Goal: Ask a question: Seek information or help from site administrators or community

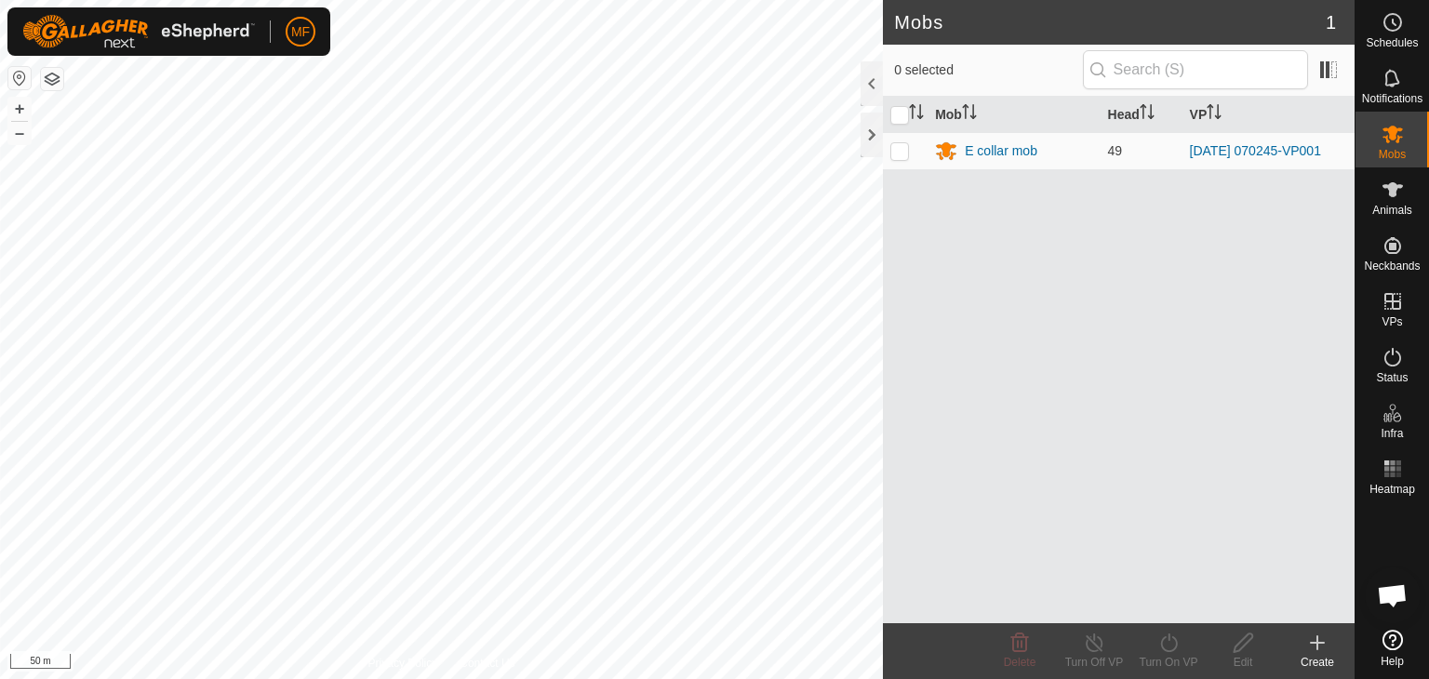
scroll to position [4831, 0]
click at [865, 142] on div at bounding box center [872, 135] width 22 height 45
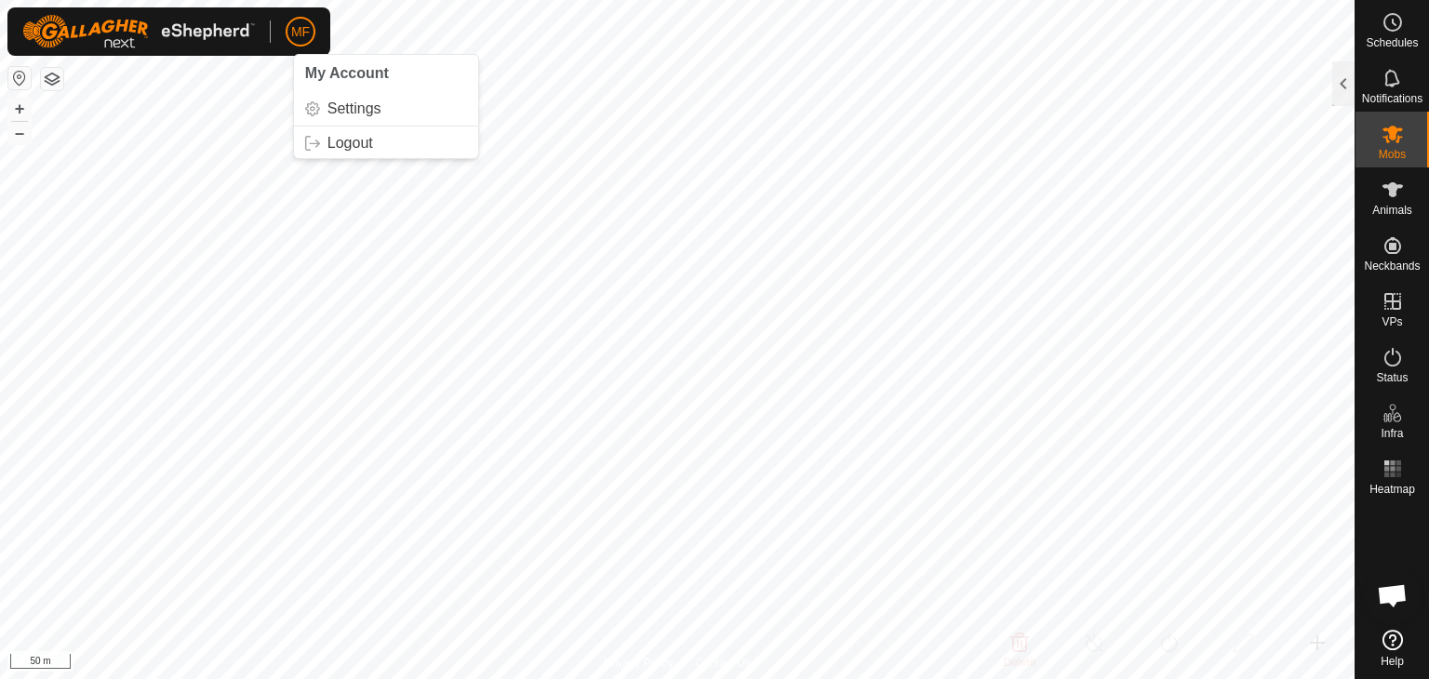
click at [301, 31] on span "MF" at bounding box center [300, 32] width 19 height 20
click at [345, 110] on link "Settings" at bounding box center [386, 109] width 184 height 30
click at [343, 108] on link "Settings" at bounding box center [386, 109] width 184 height 30
click at [341, 109] on link "Settings" at bounding box center [386, 109] width 184 height 30
click at [1384, 600] on span "Open chat" at bounding box center [1392, 597] width 31 height 26
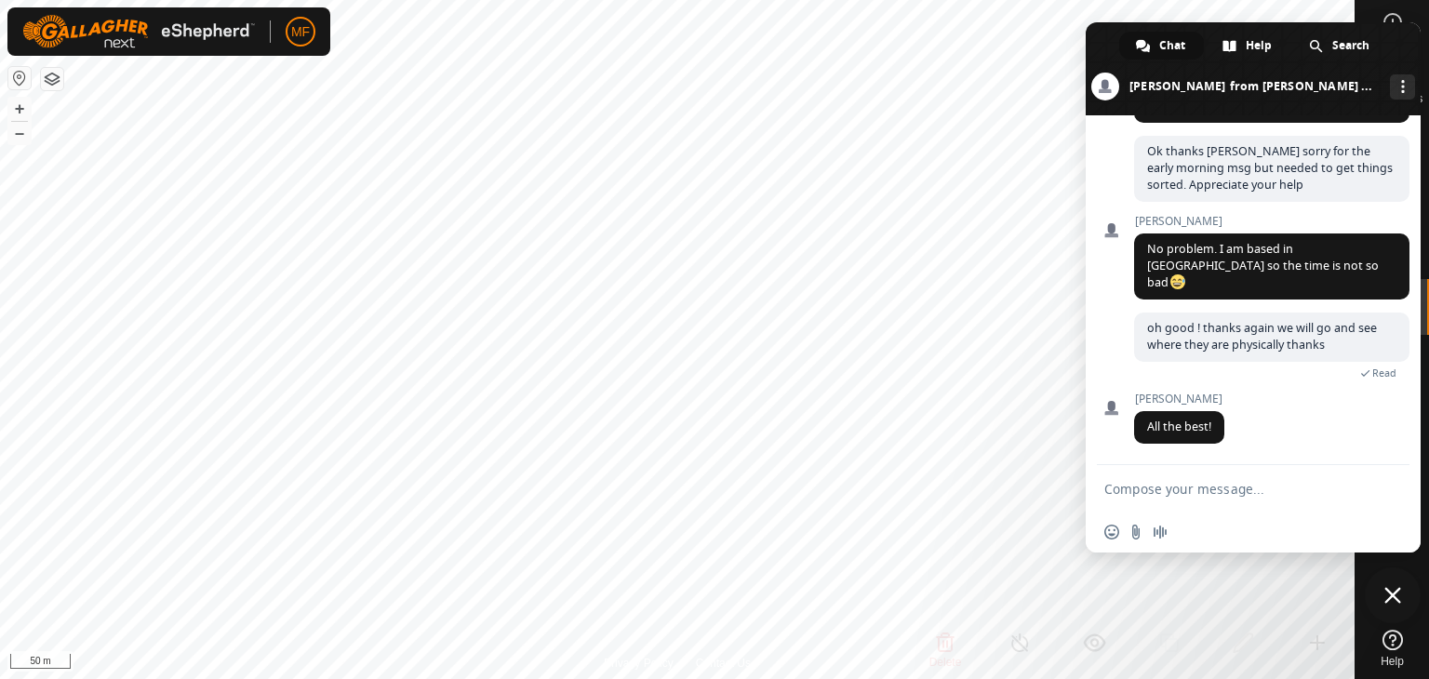
click at [1106, 37] on span at bounding box center [1253, 68] width 335 height 93
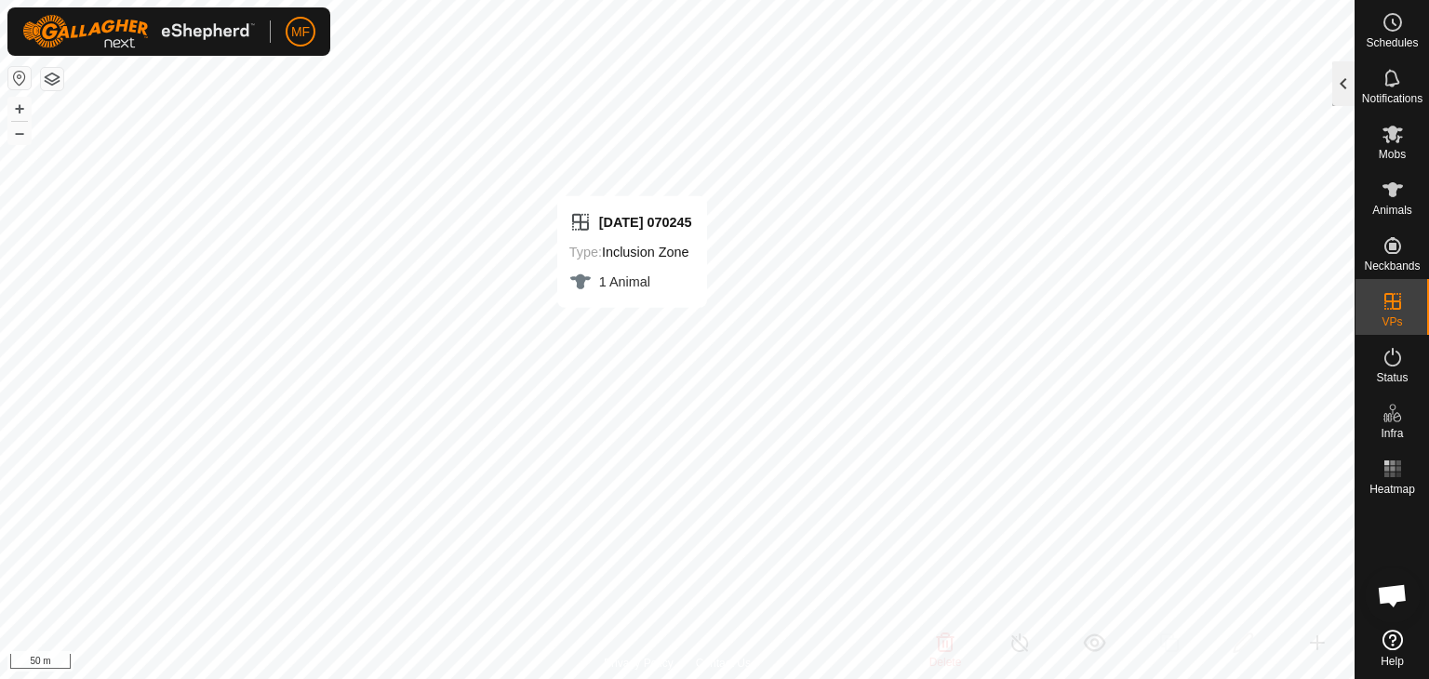
drag, startPoint x: 1224, startPoint y: 300, endPoint x: 1346, endPoint y: 80, distance: 251.1
click at [1346, 80] on div at bounding box center [1343, 83] width 22 height 45
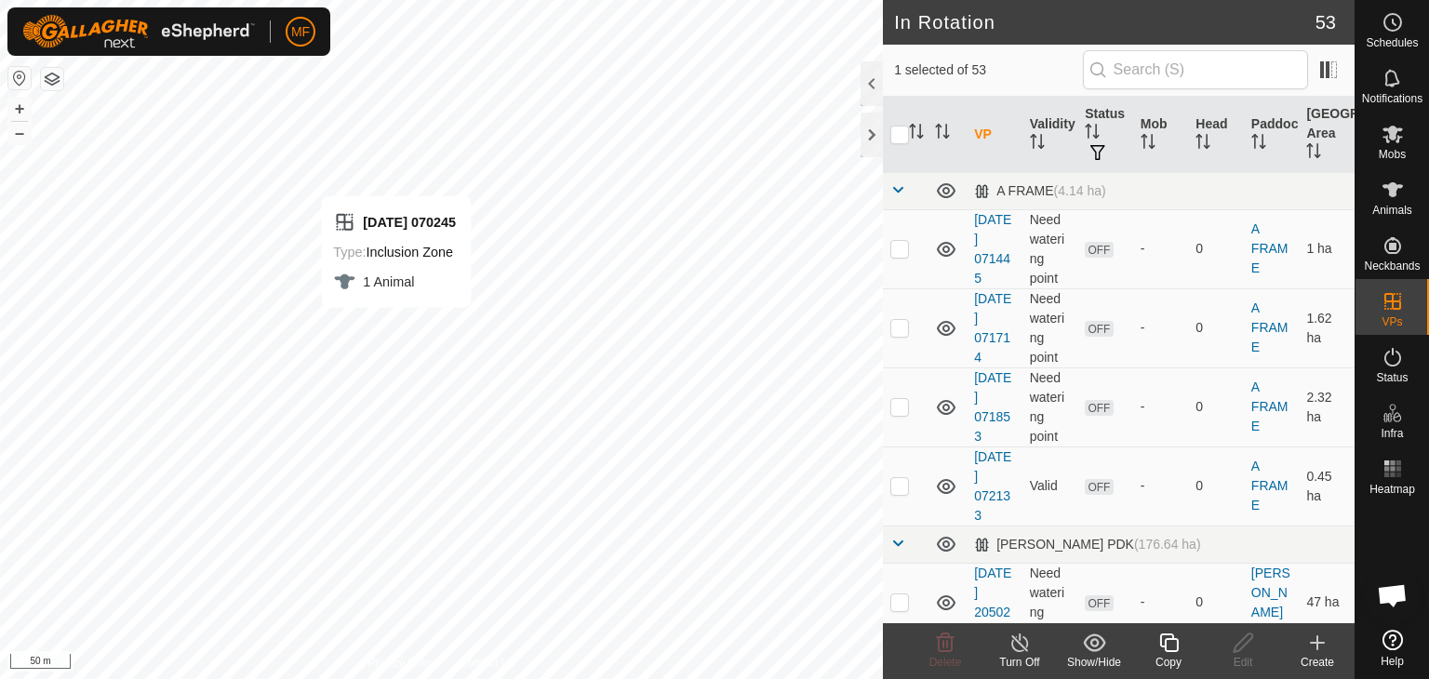
click at [1021, 652] on icon at bounding box center [1020, 643] width 23 height 22
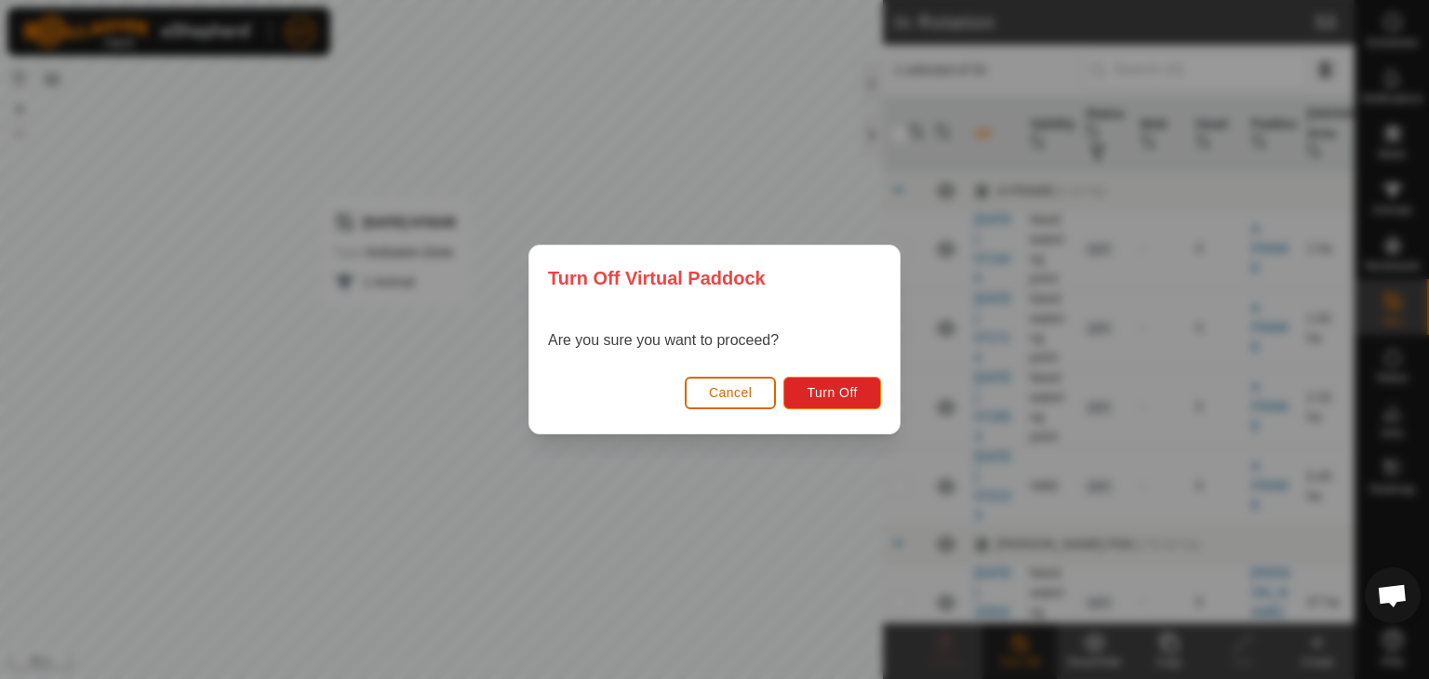
click at [746, 389] on span "Cancel" at bounding box center [731, 392] width 44 height 15
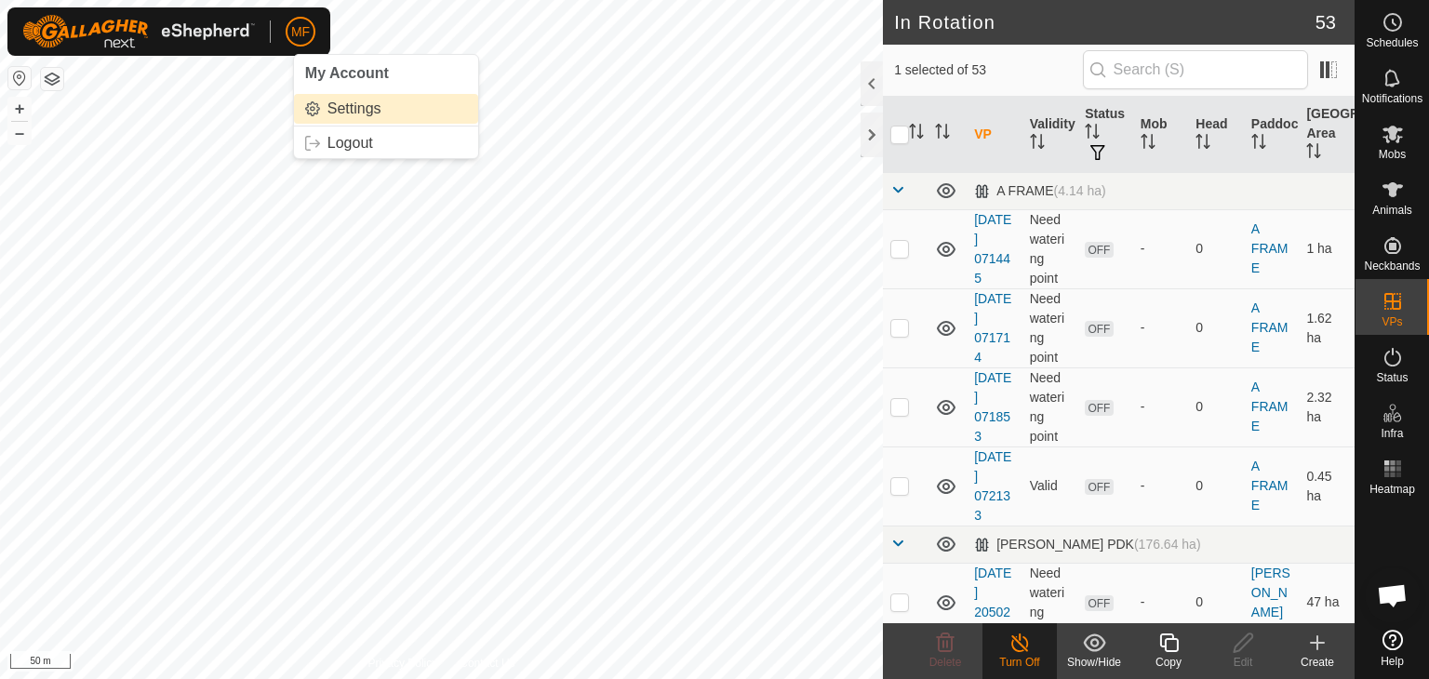
click at [330, 111] on link "Settings" at bounding box center [386, 109] width 184 height 30
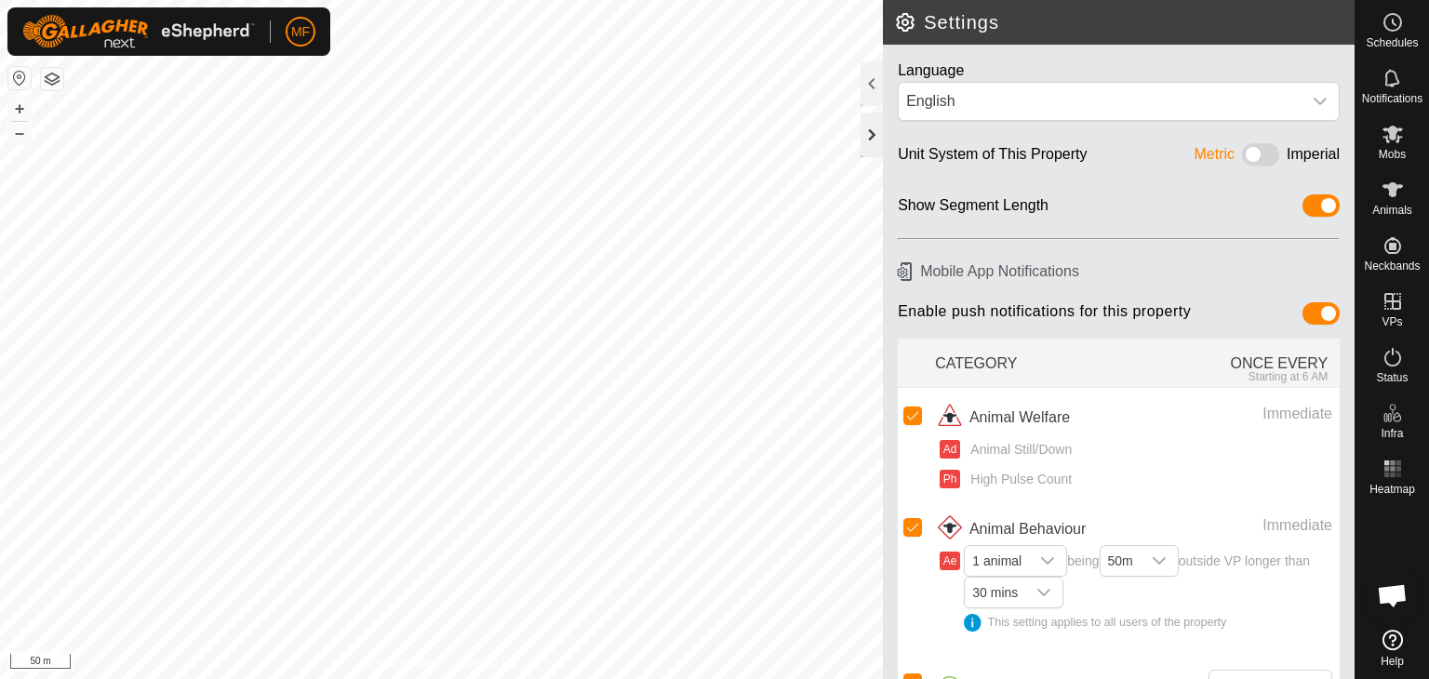
click at [863, 139] on div at bounding box center [872, 135] width 22 height 45
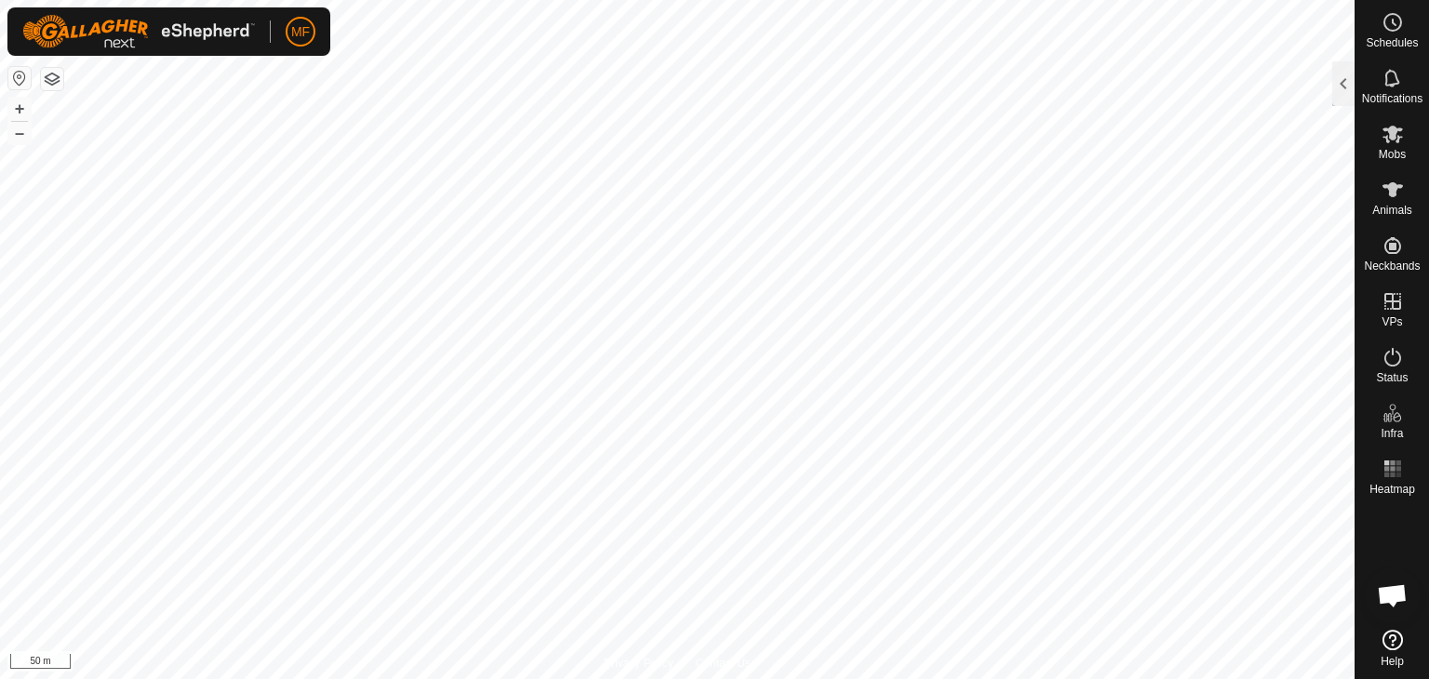
click at [1393, 591] on span "Open chat" at bounding box center [1392, 597] width 31 height 26
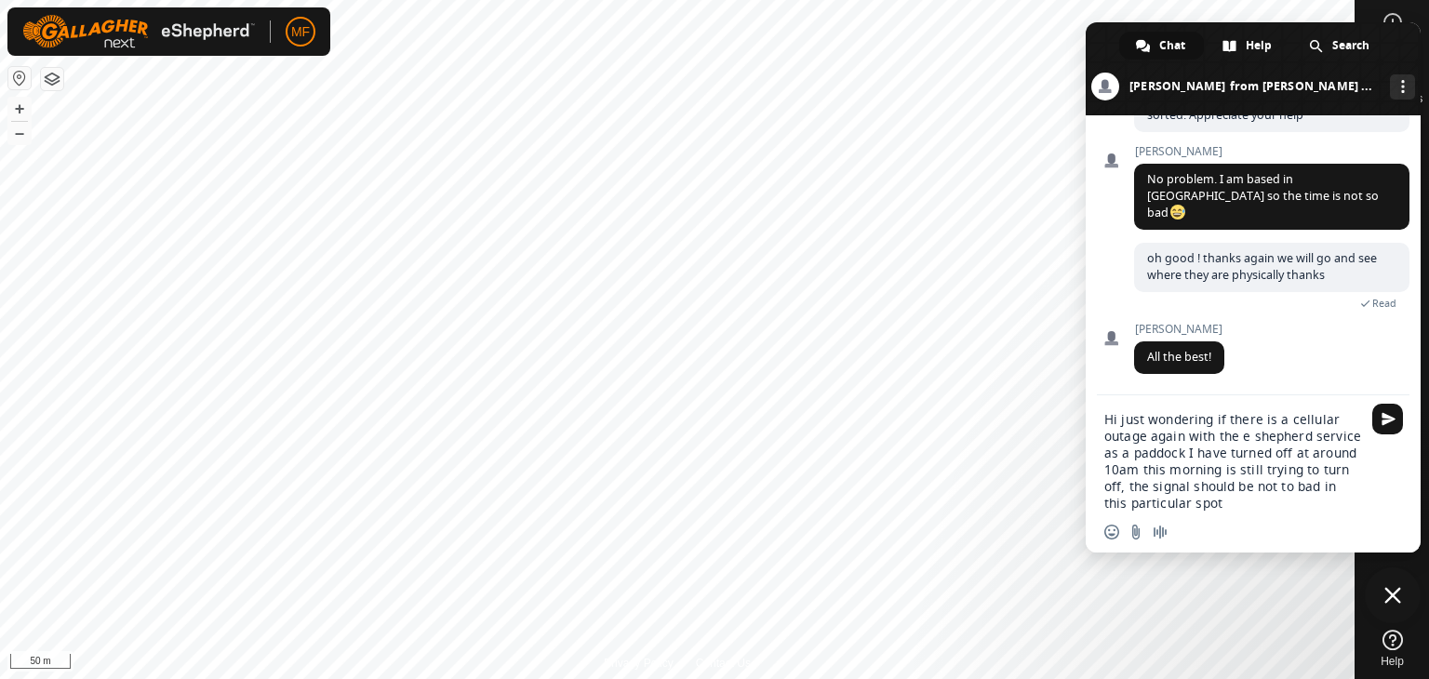
type textarea "Hi just wondering if there is a cellular outage again with the e shepherd servi…"
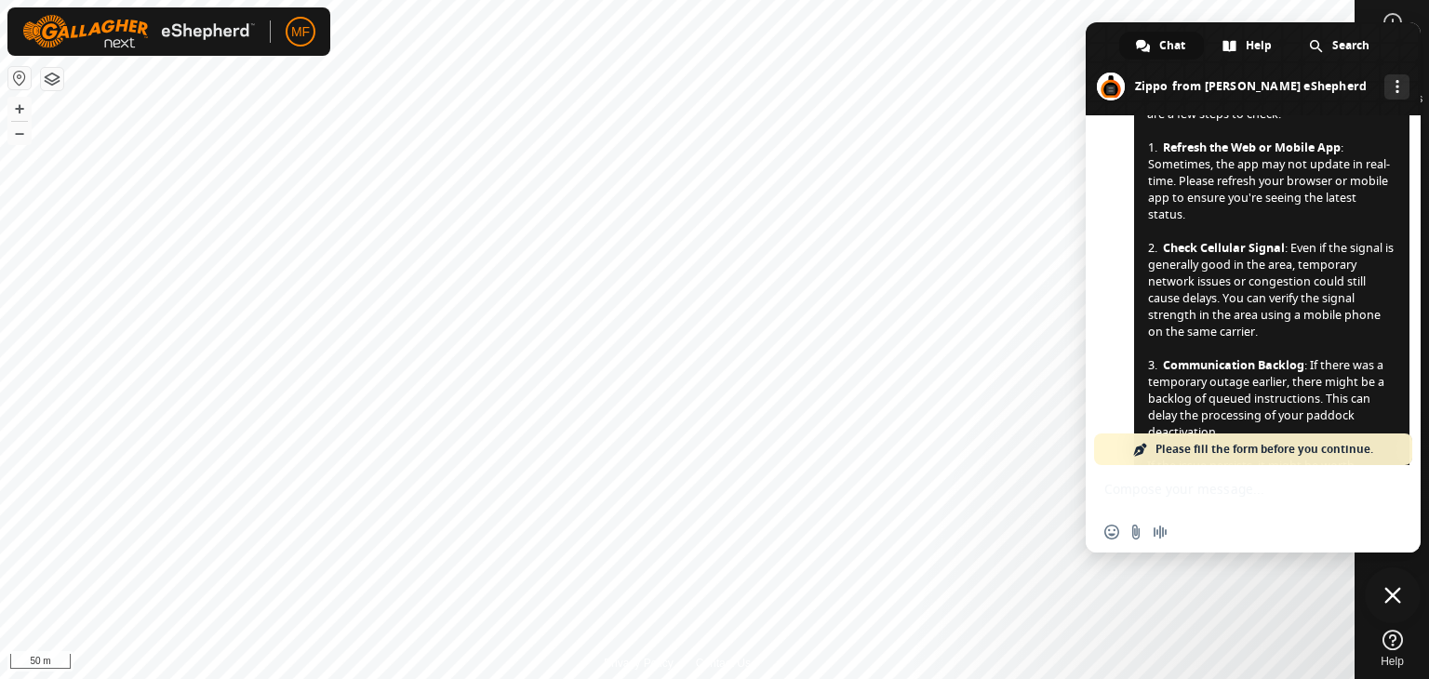
scroll to position [5250, 0]
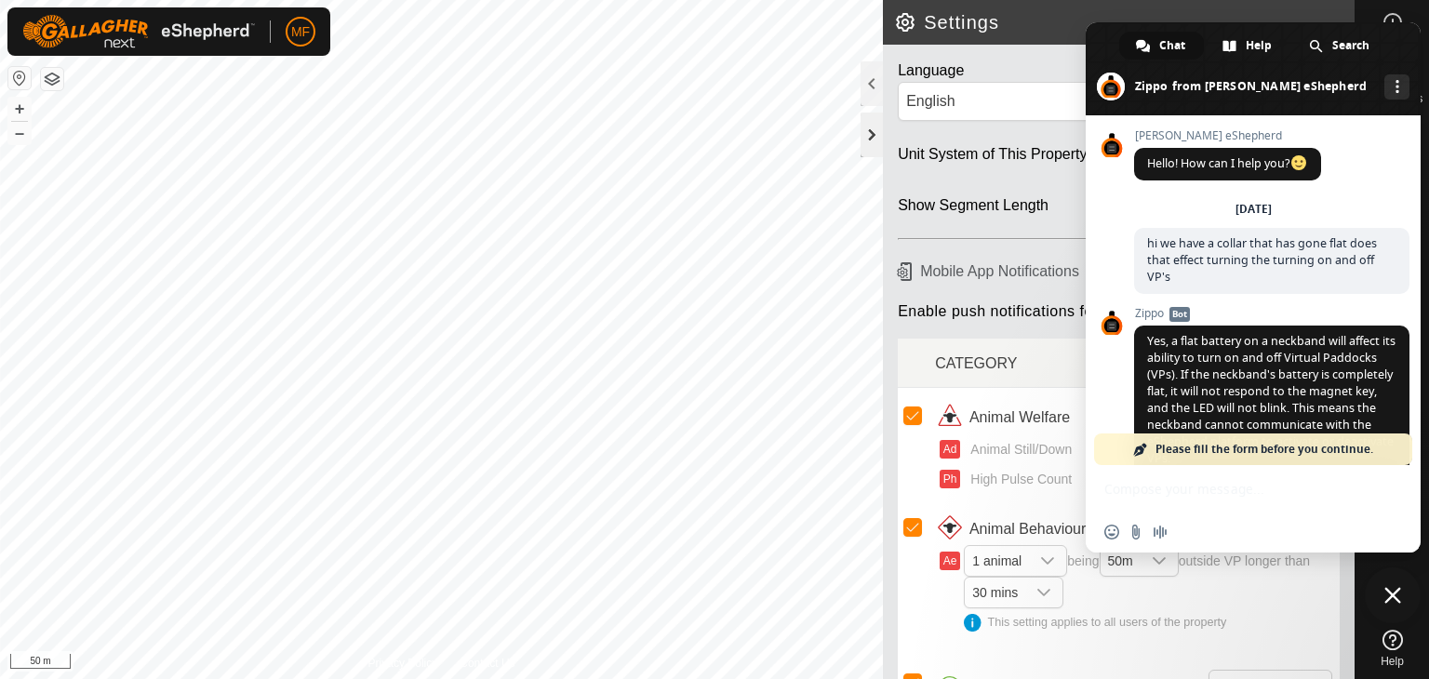
scroll to position [5250, 0]
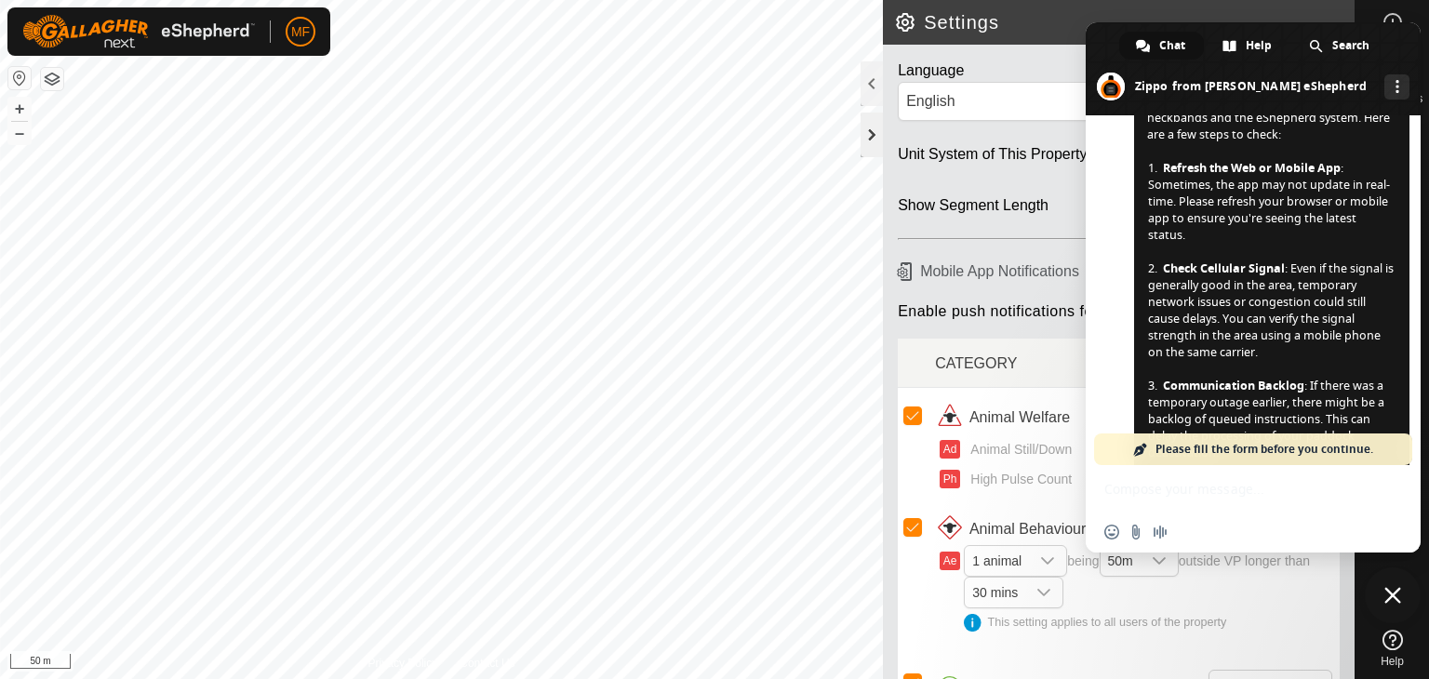
click at [870, 127] on div at bounding box center [872, 135] width 22 height 45
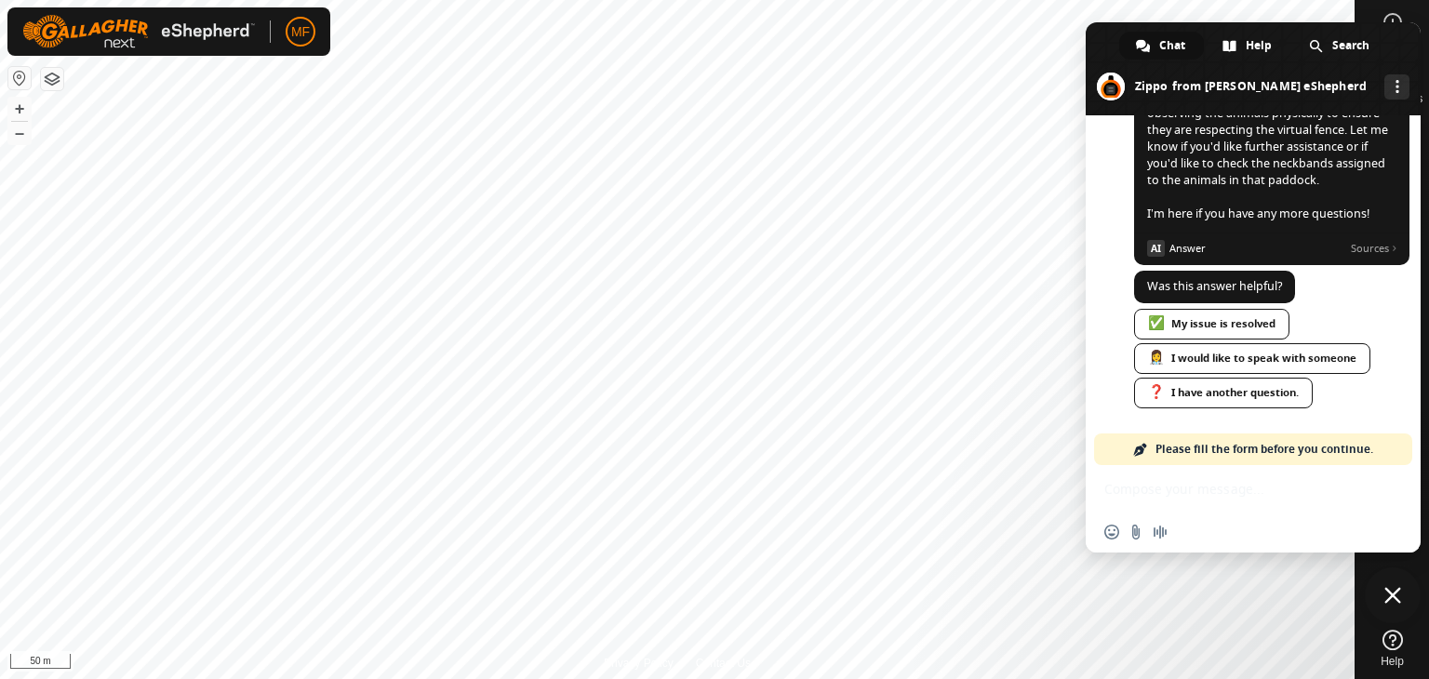
scroll to position [5844, 0]
drag, startPoint x: 1109, startPoint y: 52, endPoint x: 1109, endPoint y: 38, distance: 14.0
click at [1109, 38] on span at bounding box center [1253, 68] width 335 height 93
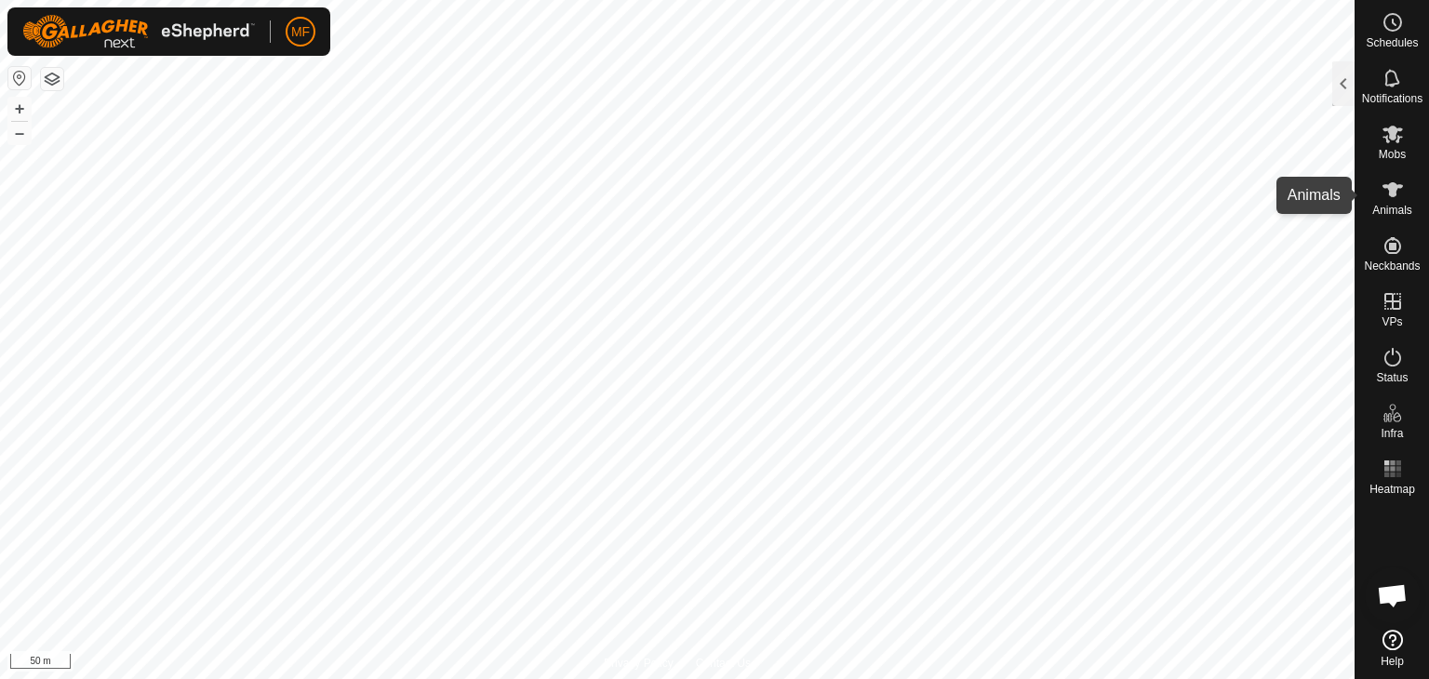
click at [1389, 191] on icon at bounding box center [1393, 189] width 20 height 15
click at [1350, 79] on div at bounding box center [1343, 83] width 22 height 45
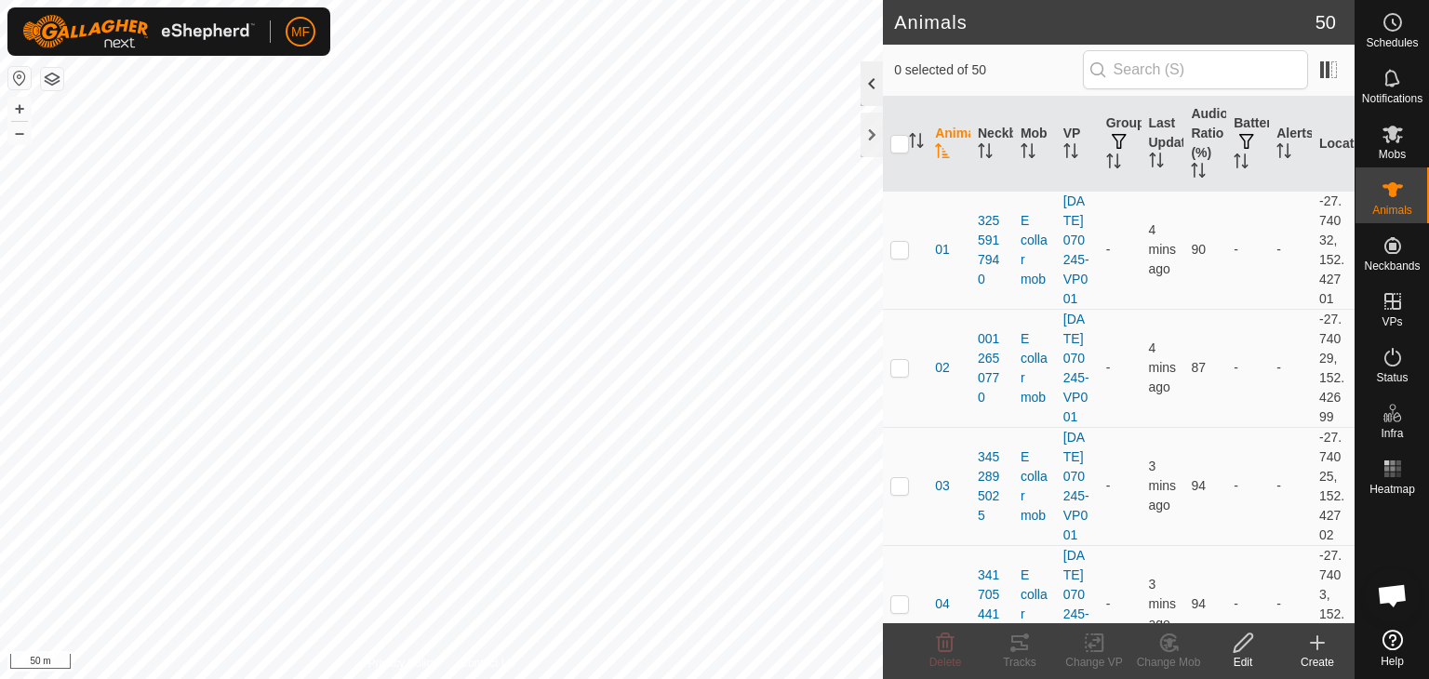
click at [867, 87] on div at bounding box center [872, 83] width 22 height 45
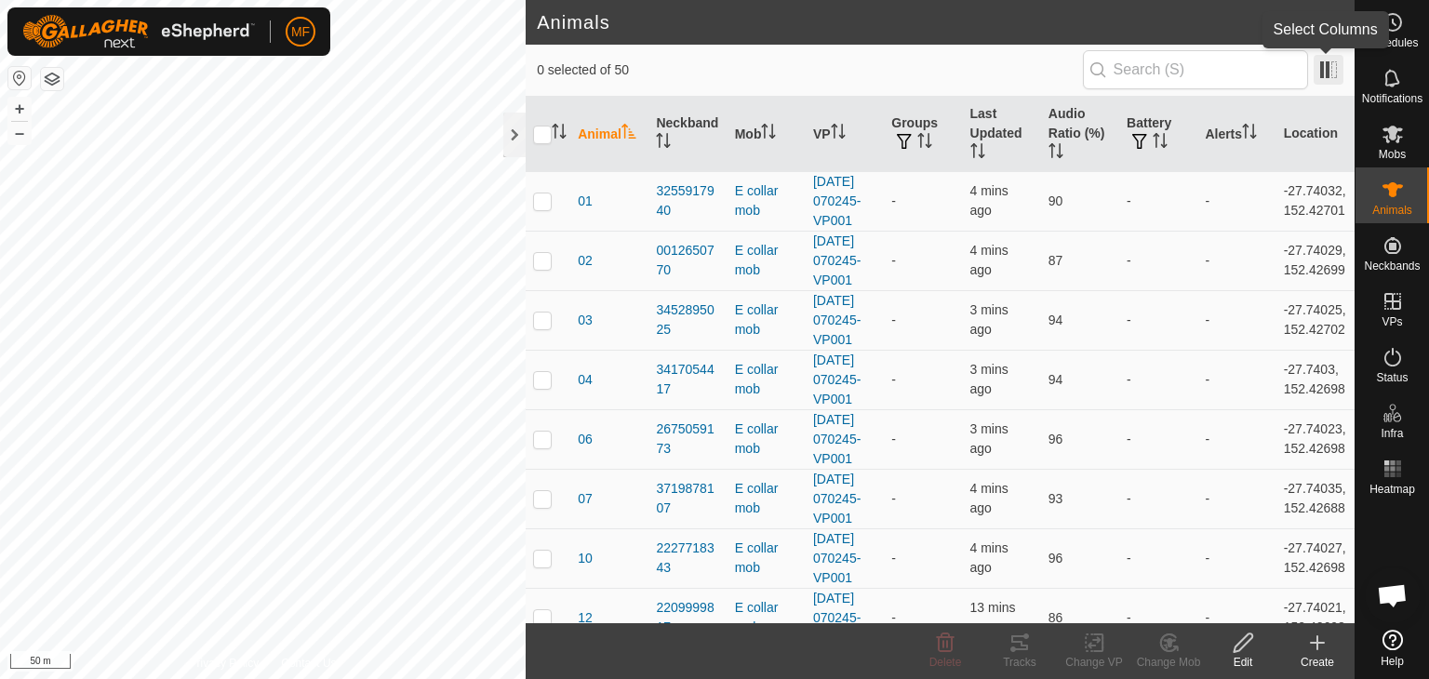
click at [1336, 76] on span at bounding box center [1329, 70] width 30 height 30
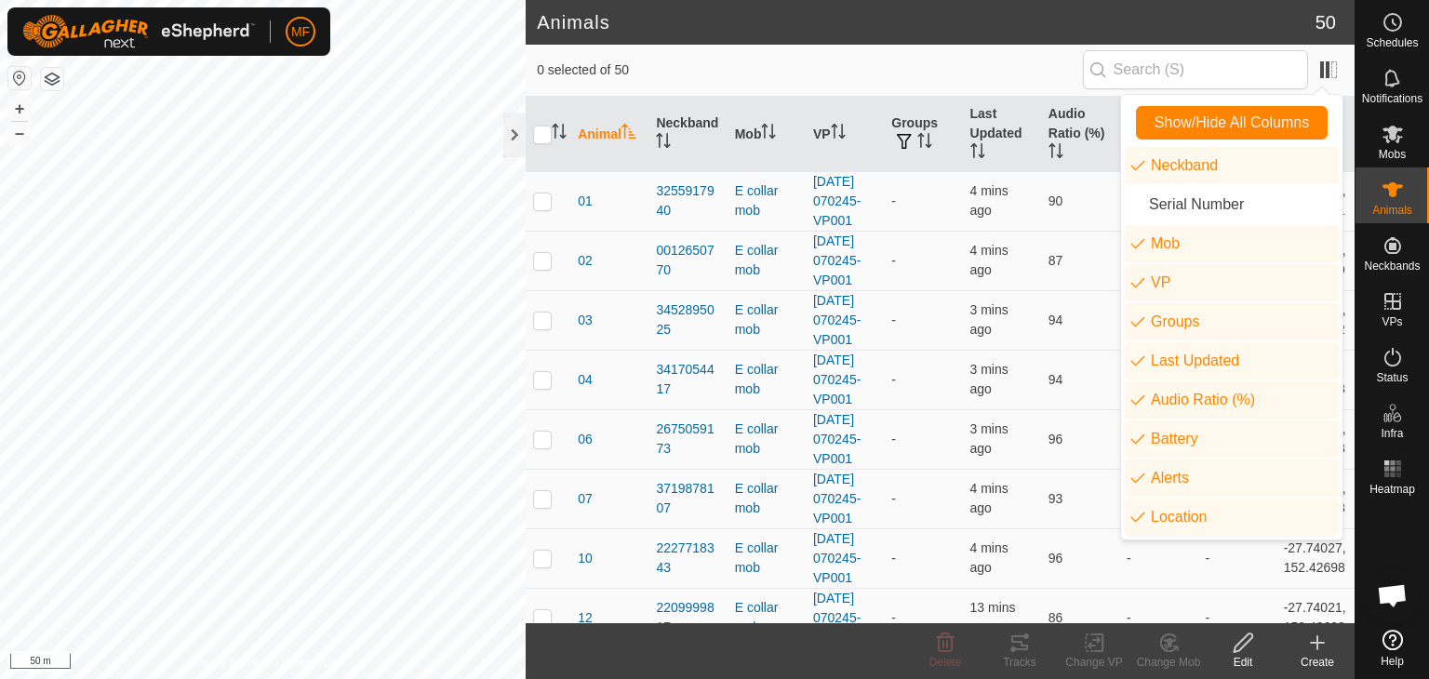
click at [999, 83] on div "0 selected of 50" at bounding box center [940, 69] width 807 height 39
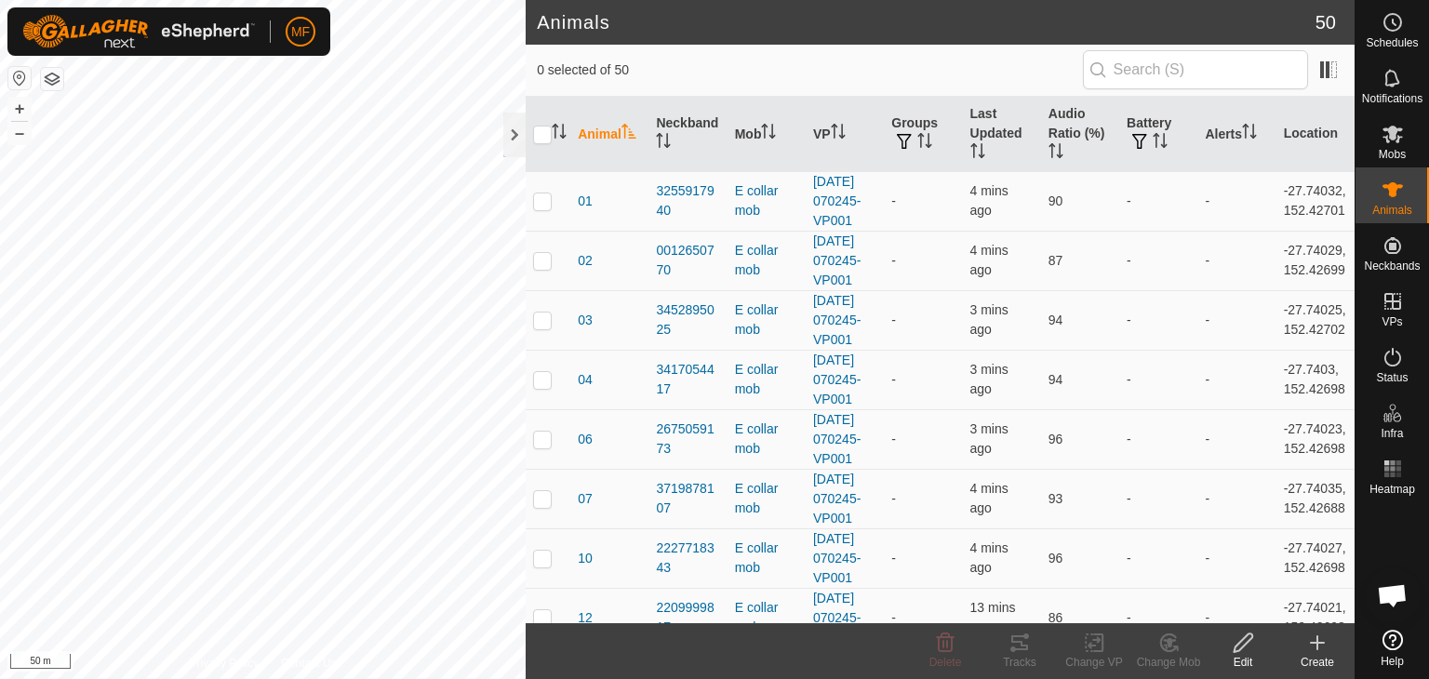
click at [635, 134] on icon "Activate to sort" at bounding box center [629, 131] width 14 height 15
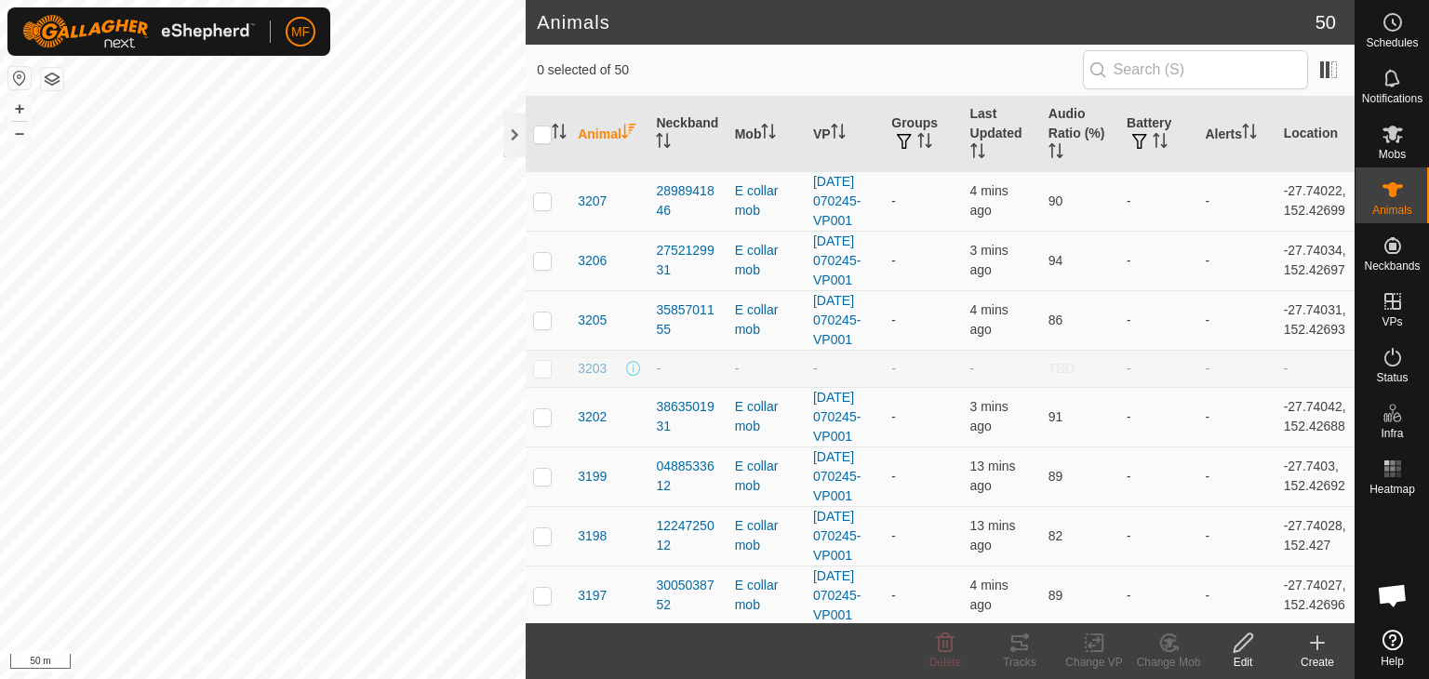
click at [629, 127] on icon "Activate to sort" at bounding box center [629, 131] width 14 height 15
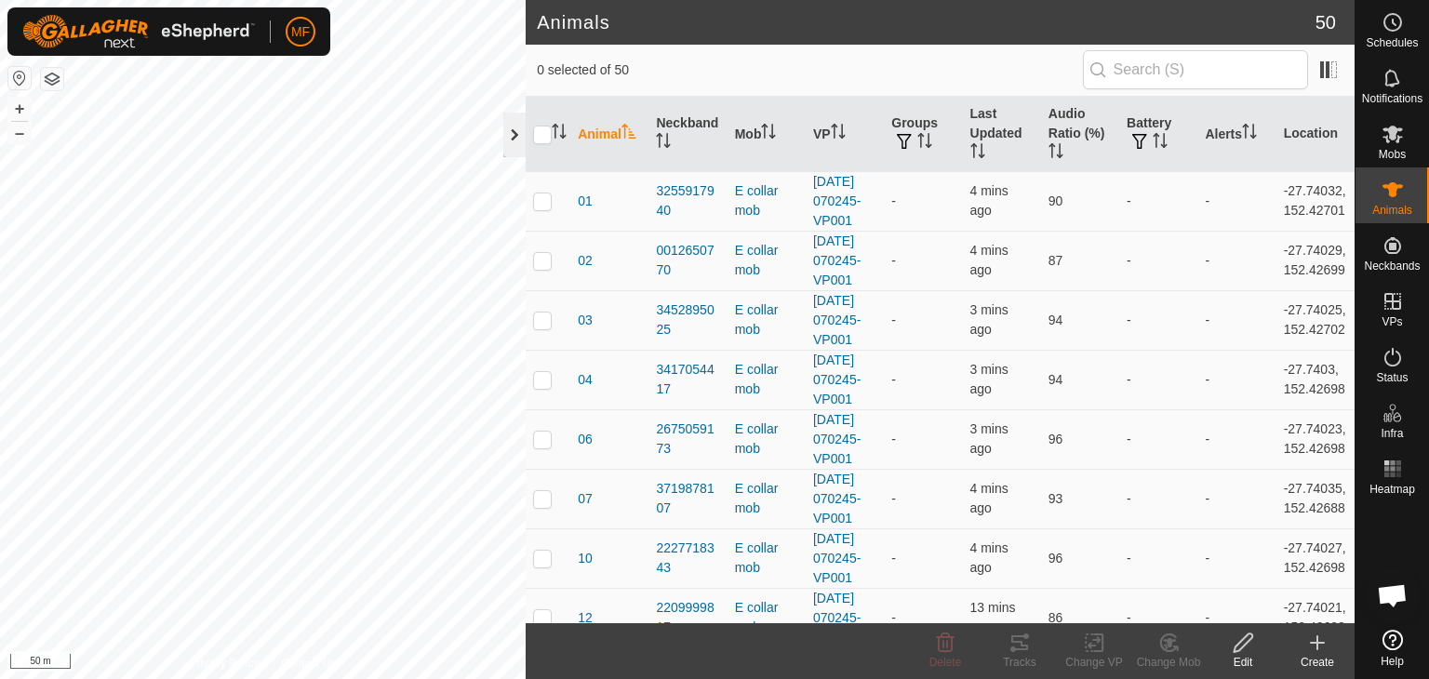
click at [509, 136] on div at bounding box center [514, 135] width 22 height 45
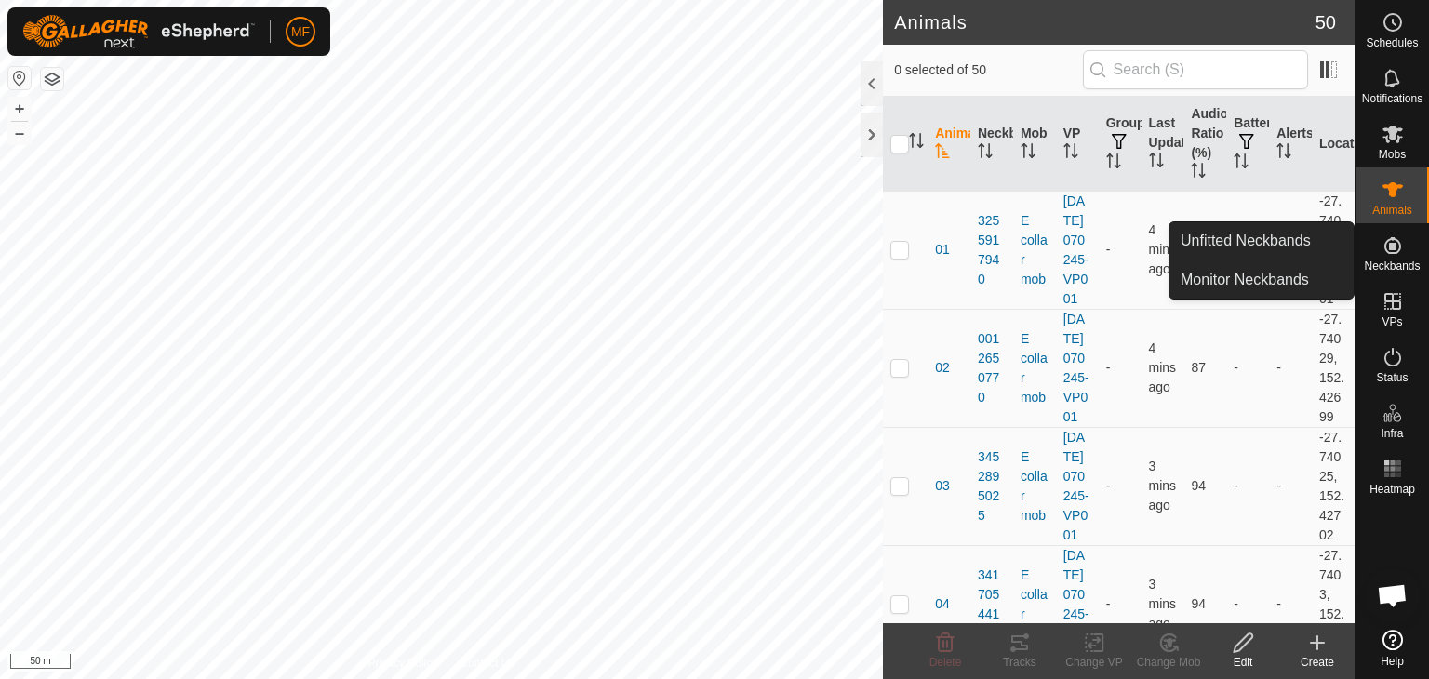
click at [1405, 252] on es-neckbands-svg-icon at bounding box center [1392, 246] width 33 height 30
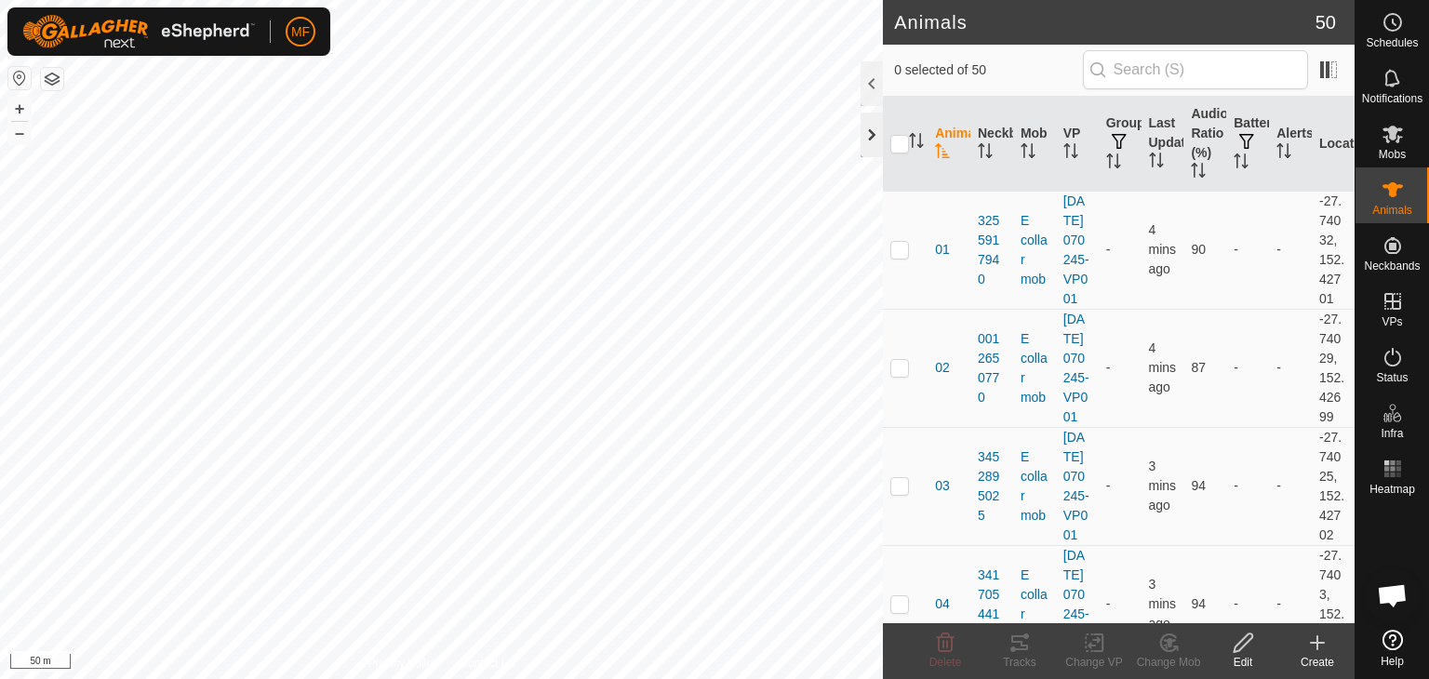
click at [879, 131] on div at bounding box center [872, 135] width 22 height 45
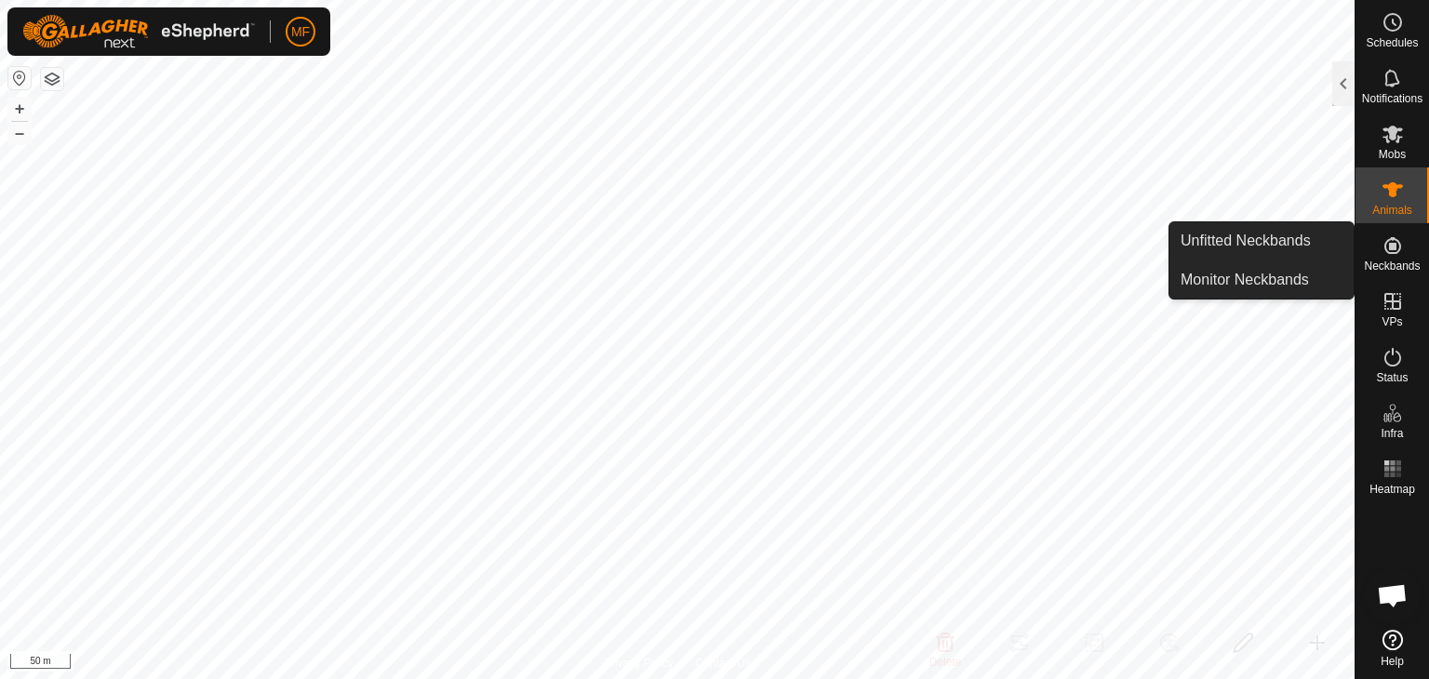
click at [1399, 261] on span "Neckbands" at bounding box center [1392, 266] width 56 height 11
click at [1264, 280] on link "Monitor Neckbands" at bounding box center [1262, 279] width 184 height 37
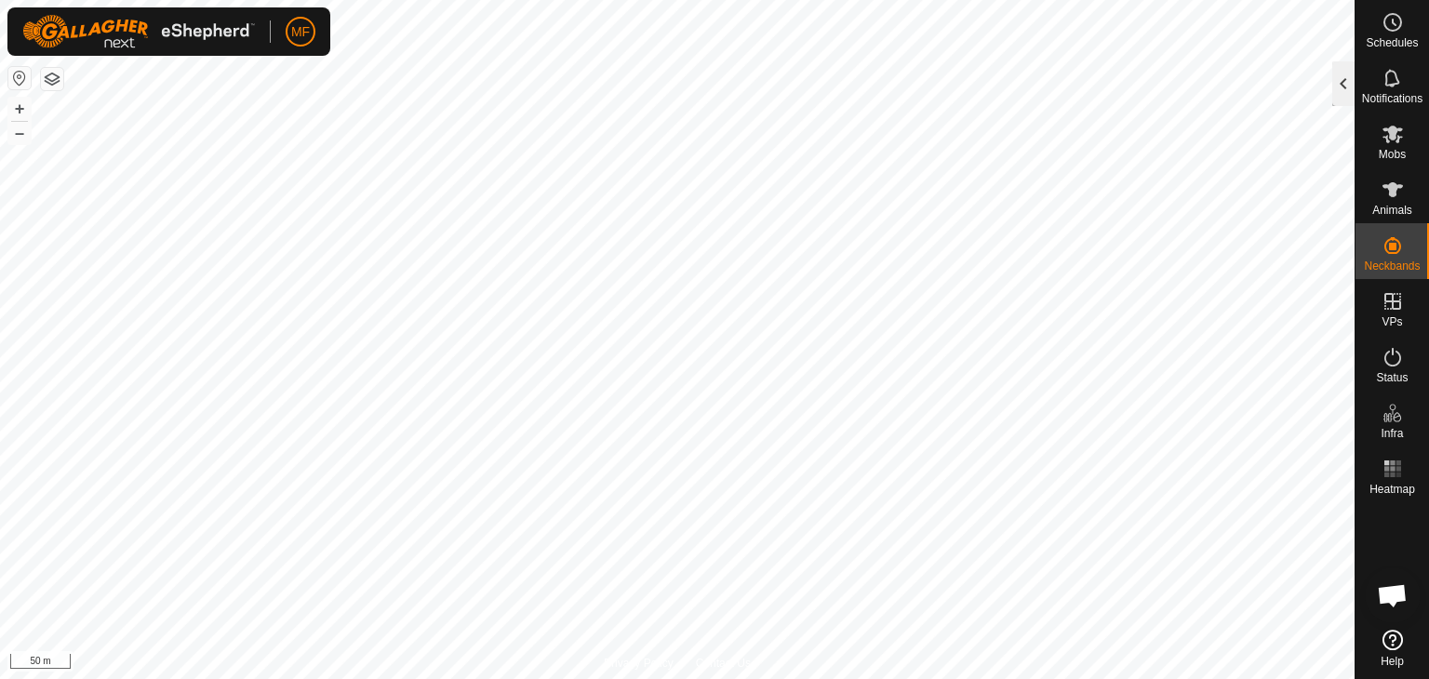
click at [1350, 87] on div at bounding box center [1343, 83] width 22 height 45
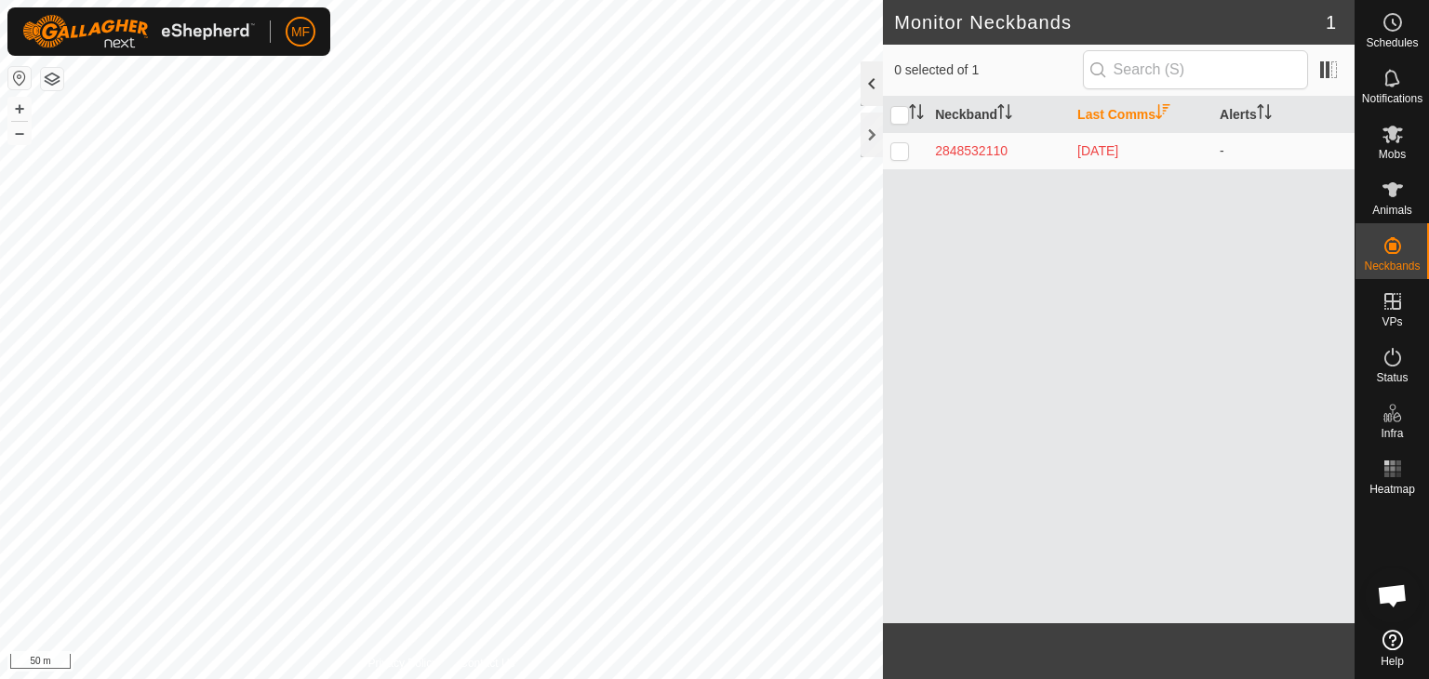
click at [864, 79] on div at bounding box center [872, 83] width 22 height 45
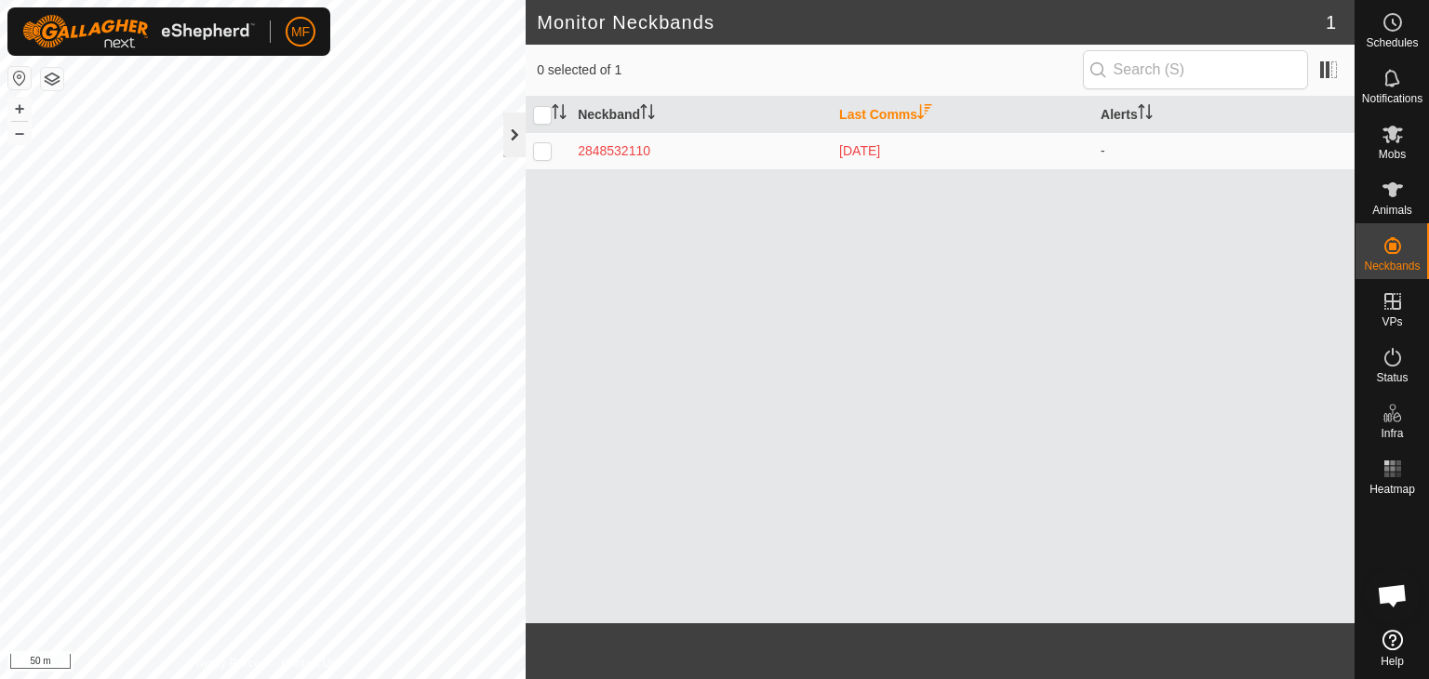
click at [518, 136] on div at bounding box center [514, 135] width 22 height 45
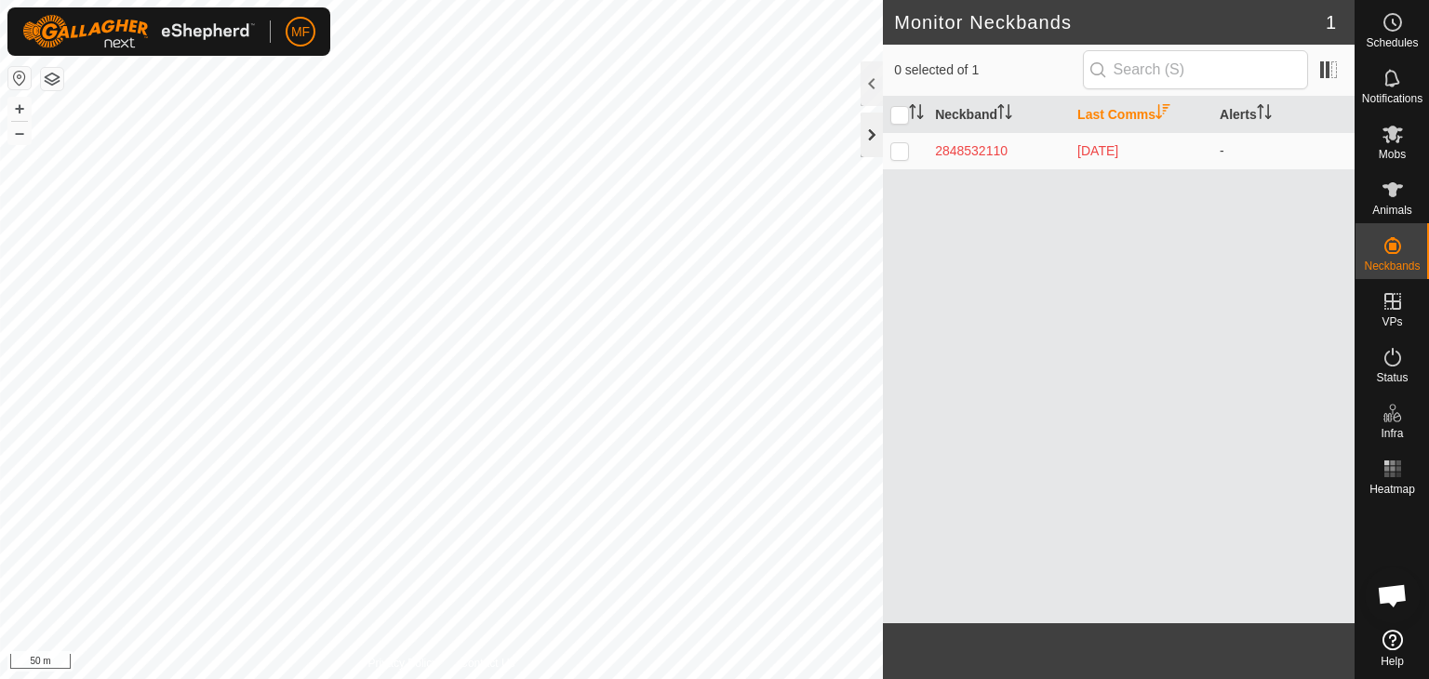
click at [874, 128] on div at bounding box center [872, 135] width 22 height 45
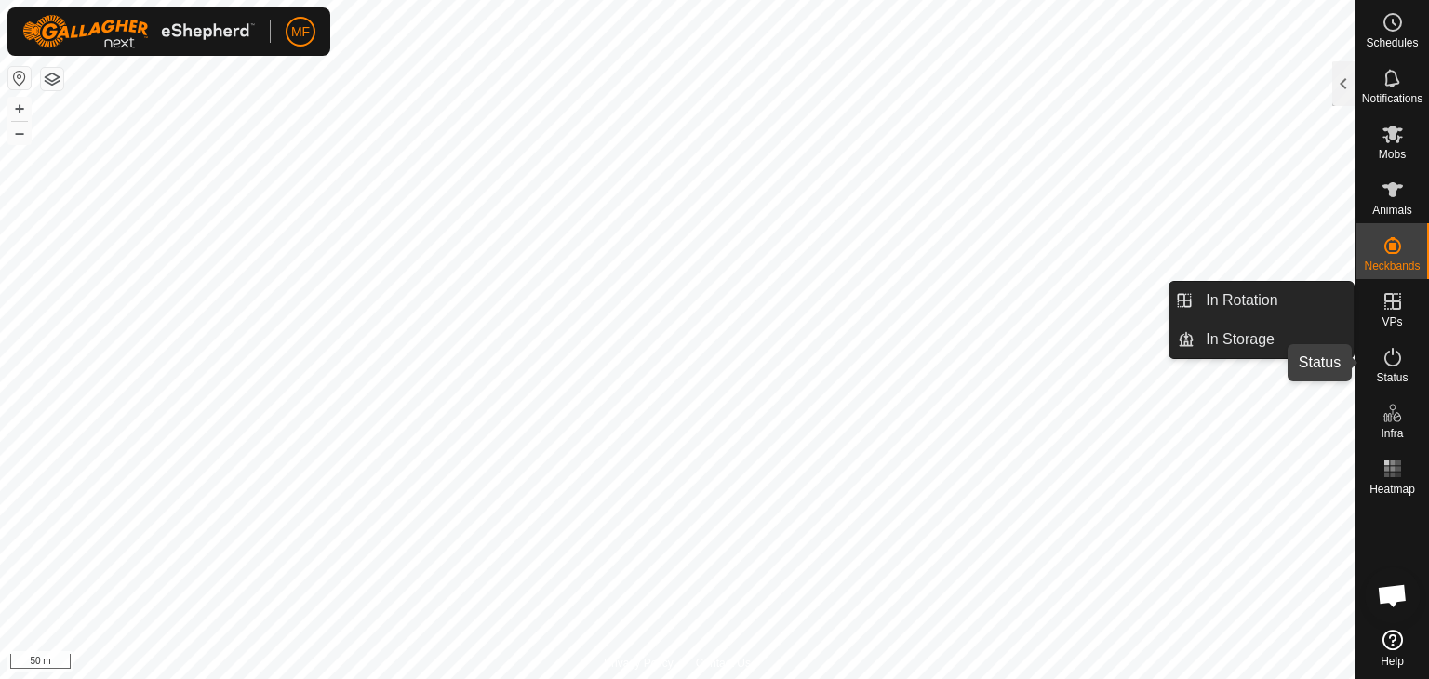
click at [1397, 354] on icon at bounding box center [1393, 357] width 22 height 22
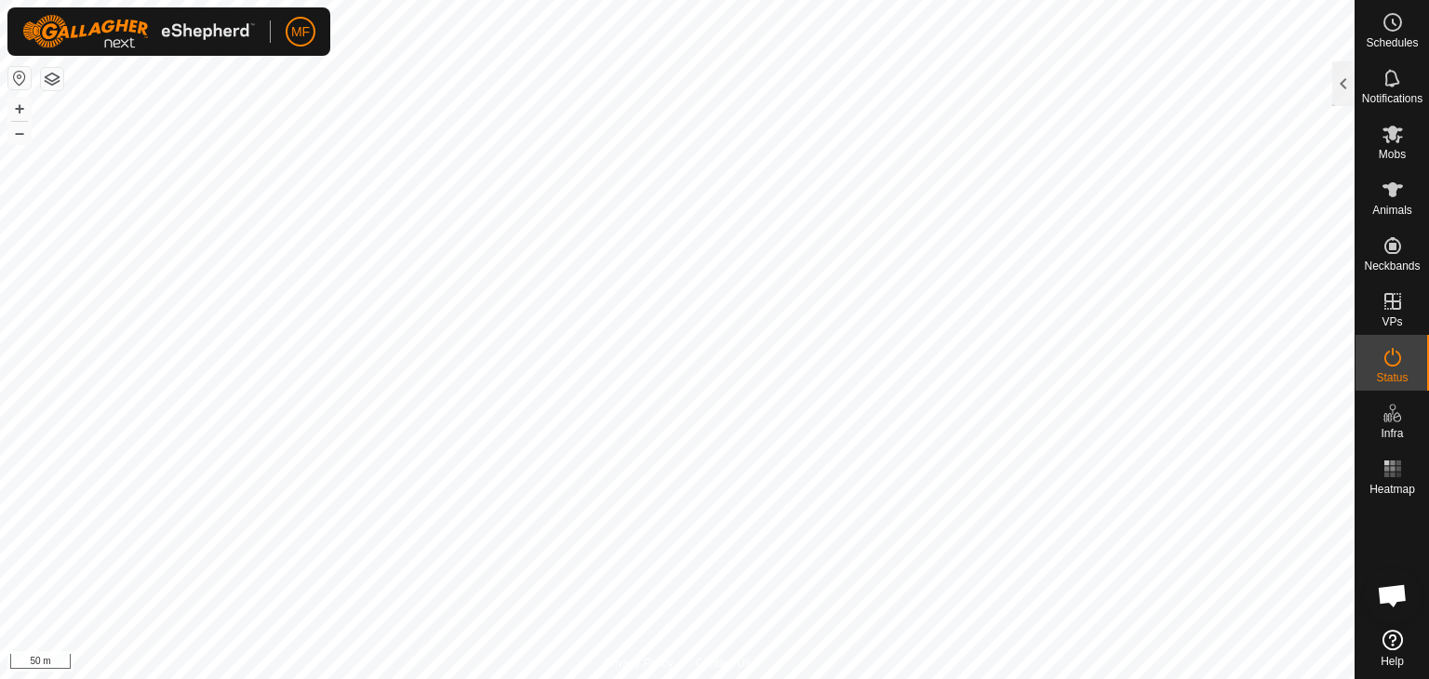
click at [1397, 354] on icon at bounding box center [1393, 357] width 22 height 22
click at [1349, 82] on div at bounding box center [1343, 83] width 22 height 45
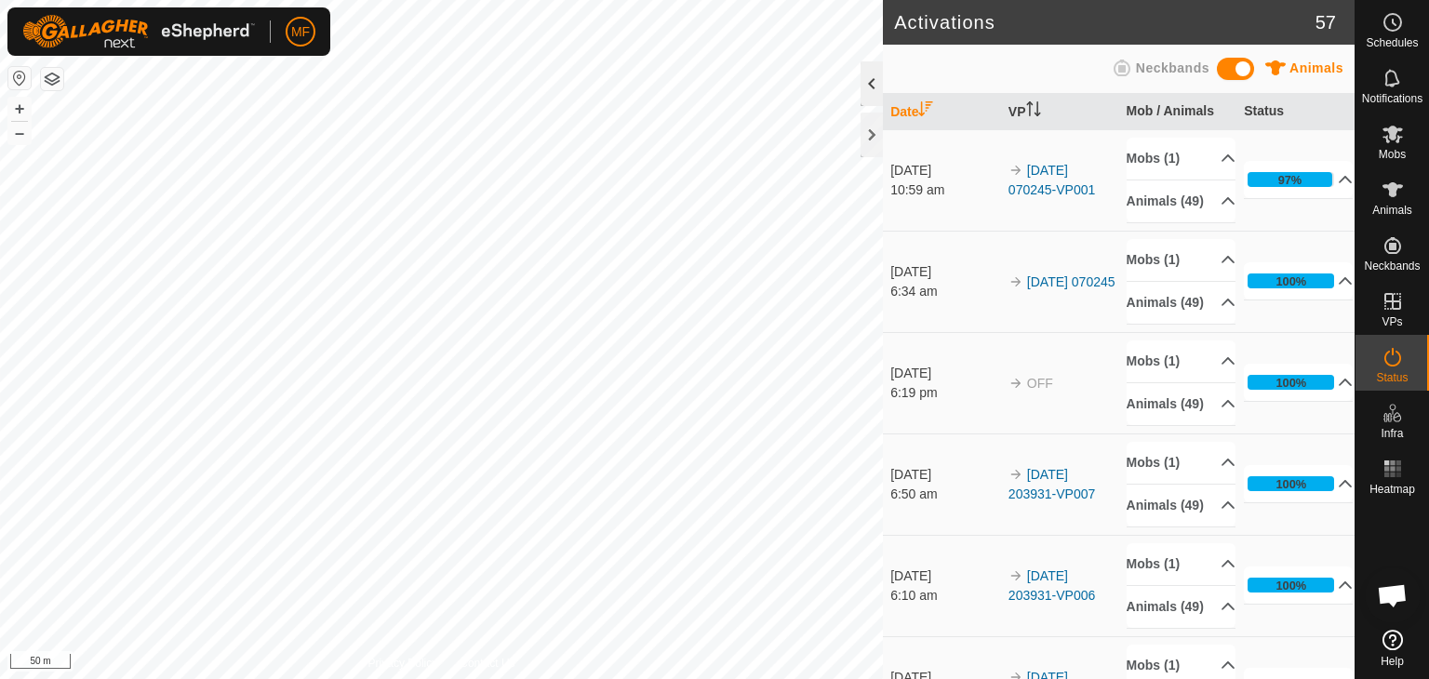
click at [871, 85] on div at bounding box center [872, 83] width 22 height 45
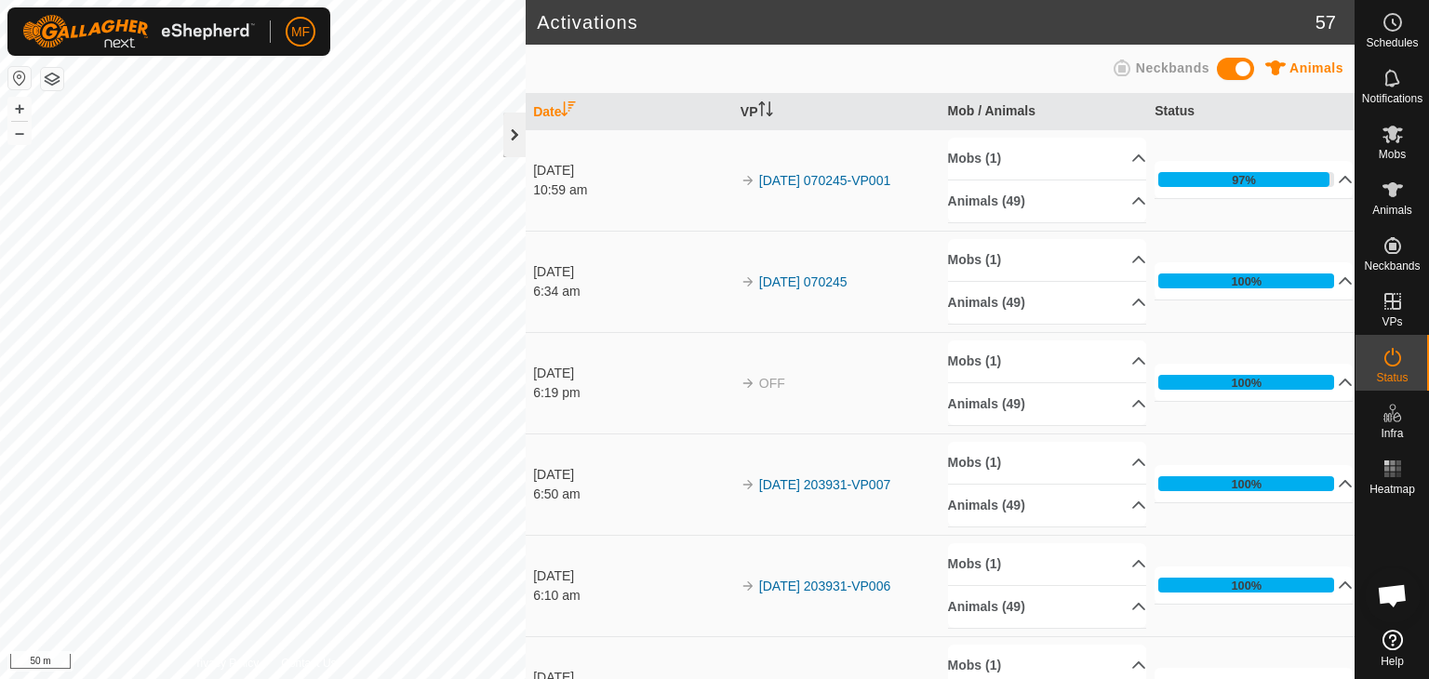
click at [523, 124] on div at bounding box center [514, 135] width 22 height 45
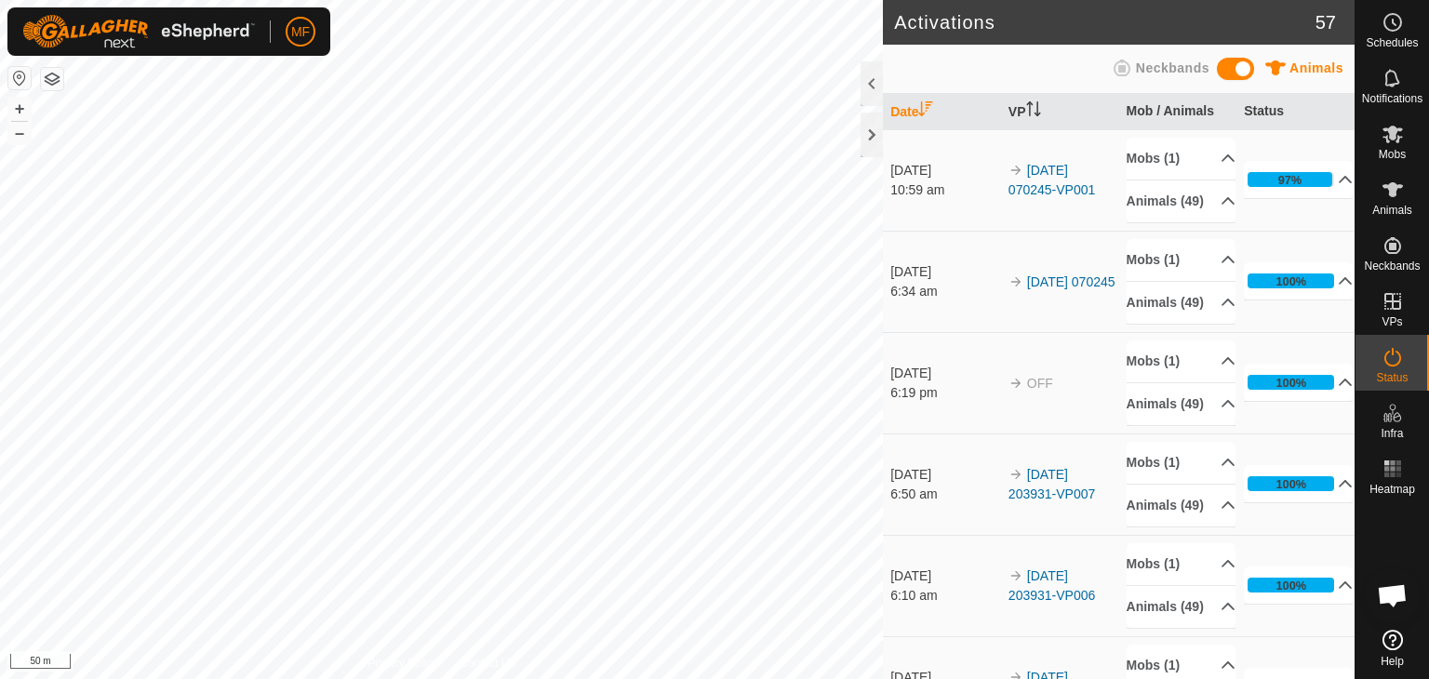
click at [1398, 593] on span "Open chat" at bounding box center [1392, 597] width 31 height 26
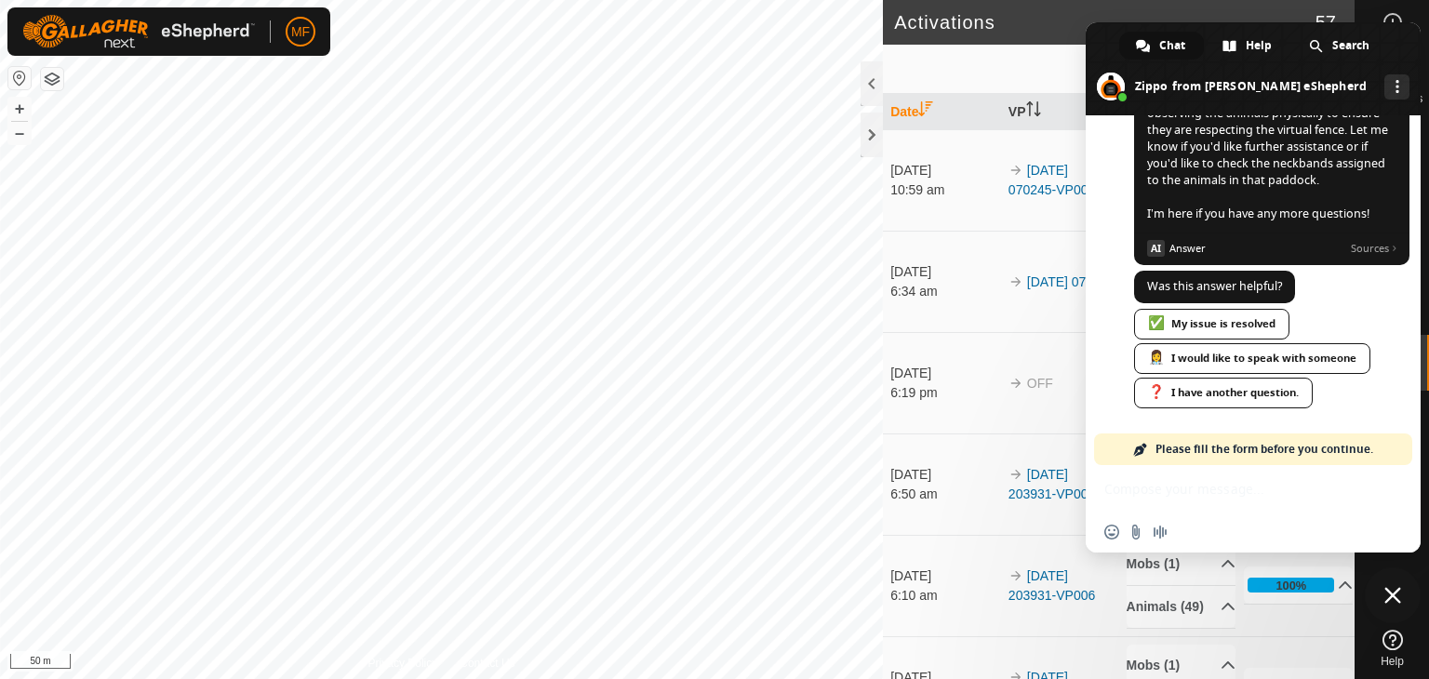
scroll to position [5845, 0]
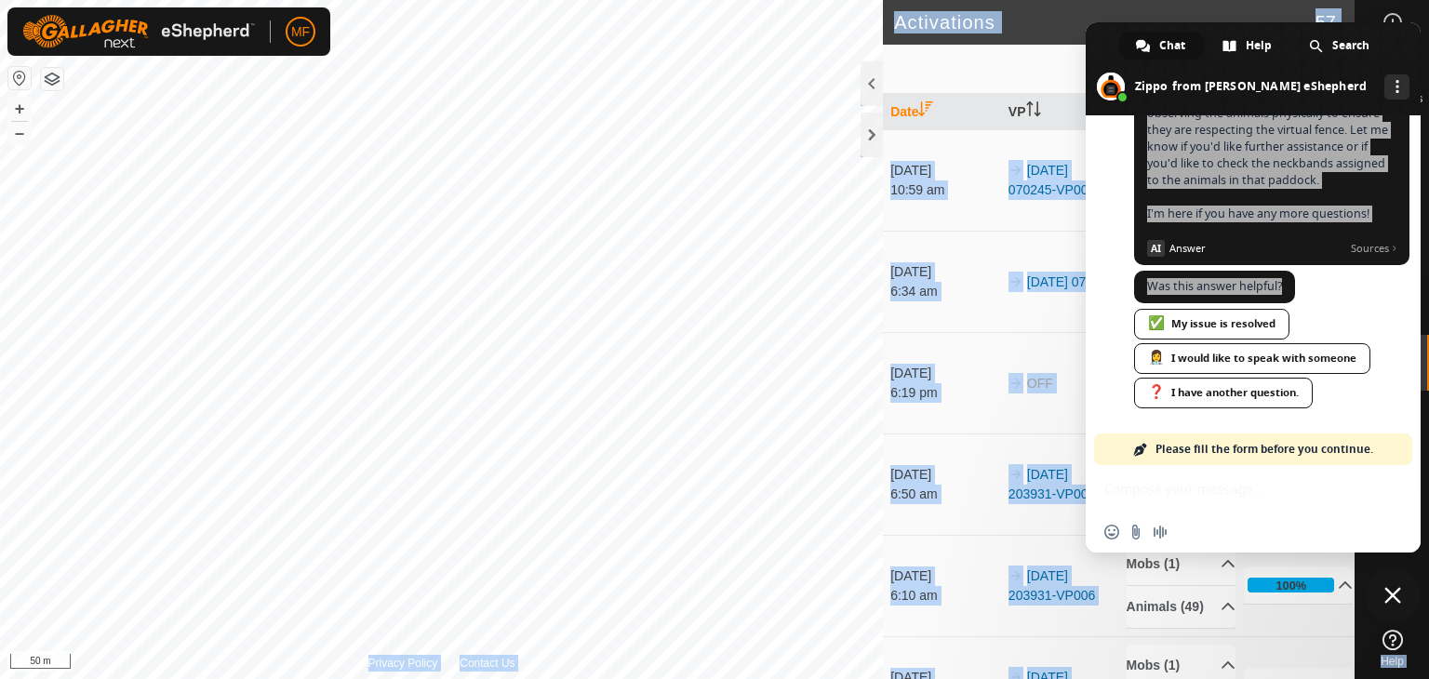
drag, startPoint x: 1426, startPoint y: 358, endPoint x: 1418, endPoint y: 328, distance: 30.9
click at [1418, 328] on body "MF Schedules Notifications Mobs Animals Neckbands VPs Status Infra Heatmap Help…" at bounding box center [714, 339] width 1429 height 679
click at [1402, 321] on div "[PERSON_NAME] eShepherd Hello! How can I help you? [DATE] hi we have a collar t…" at bounding box center [1253, 290] width 335 height 350
click at [1111, 300] on div "[PERSON_NAME] eShepherd Hello! How can I help you? [DATE] hi we have a collar t…" at bounding box center [1253, 290] width 335 height 350
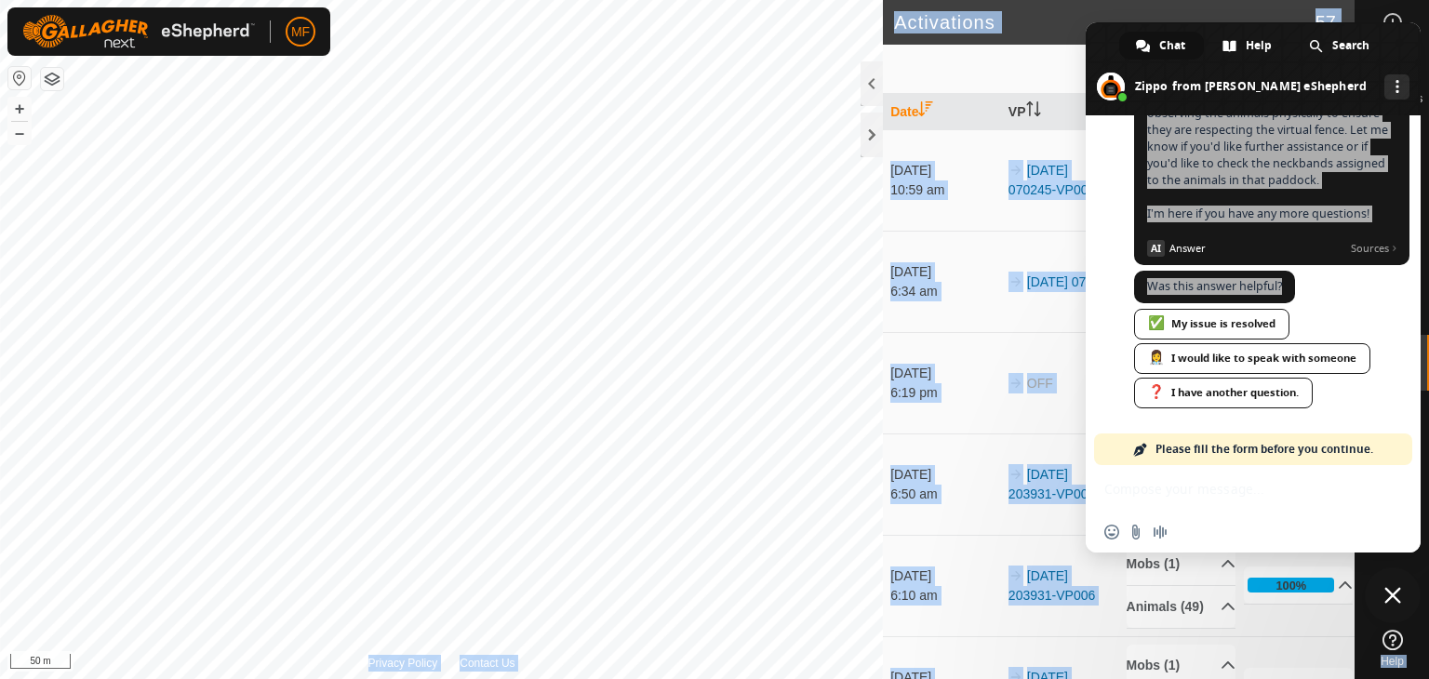
click at [1132, 151] on div "[PERSON_NAME] eShepherd Hello! How can I help you? [DATE] hi we have a collar t…" at bounding box center [1253, 290] width 335 height 350
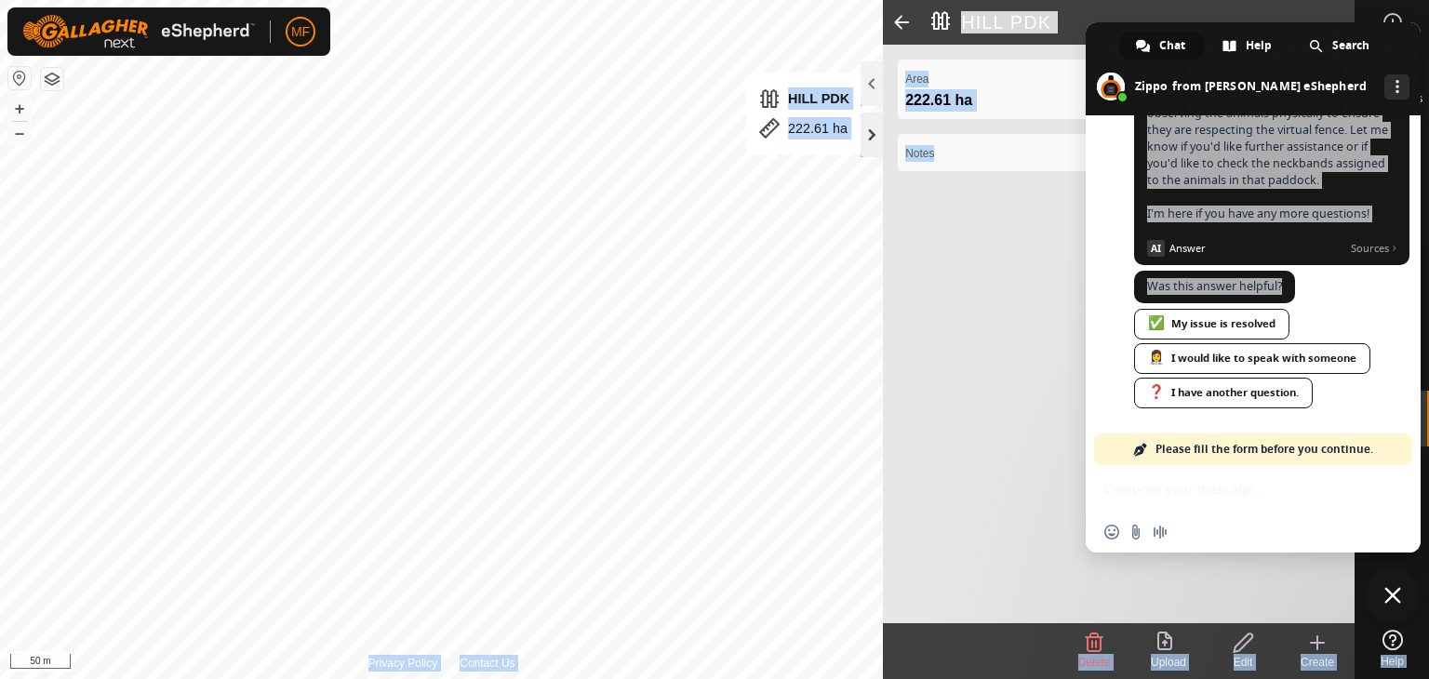
click at [867, 129] on div at bounding box center [872, 135] width 22 height 45
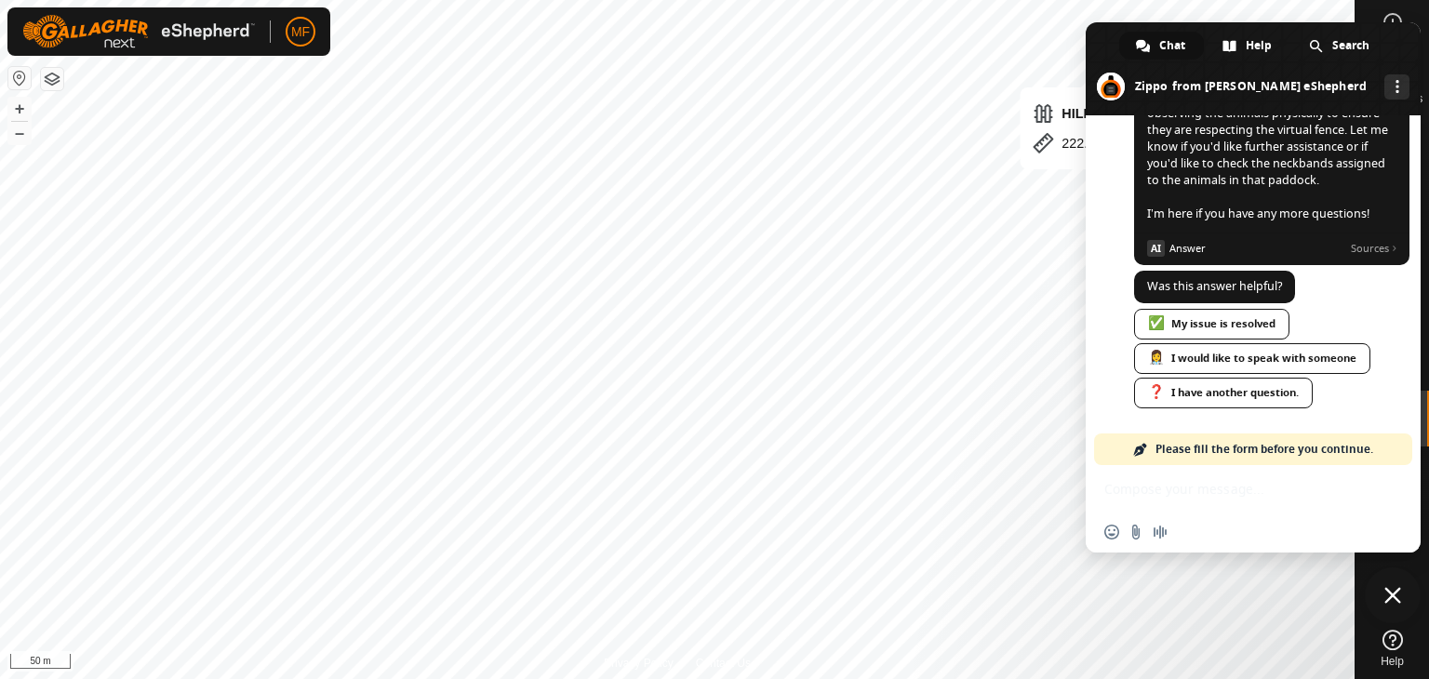
scroll to position [5880, 0]
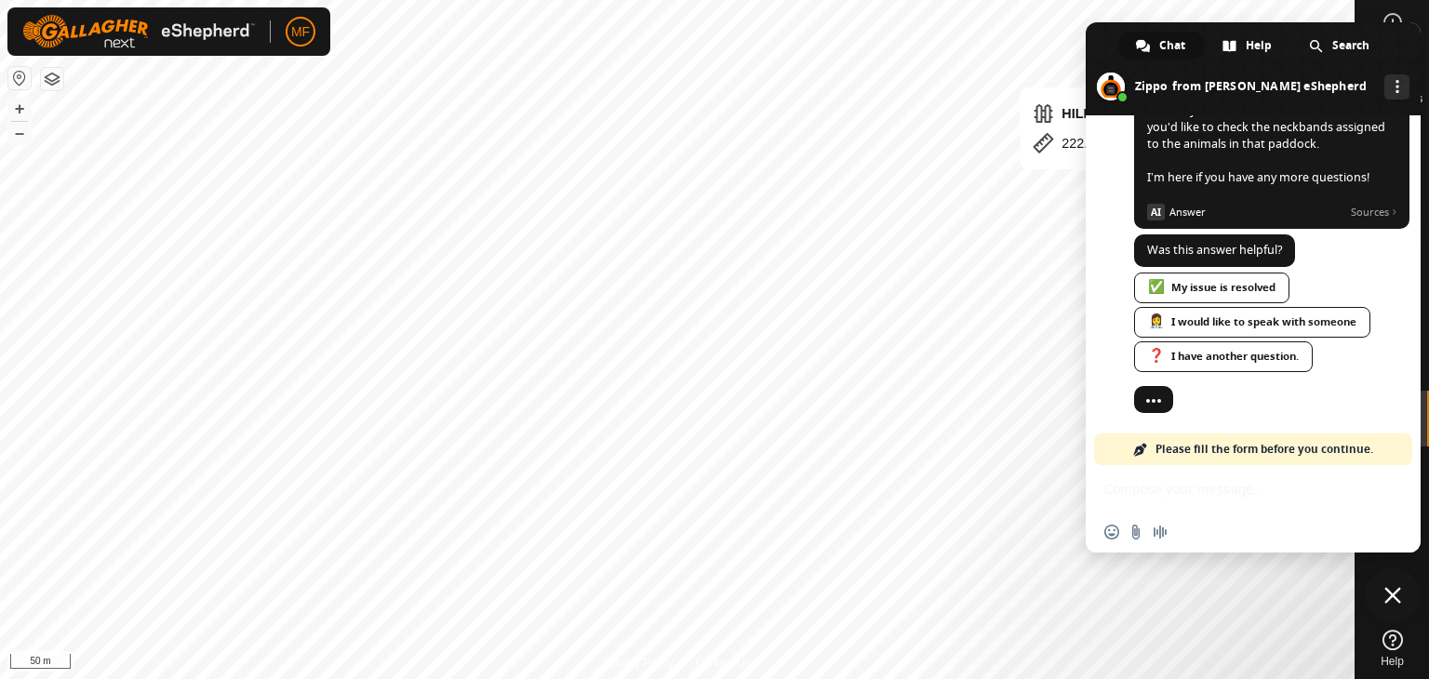
click at [1154, 492] on div "Insert an emoji Send a file Audio message" at bounding box center [1253, 508] width 335 height 87
click at [1229, 448] on span "Please fill the form before you continue." at bounding box center [1265, 450] width 218 height 32
click at [1294, 443] on span "Please fill the form before you continue." at bounding box center [1265, 450] width 218 height 32
click at [1143, 458] on div "Please fill the form before you continue." at bounding box center [1253, 450] width 318 height 32
click at [1280, 394] on div "Zippo Bot Was this answer helpful? 6 minutes ago ✅ My issue is resolved 👩‍⚕️ I …" at bounding box center [1271, 315] width 275 height 162
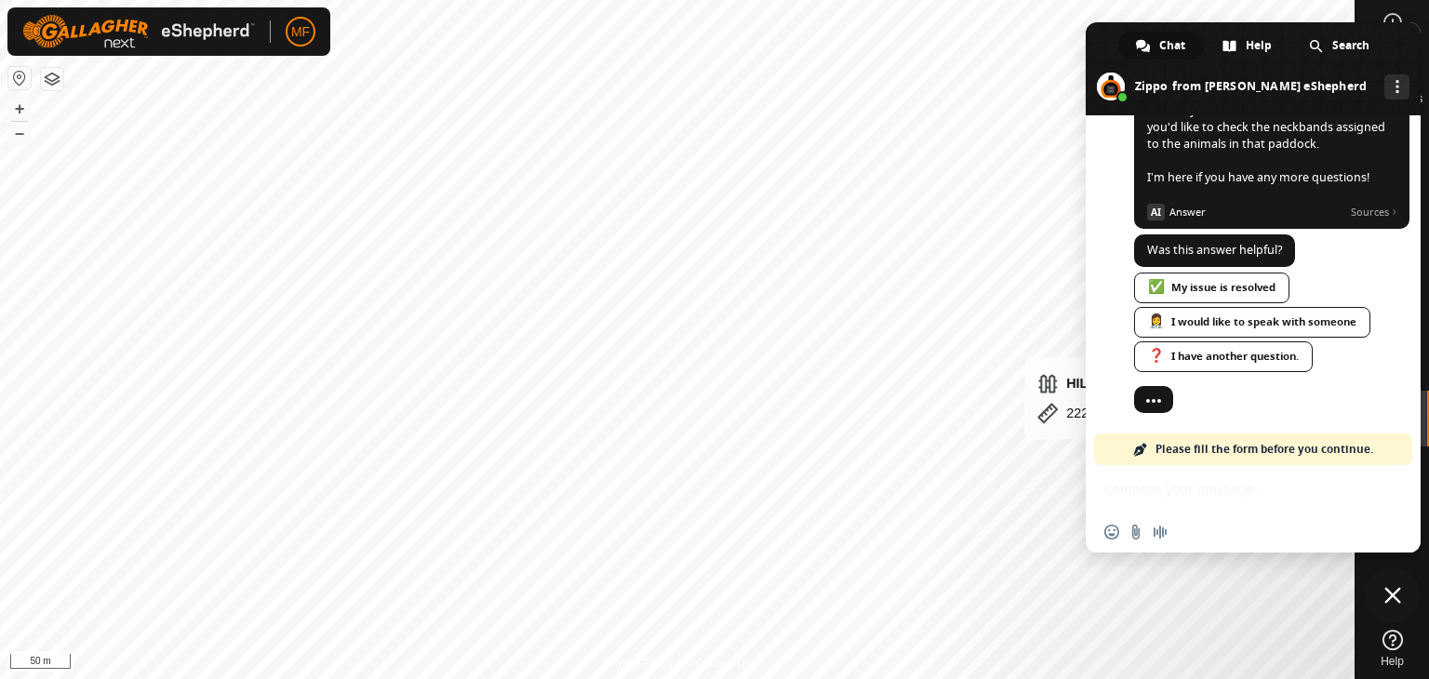
click at [1097, 175] on div "[PERSON_NAME] eShepherd Hello! How can I help you? [DATE] hi we have a collar t…" at bounding box center [1253, 290] width 335 height 350
click at [1166, 40] on span "Chat" at bounding box center [1172, 46] width 26 height 28
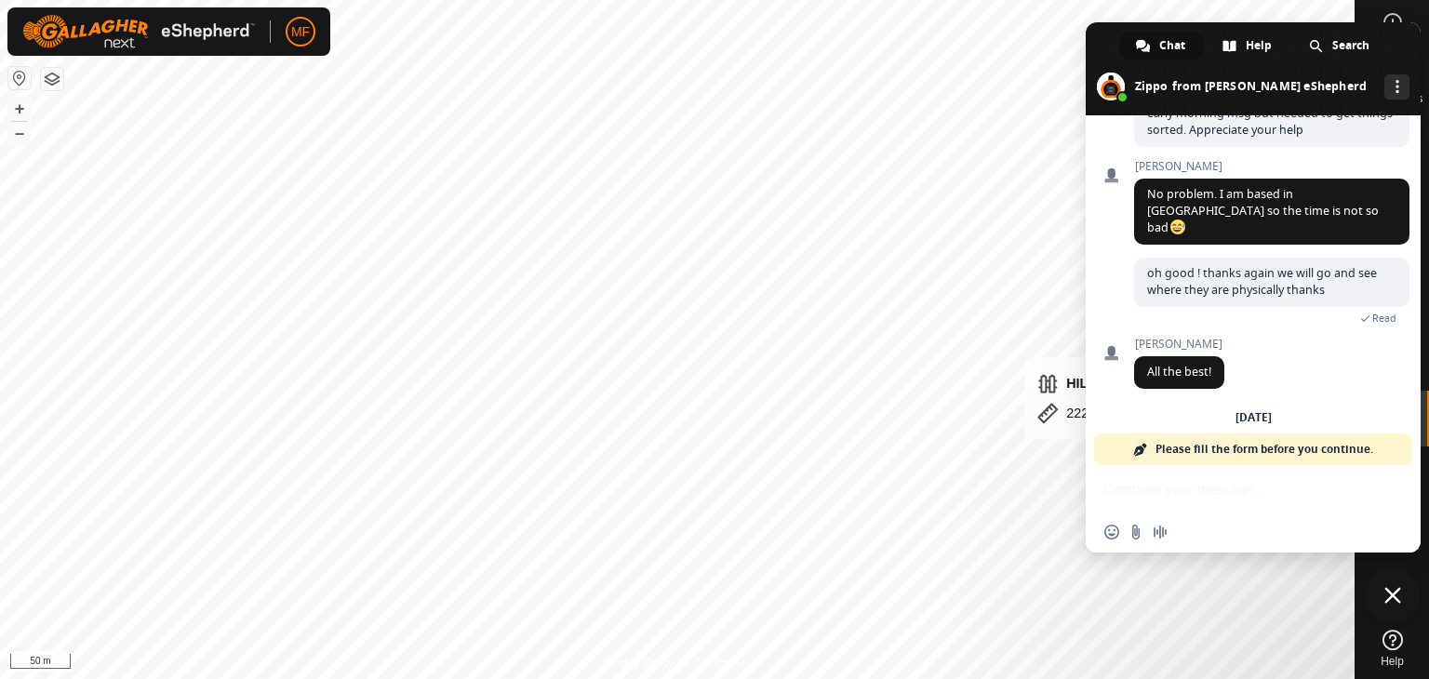
scroll to position [5451, 0]
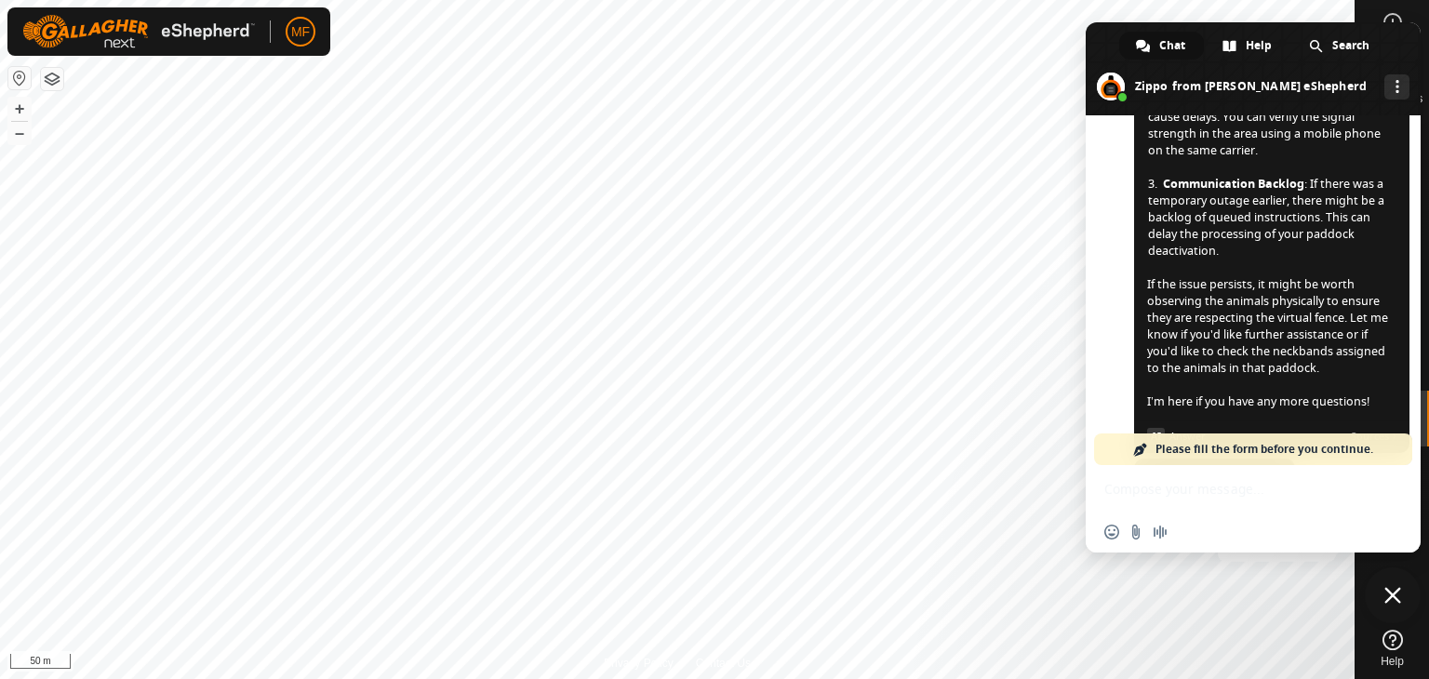
click at [1377, 577] on span "Close chat" at bounding box center [1393, 596] width 56 height 56
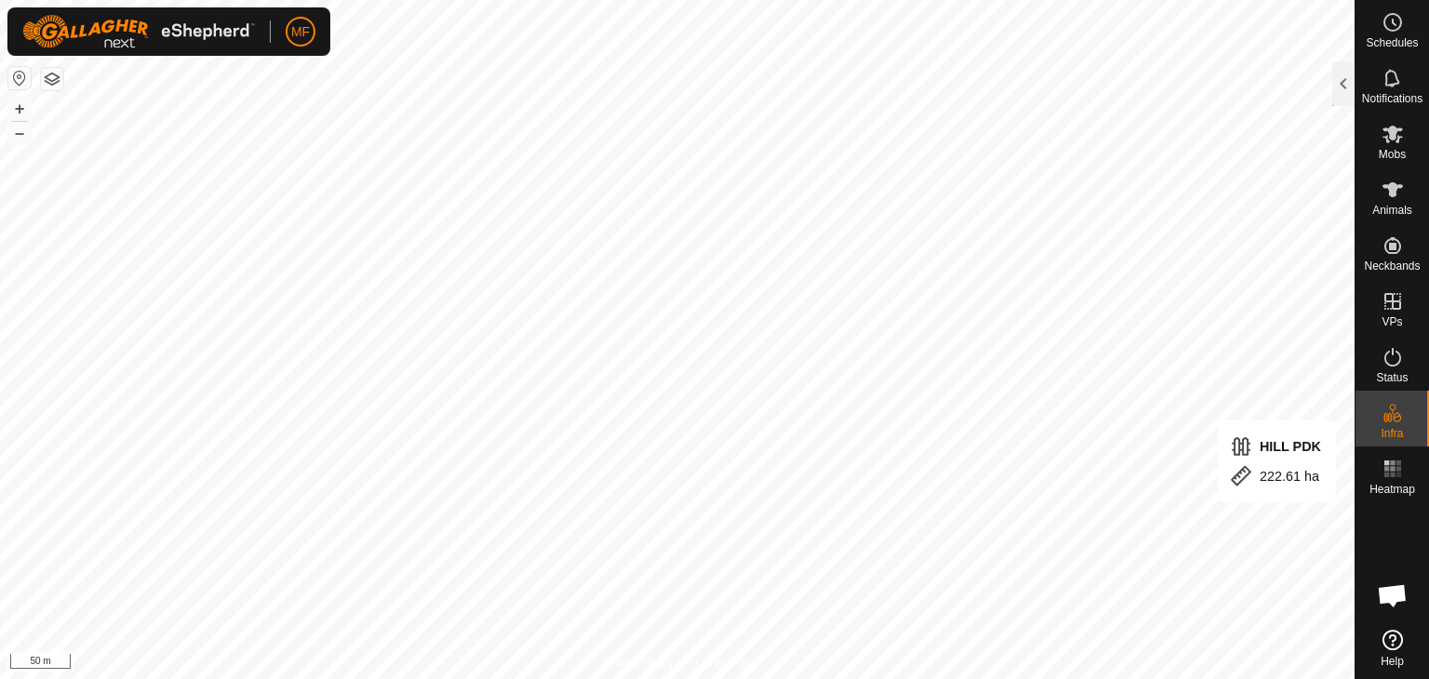
click at [1384, 525] on div at bounding box center [1393, 562] width 74 height 120
click at [1344, 75] on div at bounding box center [1343, 83] width 22 height 45
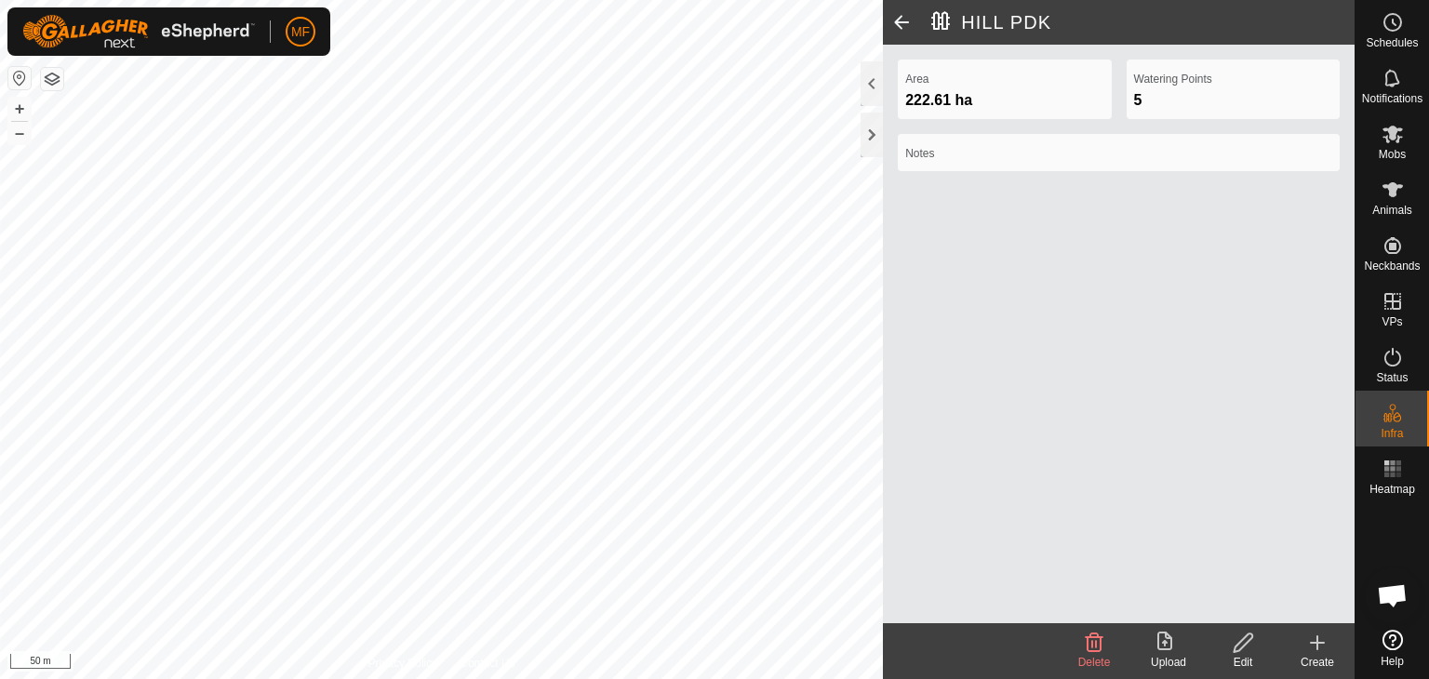
click at [903, 26] on span at bounding box center [901, 22] width 37 height 45
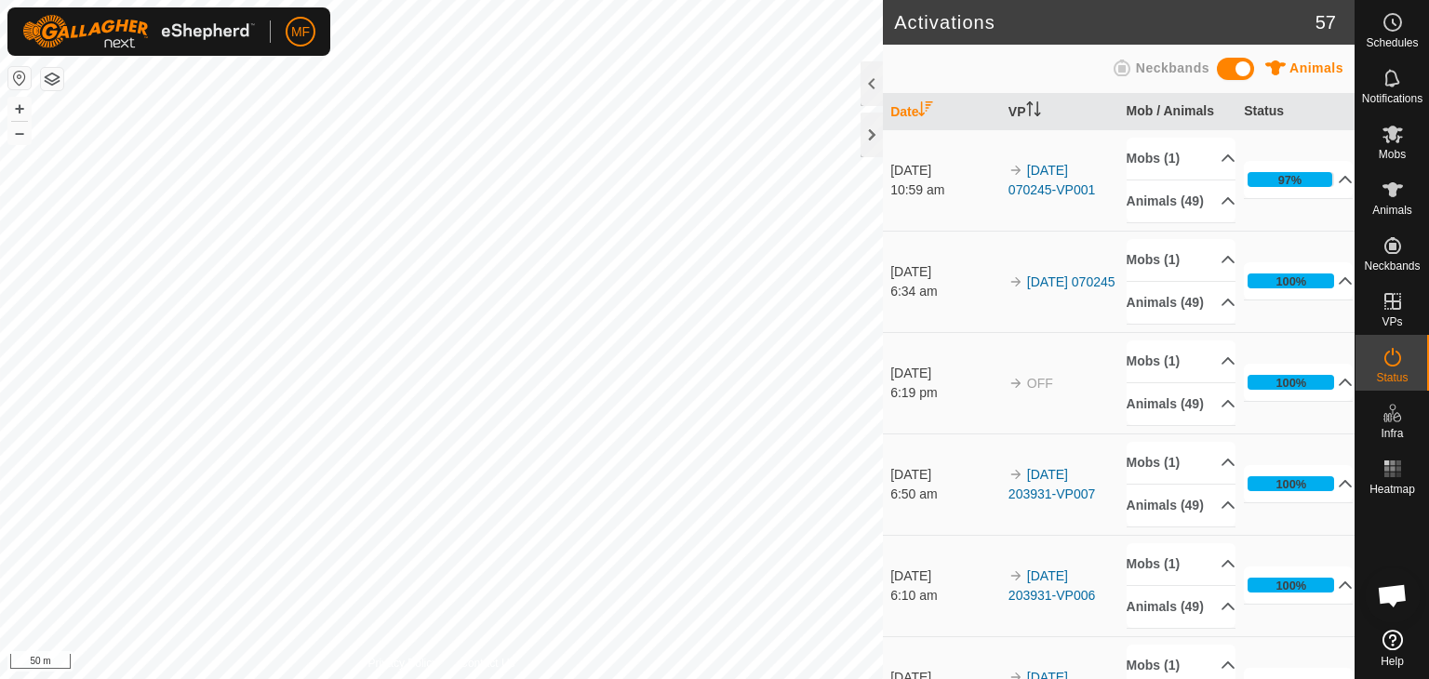
click at [903, 26] on h2 "Activations" at bounding box center [1104, 22] width 421 height 22
click at [1399, 590] on span "Open chat" at bounding box center [1392, 597] width 31 height 26
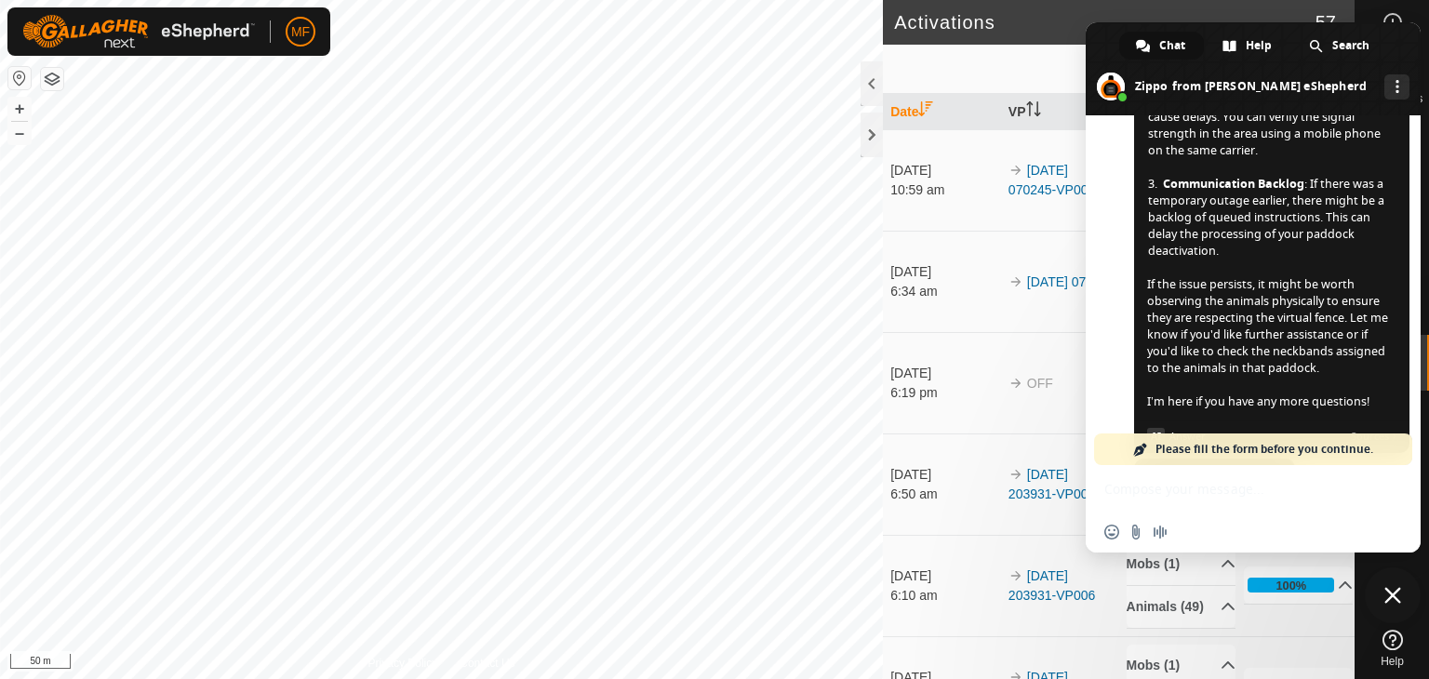
scroll to position [5880, 0]
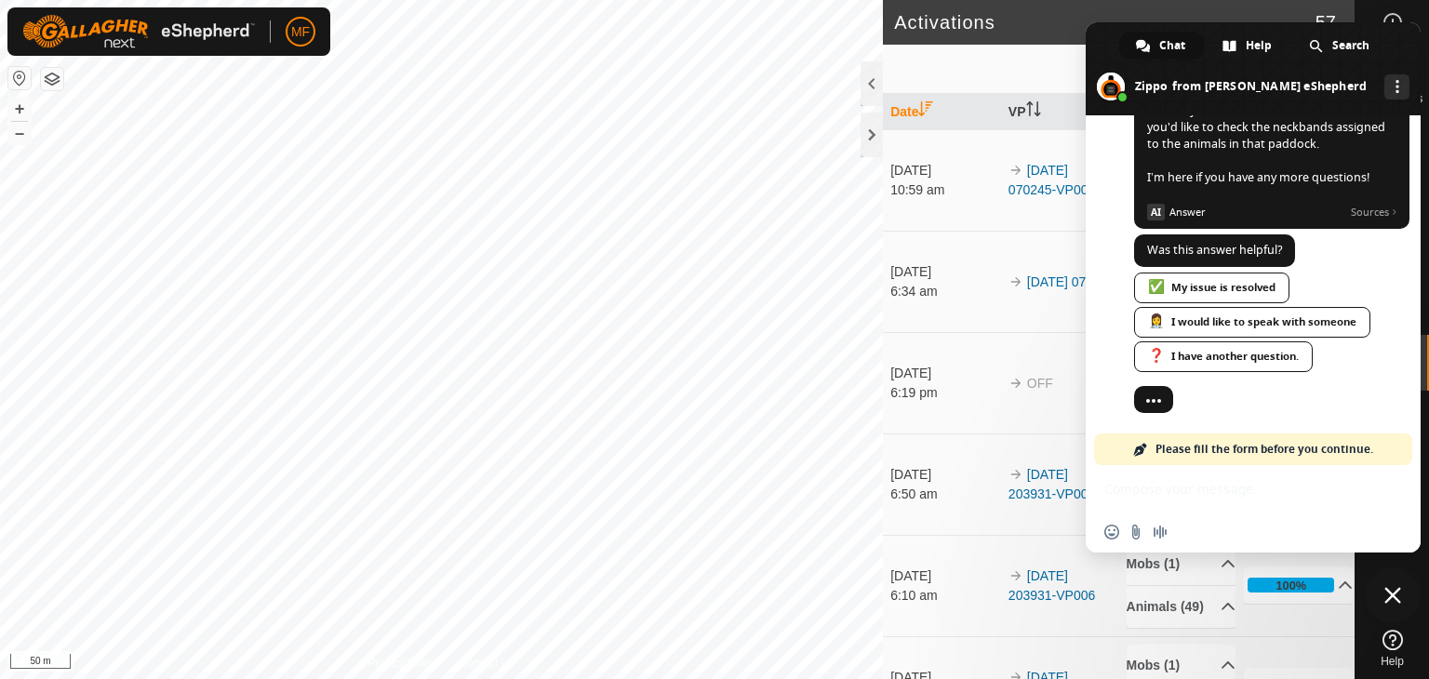
click at [1154, 446] on div "Please fill the form before you continue." at bounding box center [1253, 450] width 318 height 32
click at [1267, 446] on span "Please fill the form before you continue." at bounding box center [1265, 450] width 218 height 32
click at [1185, 495] on div "Insert an emoji Send a file Audio message" at bounding box center [1253, 508] width 335 height 87
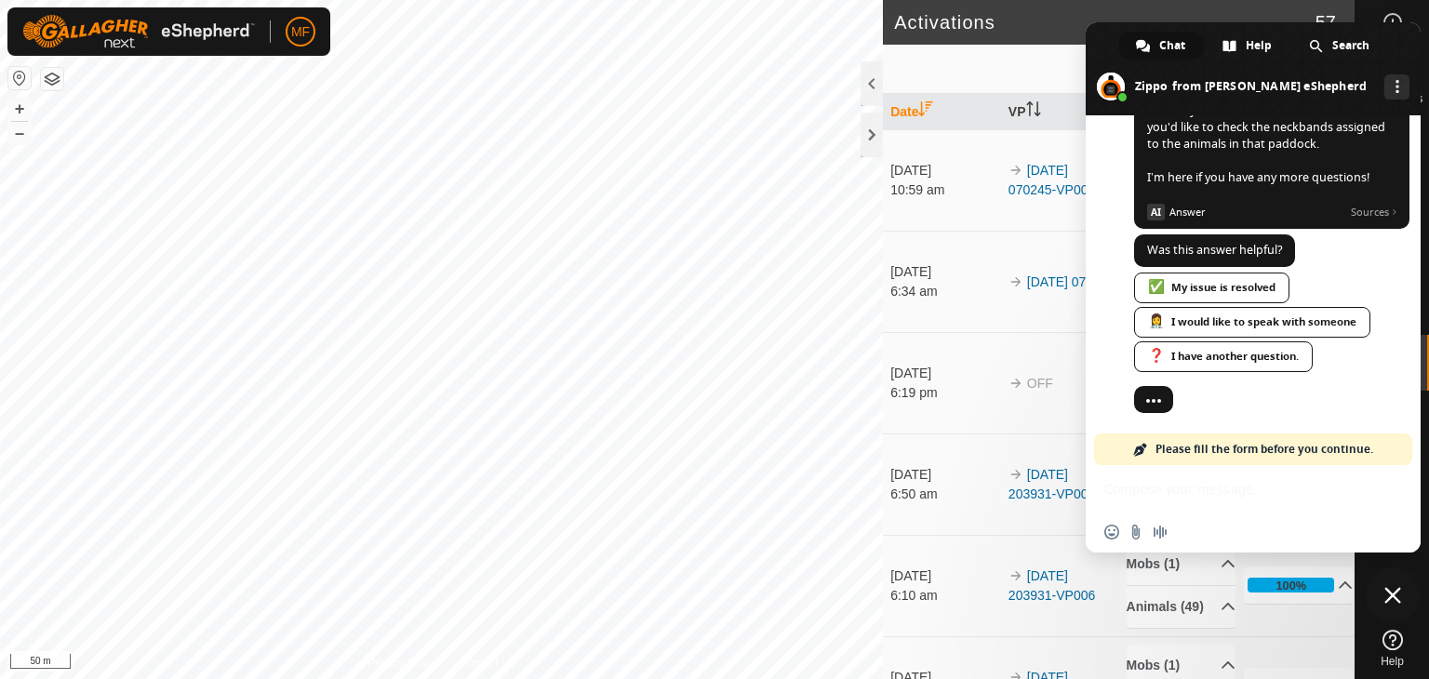
click at [1185, 495] on div "Insert an emoji Send a file Audio message" at bounding box center [1253, 508] width 335 height 87
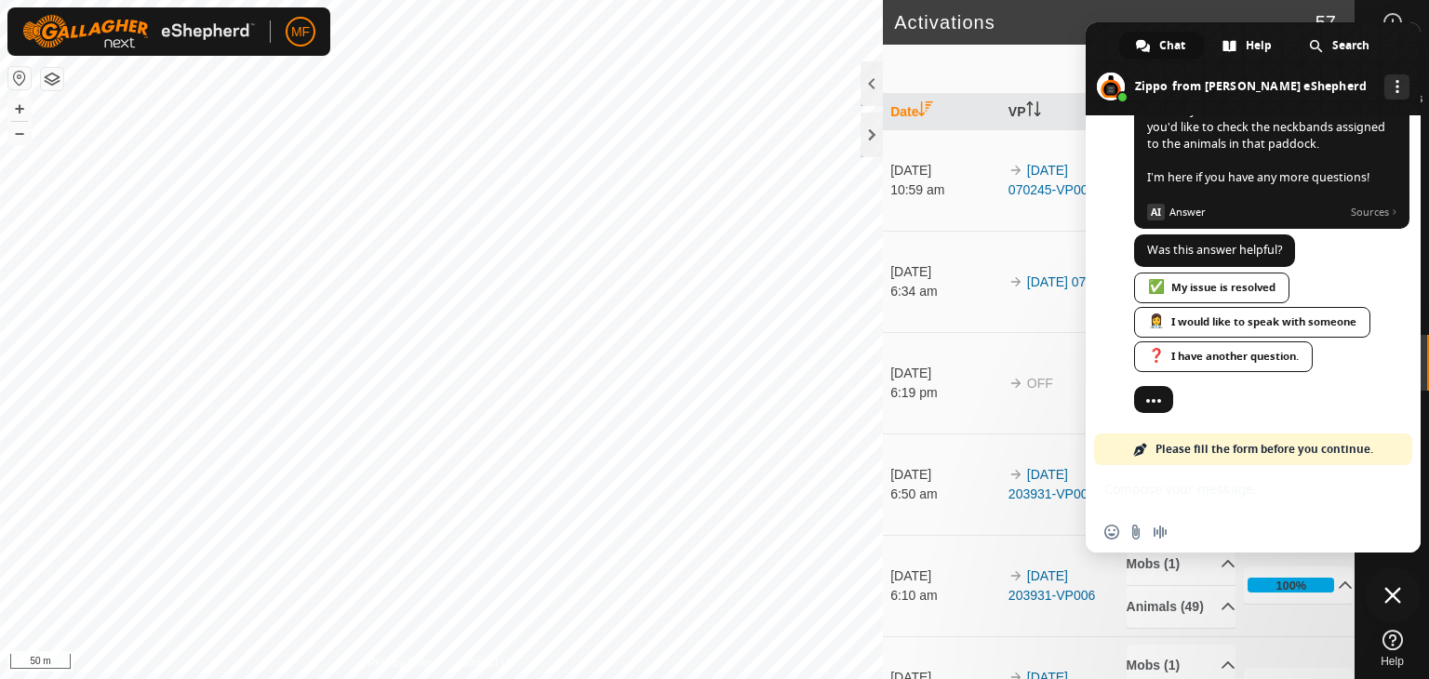
click at [1185, 495] on div "Insert an emoji Send a file Audio message" at bounding box center [1253, 508] width 335 height 87
drag, startPoint x: 1185, startPoint y: 495, endPoint x: 1090, endPoint y: 18, distance: 486.7
click at [1090, 18] on body "MF Schedules Notifications Mobs Animals Neckbands VPs Status Infra Heatmap Help…" at bounding box center [714, 339] width 1429 height 679
click at [1228, 361] on div "❓ I have another question." at bounding box center [1223, 356] width 179 height 31
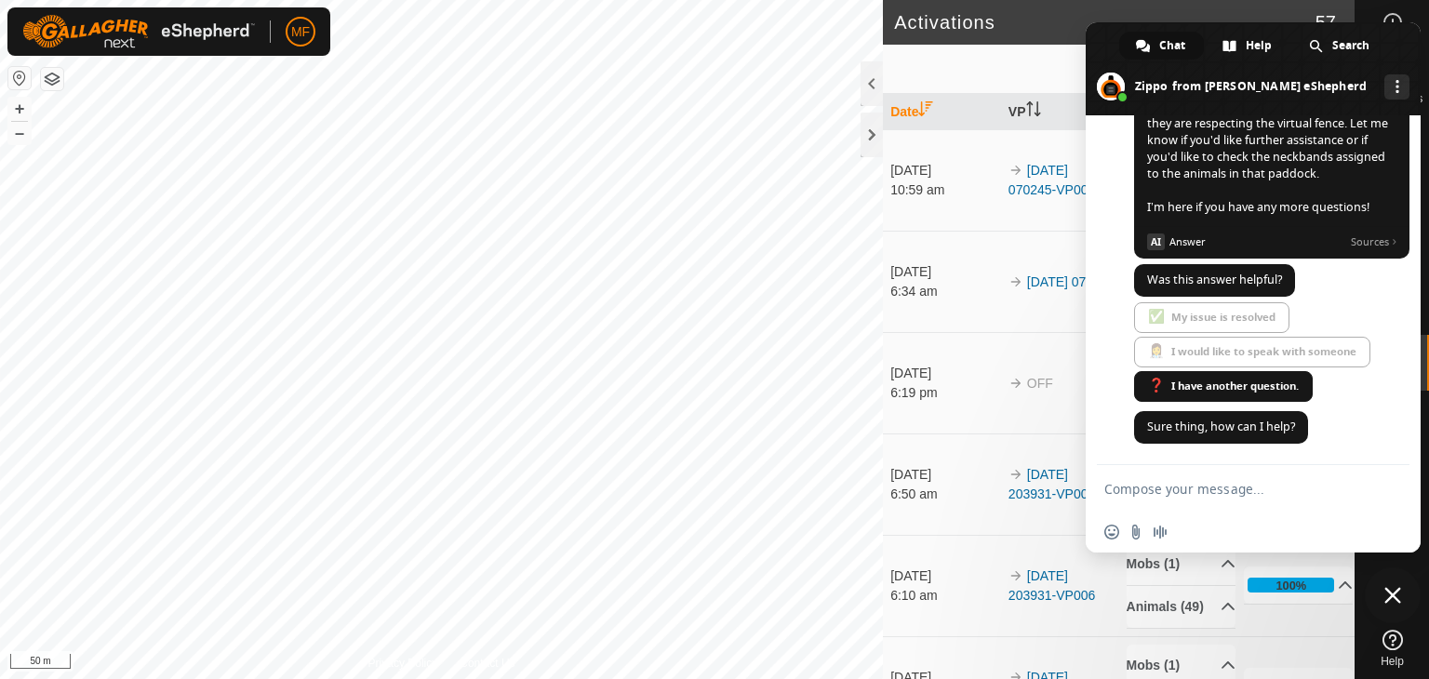
scroll to position [5852, 0]
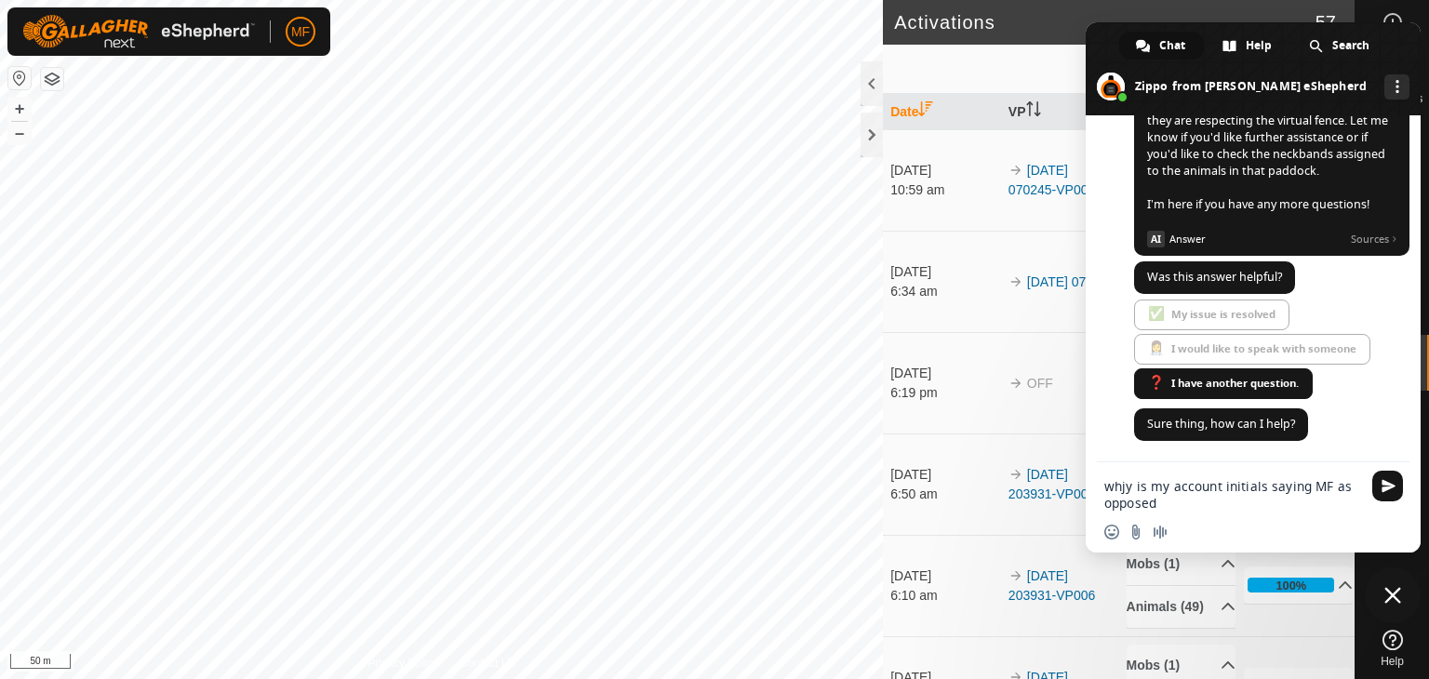
click at [1126, 482] on textarea "whjy is my account initials saying MF as opposed" at bounding box center [1232, 494] width 257 height 33
click at [1162, 500] on textarea "why is my account initials saying MF as opposed" at bounding box center [1232, 494] width 257 height 33
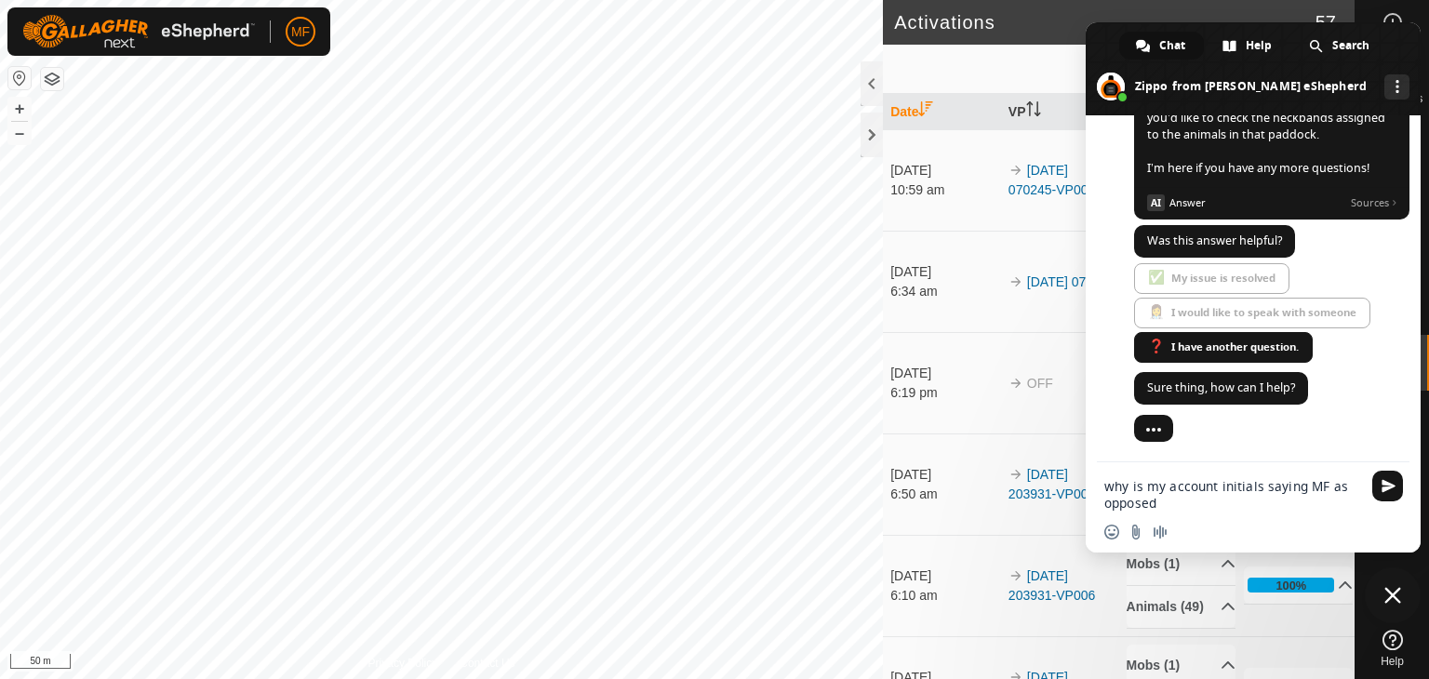
scroll to position [5892, 0]
type textarea "why is my account initials saying MF as opposed to SO like it normally does"
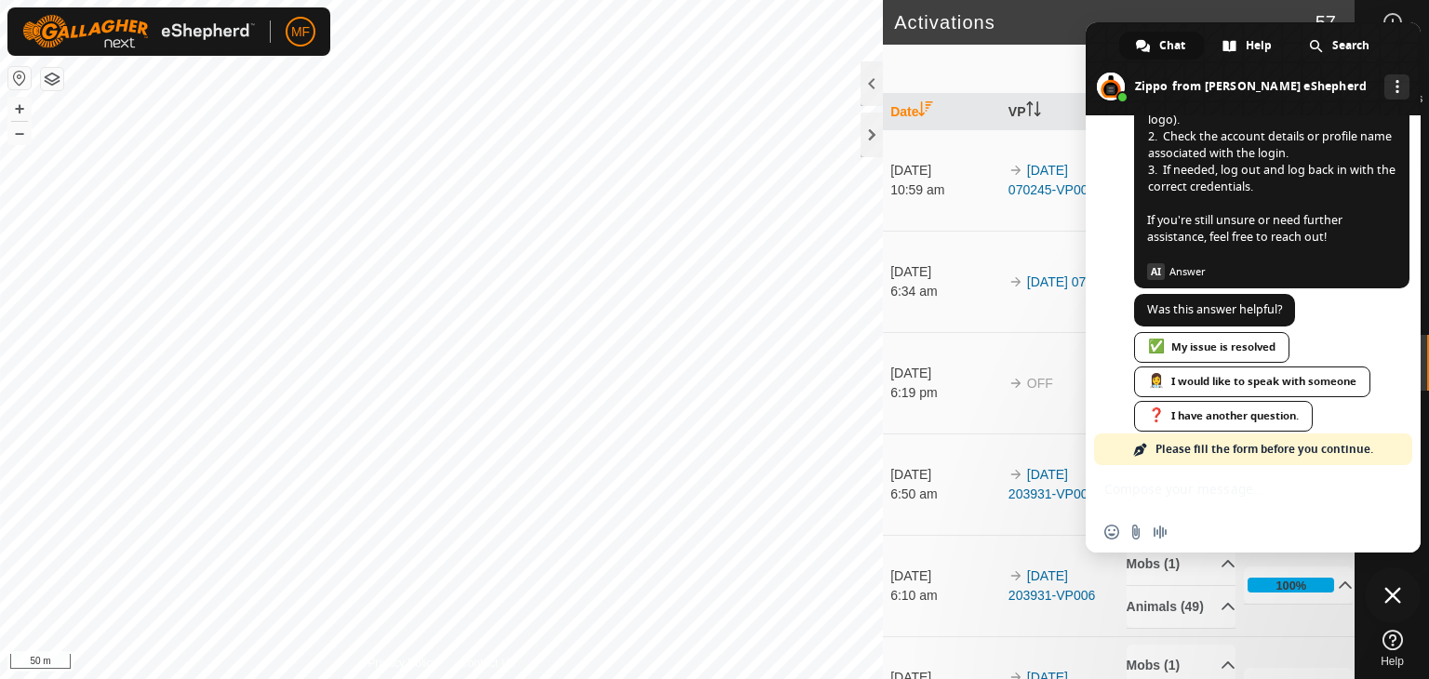
scroll to position [6394, 0]
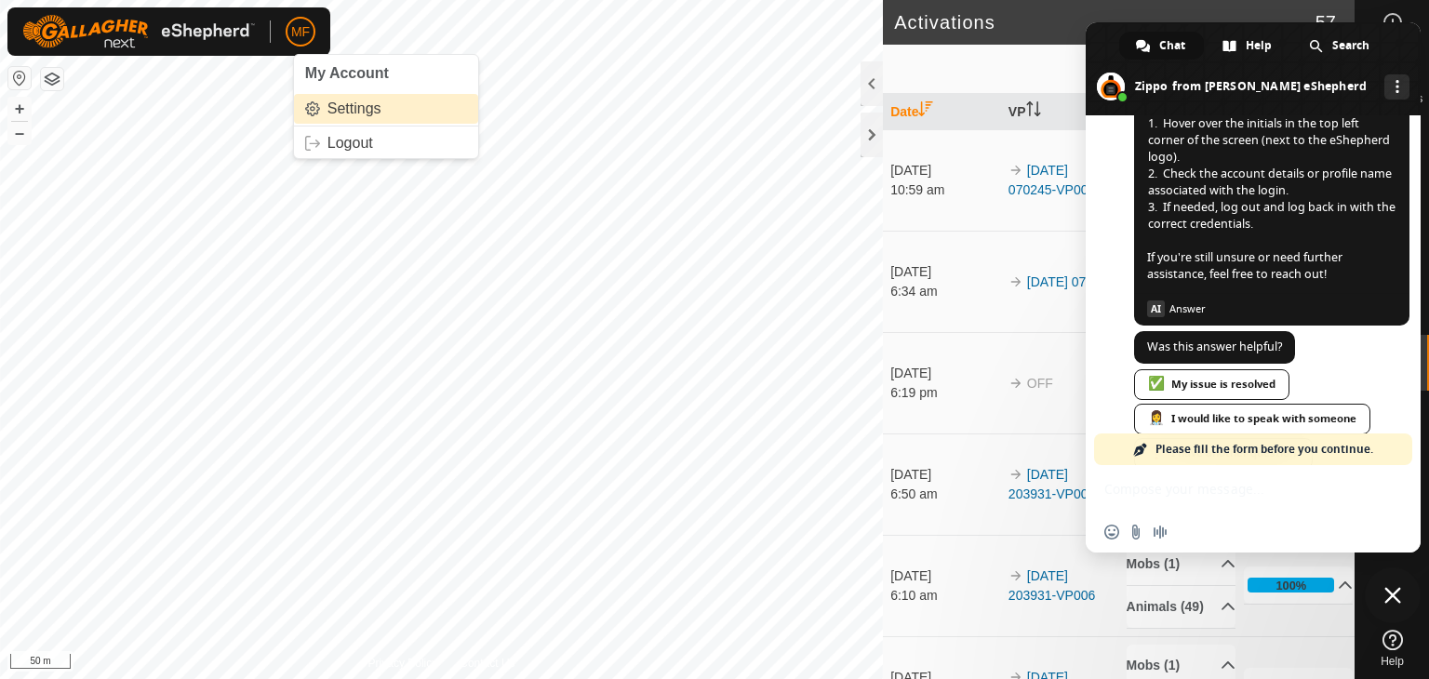
click at [340, 105] on link "Settings" at bounding box center [386, 109] width 184 height 30
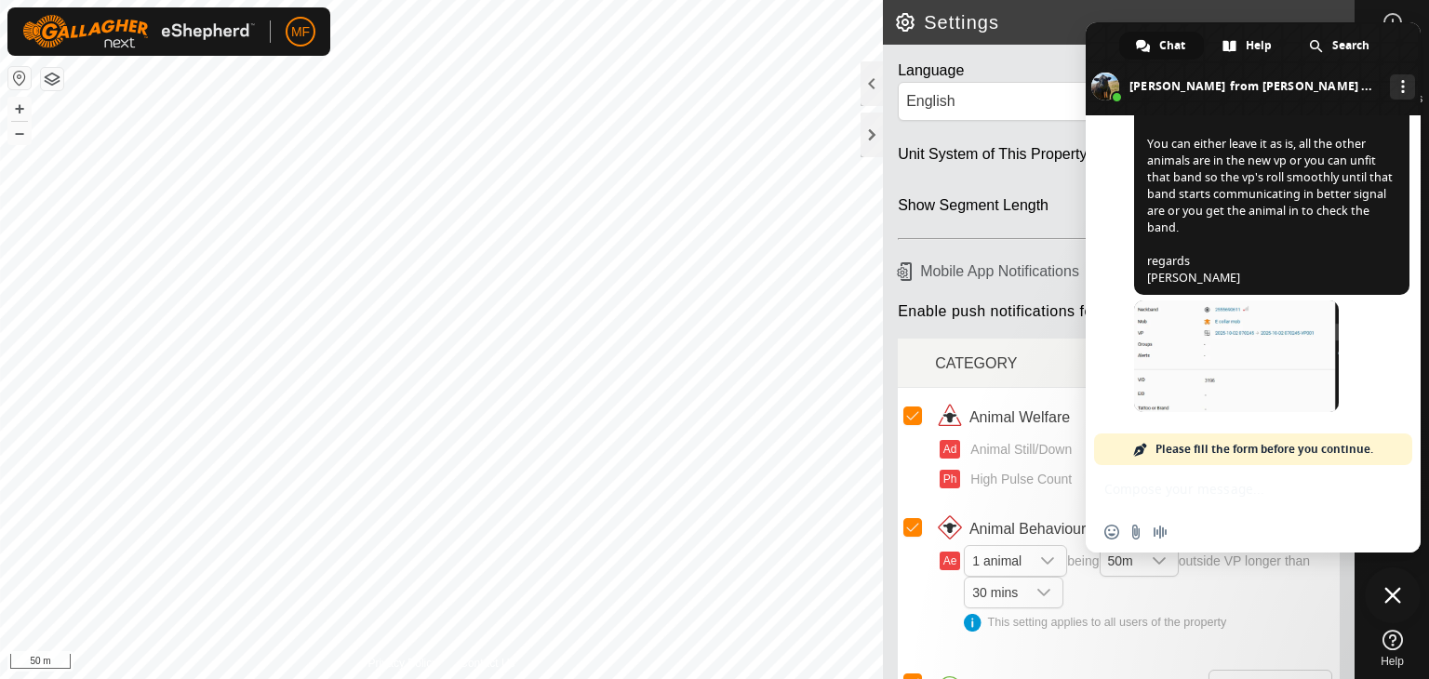
scroll to position [7151, 0]
click at [1221, 381] on span at bounding box center [1236, 357] width 205 height 112
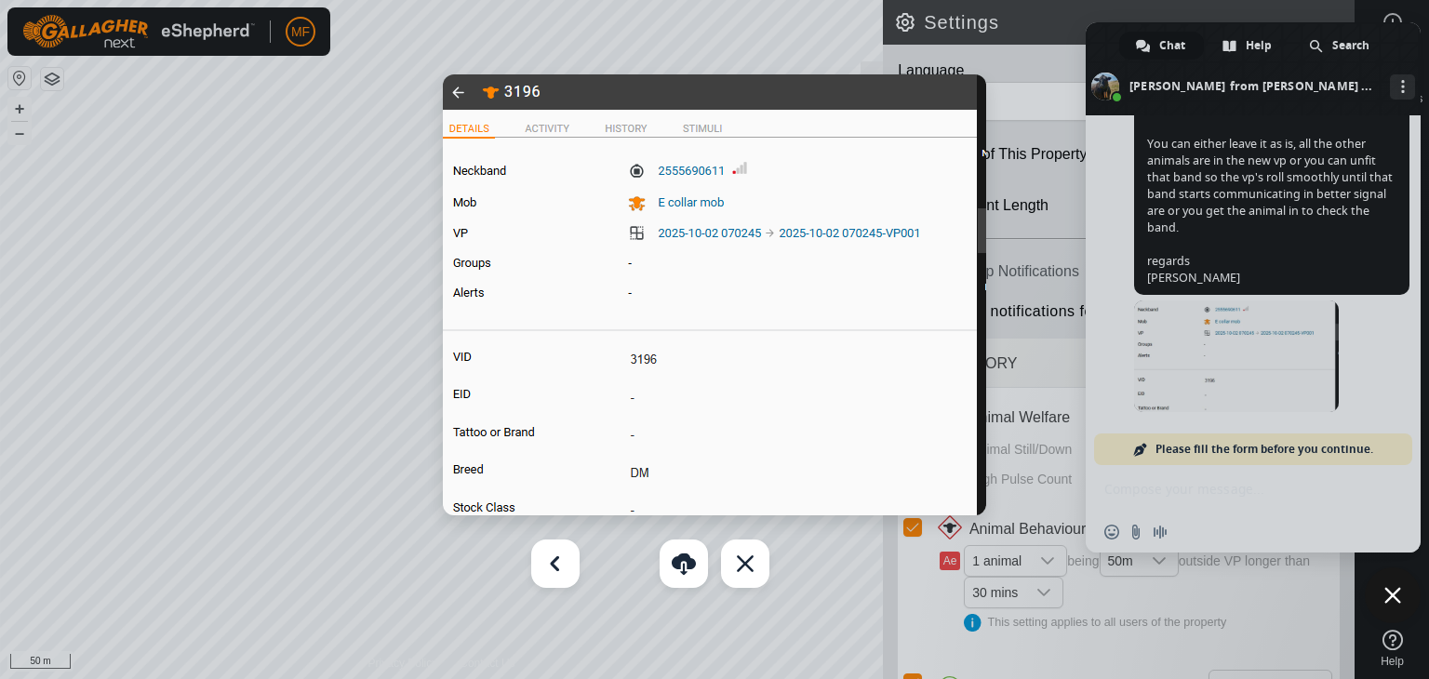
click at [1155, 502] on div at bounding box center [714, 339] width 1429 height 679
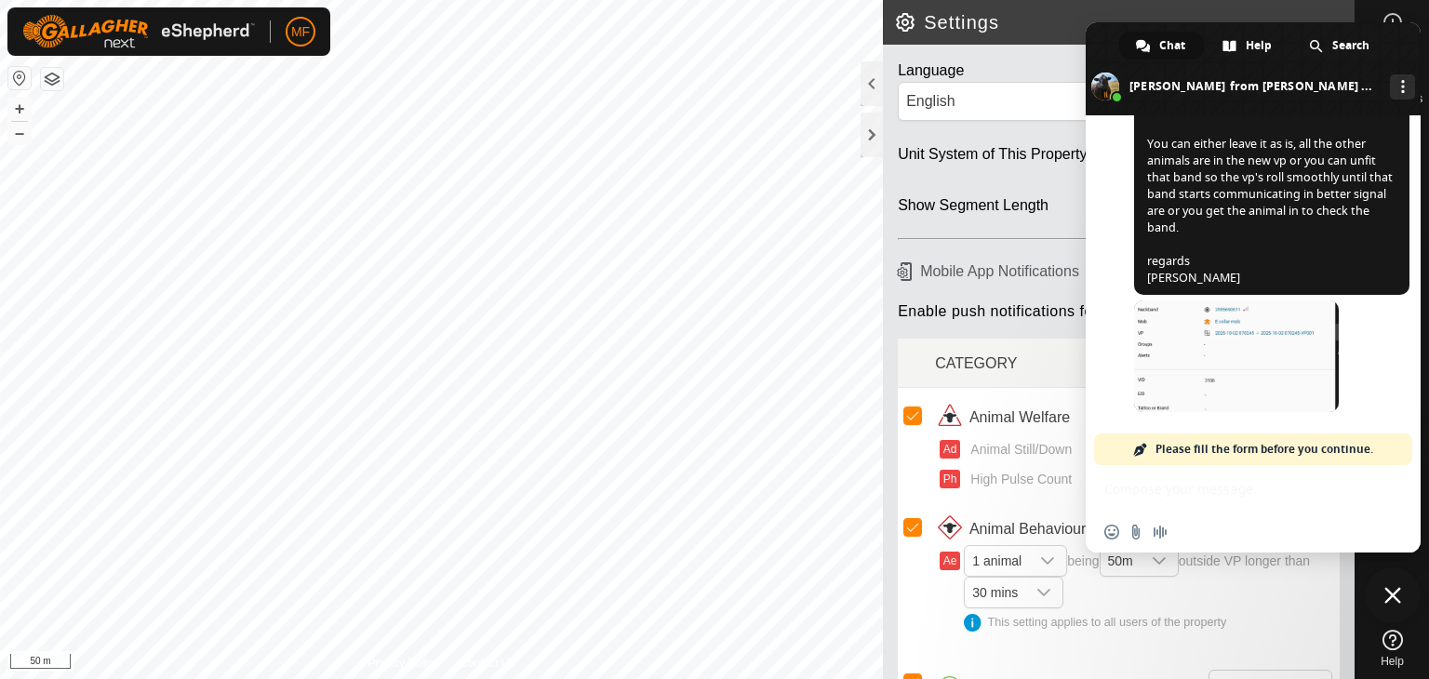
click at [1174, 515] on div "Insert an emoji Send a file Audio message" at bounding box center [1253, 532] width 335 height 41
click at [1193, 533] on div "Insert an emoji Send a file Audio message" at bounding box center [1253, 532] width 335 height 41
drag, startPoint x: 1193, startPoint y: 533, endPoint x: 1189, endPoint y: 451, distance: 82.0
click at [1189, 451] on div "[PERSON_NAME] eShepherd Hello! How can I help you? [DATE] hi we have a collar t…" at bounding box center [1253, 333] width 335 height 437
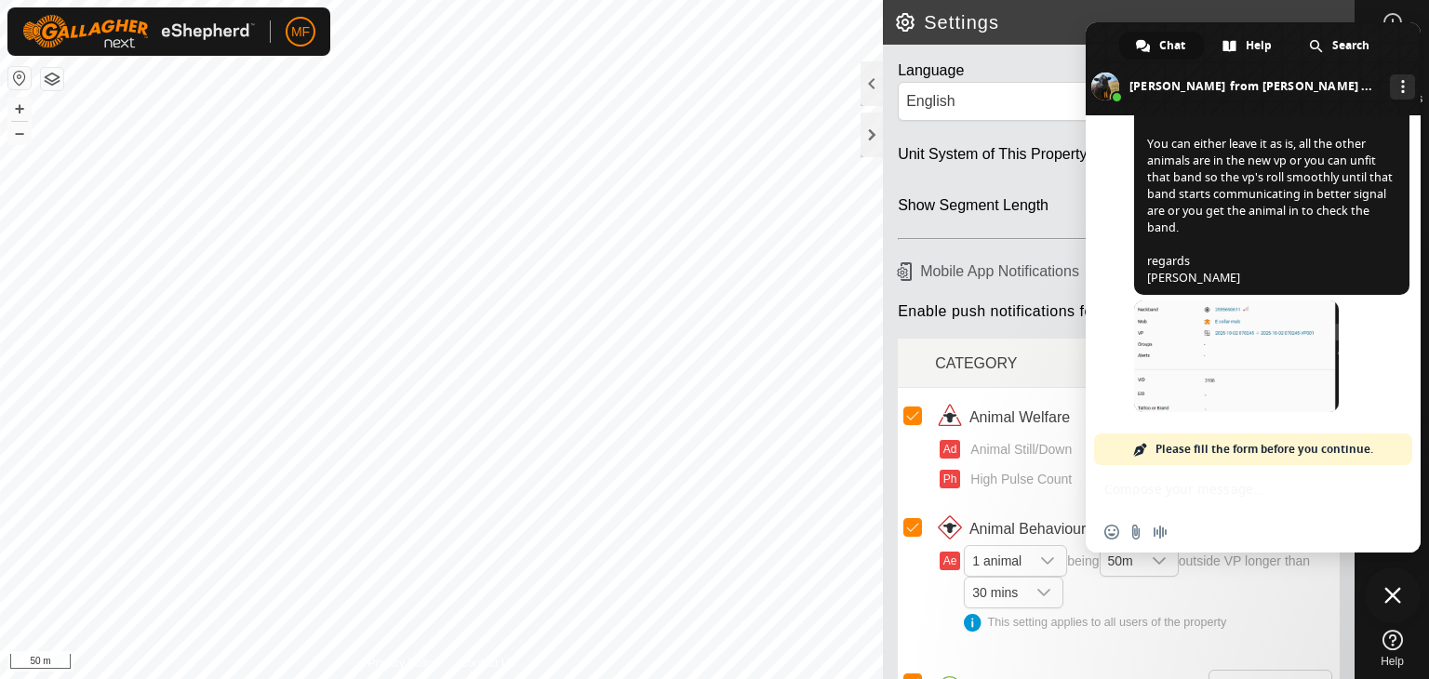
click at [1189, 451] on span "Please fill the form before you continue." at bounding box center [1265, 450] width 218 height 32
click at [1384, 486] on div "Insert an emoji Send a file Audio message" at bounding box center [1253, 508] width 335 height 87
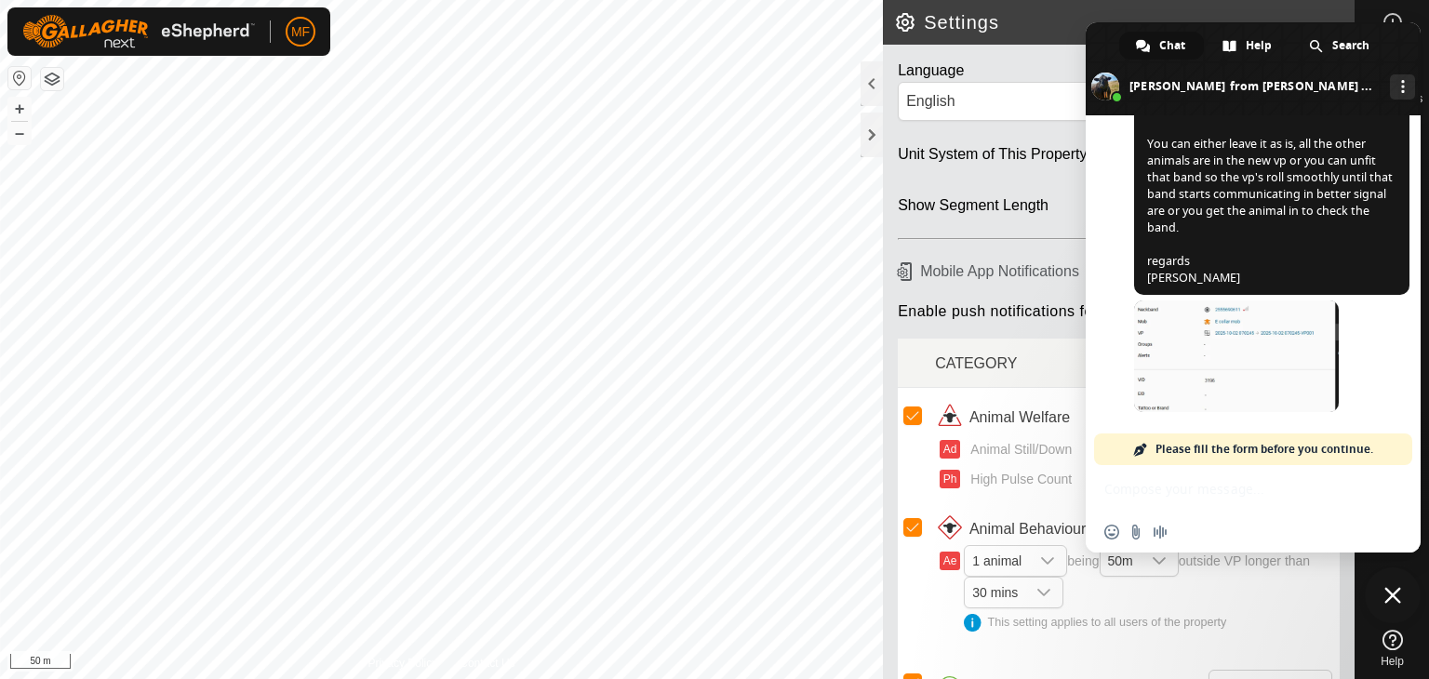
click at [1143, 442] on span at bounding box center [1140, 449] width 15 height 15
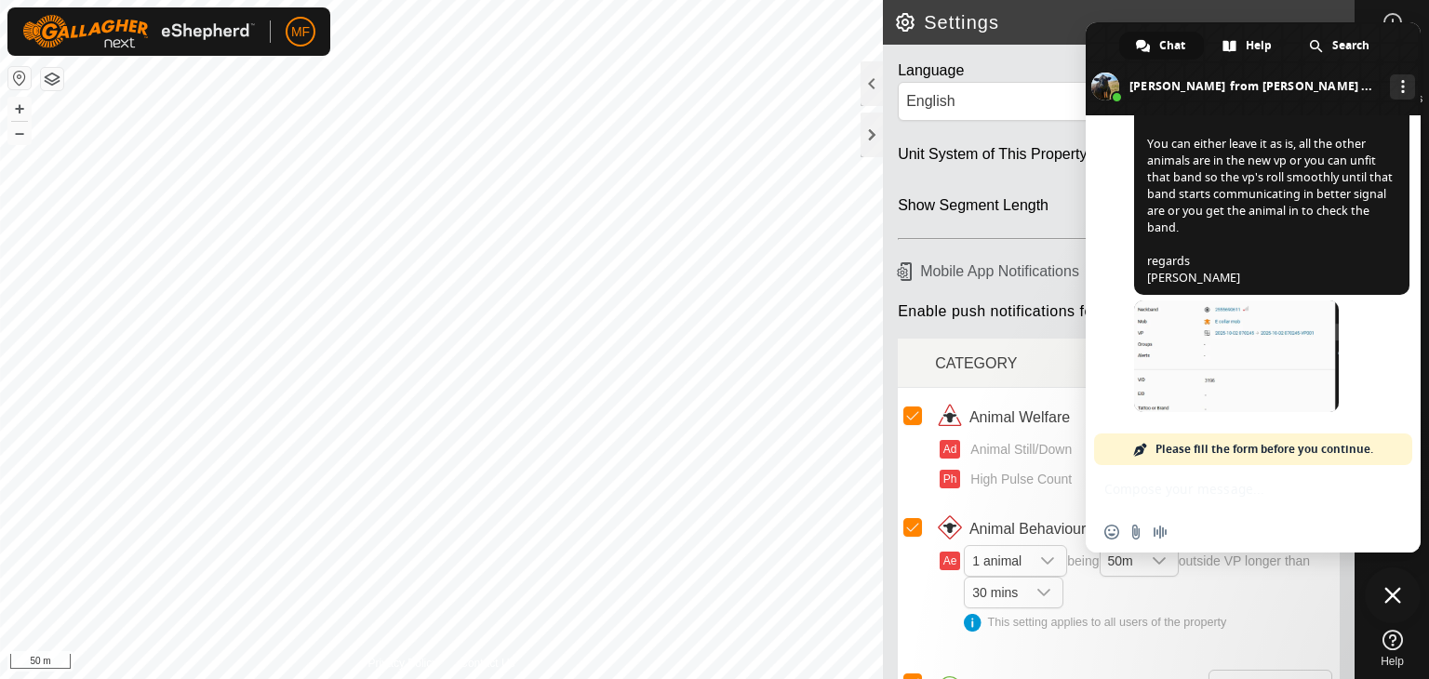
click at [1143, 442] on span at bounding box center [1140, 449] width 15 height 15
click at [1168, 46] on span "Chat" at bounding box center [1172, 46] width 26 height 28
click at [1176, 515] on div "Insert an emoji Send a file Audio message" at bounding box center [1253, 532] width 335 height 41
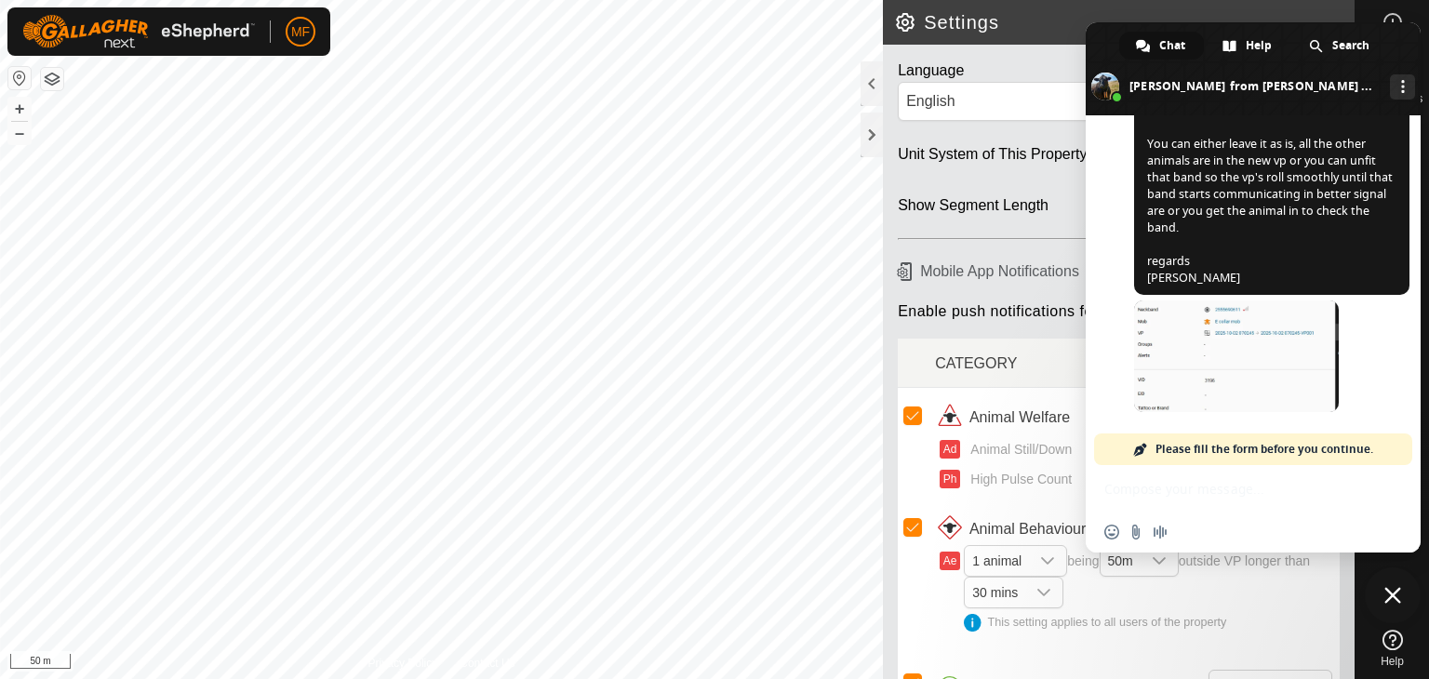
click at [1176, 515] on div "Insert an emoji Send a file Audio message" at bounding box center [1253, 532] width 335 height 41
click at [1336, 514] on div "Insert an emoji Send a file Audio message" at bounding box center [1253, 532] width 335 height 41
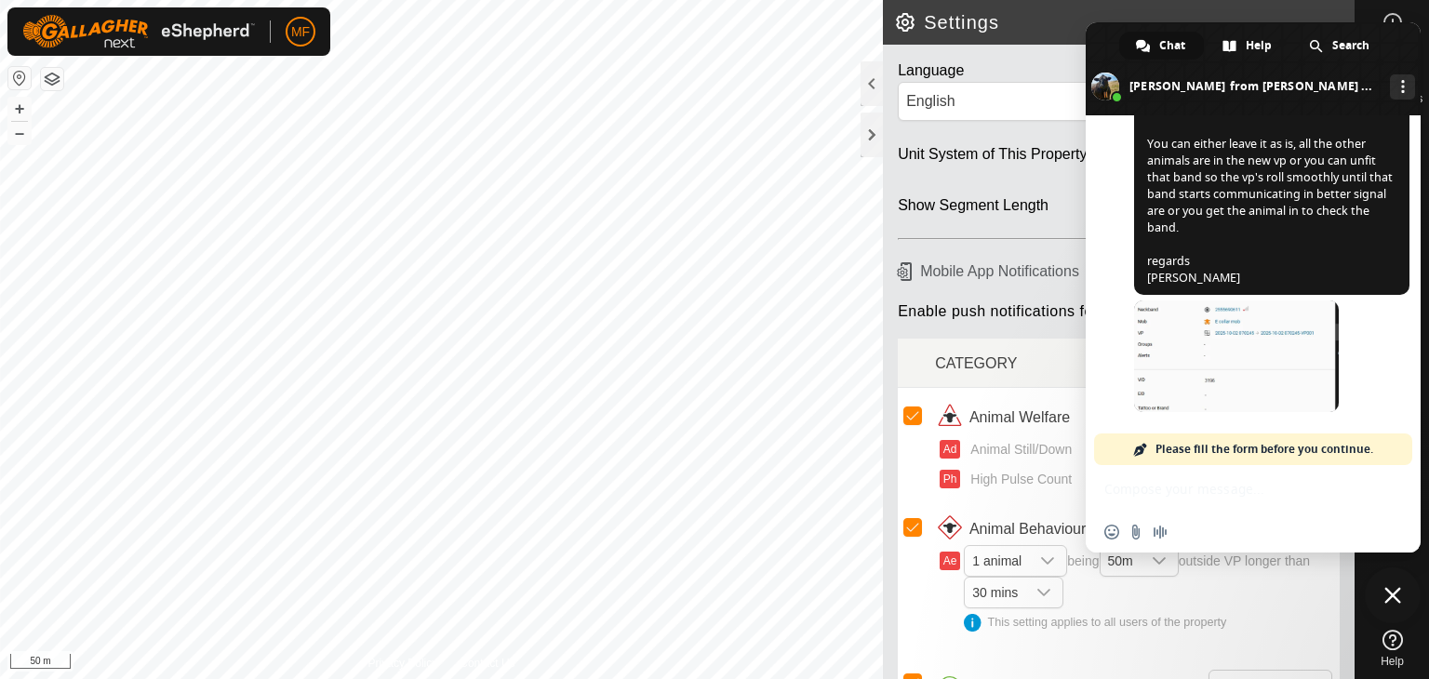
click at [1336, 514] on div "Insert an emoji Send a file Audio message" at bounding box center [1253, 532] width 335 height 41
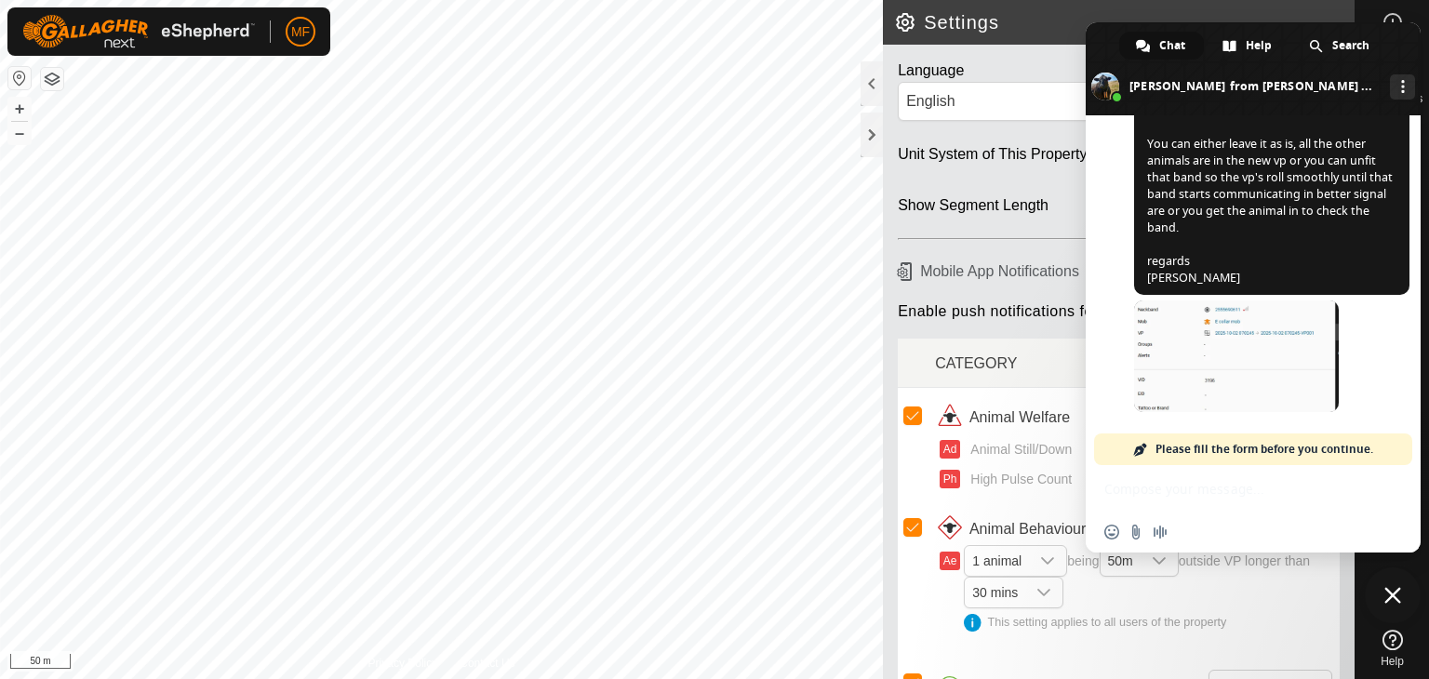
click at [1336, 514] on div "Insert an emoji Send a file Audio message" at bounding box center [1253, 532] width 335 height 41
click at [1404, 490] on div "Insert an emoji Send a file Audio message" at bounding box center [1253, 508] width 335 height 87
click at [1165, 500] on div "Insert an emoji Send a file Audio message" at bounding box center [1253, 508] width 335 height 87
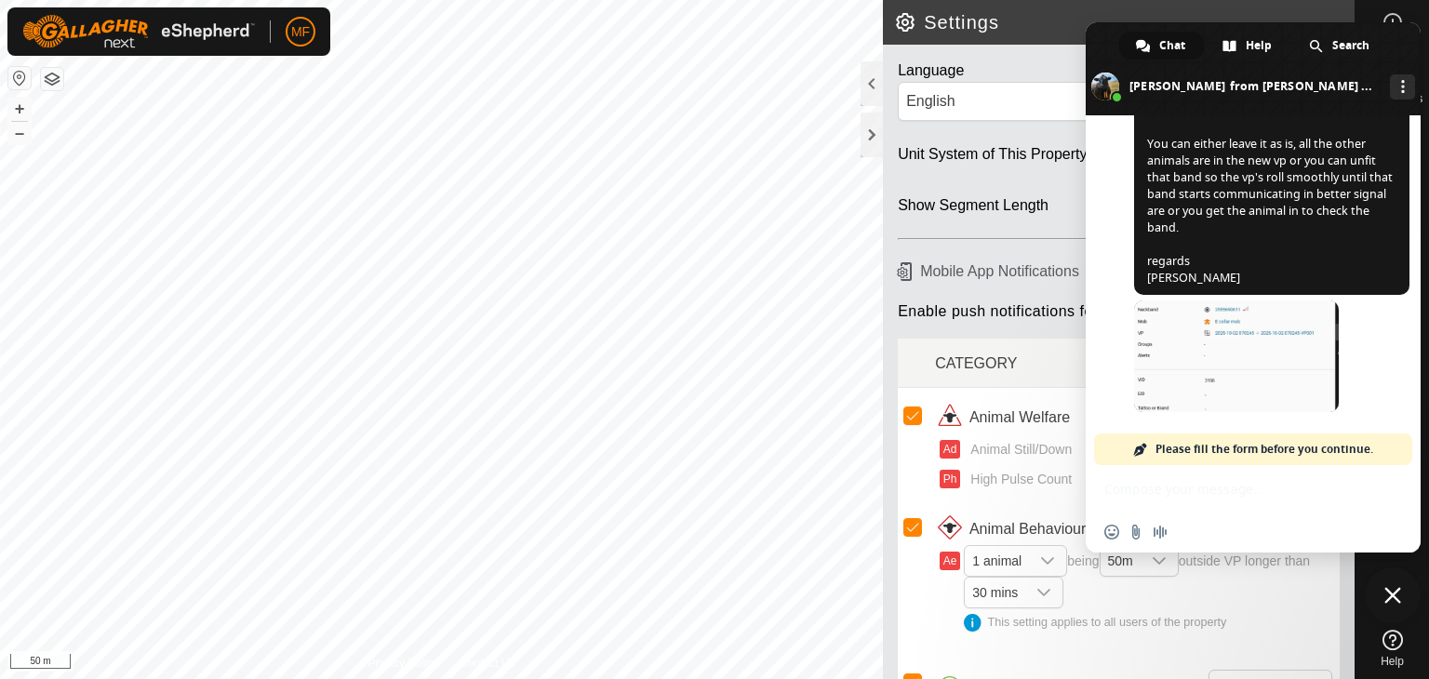
click at [1165, 500] on div "Insert an emoji Send a file Audio message" at bounding box center [1253, 508] width 335 height 87
click at [1163, 464] on span "Please fill the form before you continue." at bounding box center [1265, 450] width 218 height 32
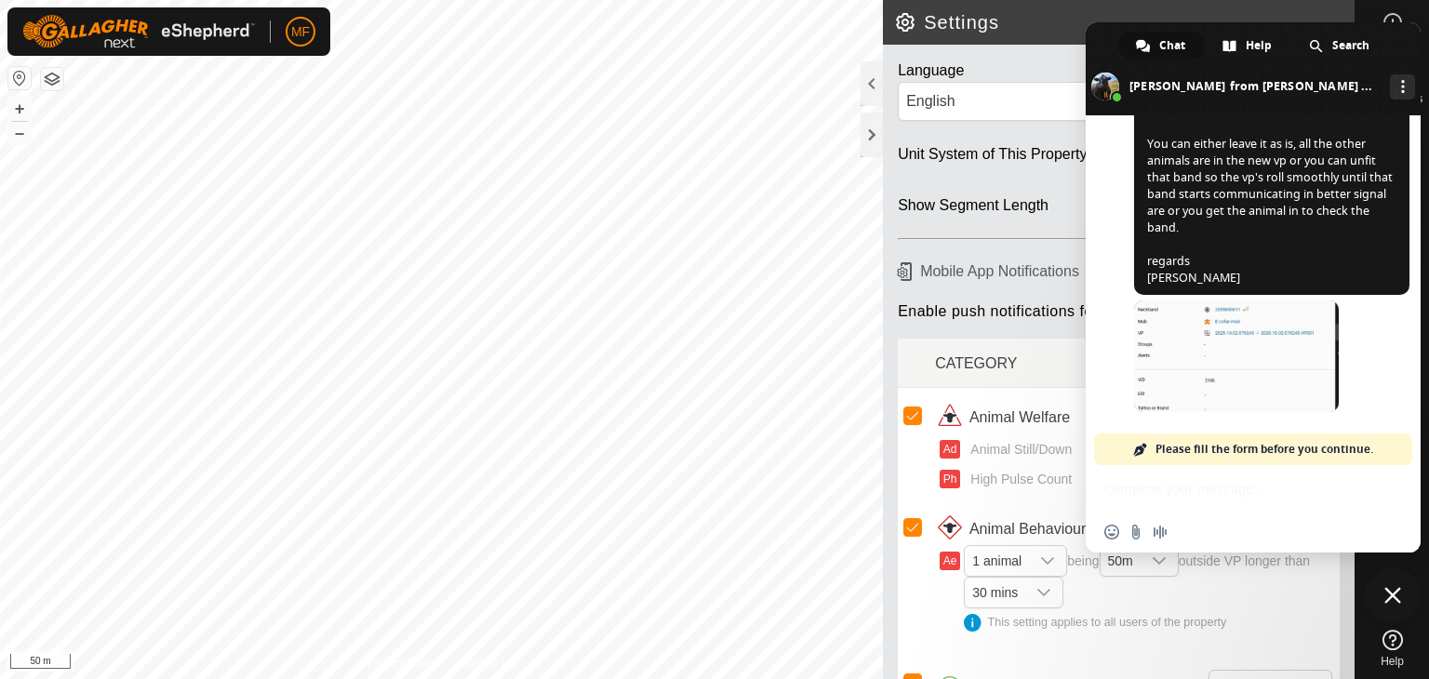
click at [1186, 497] on div "Insert an emoji Send a file Audio message" at bounding box center [1253, 508] width 335 height 87
click at [1187, 496] on div "Insert an emoji Send a file Audio message" at bounding box center [1253, 508] width 335 height 87
click at [872, 132] on div at bounding box center [872, 135] width 22 height 45
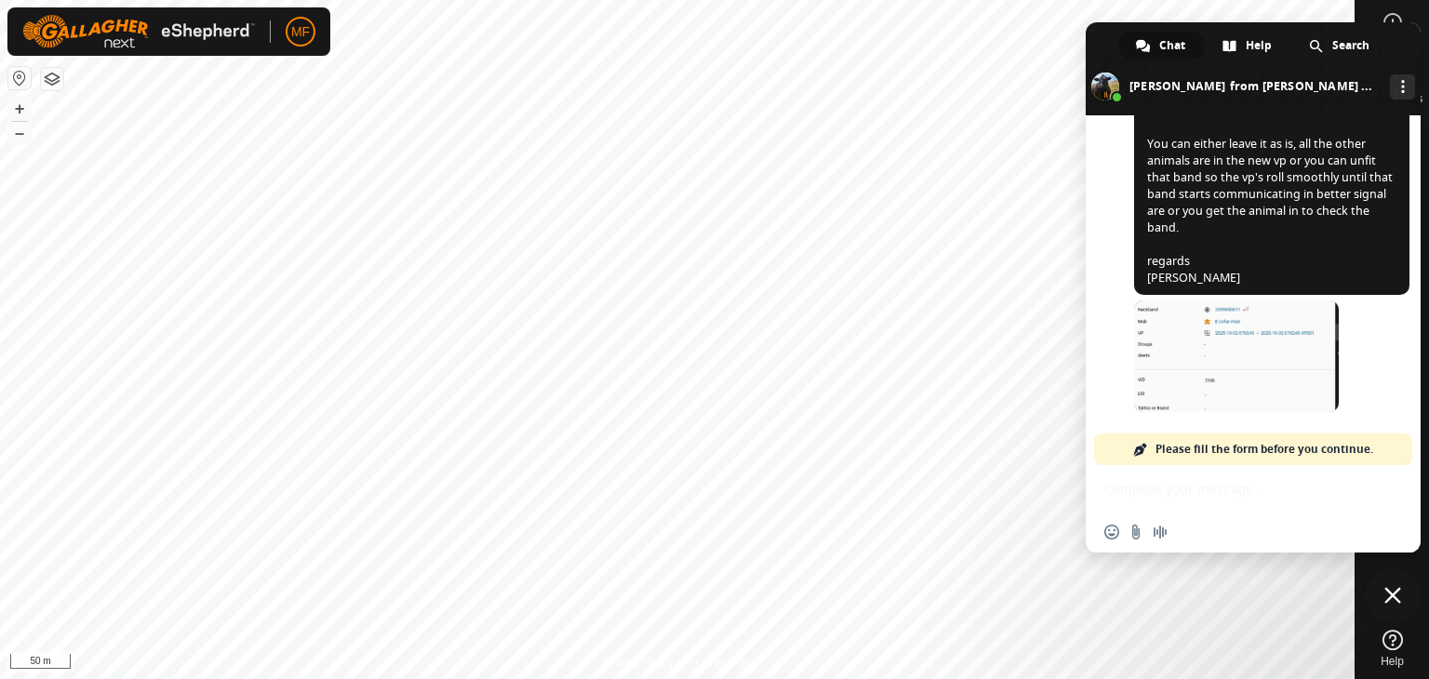
click at [1141, 493] on div "Insert an emoji Send a file Audio message" at bounding box center [1253, 508] width 335 height 87
click at [1151, 500] on div "Insert an emoji Send a file Audio message" at bounding box center [1253, 508] width 335 height 87
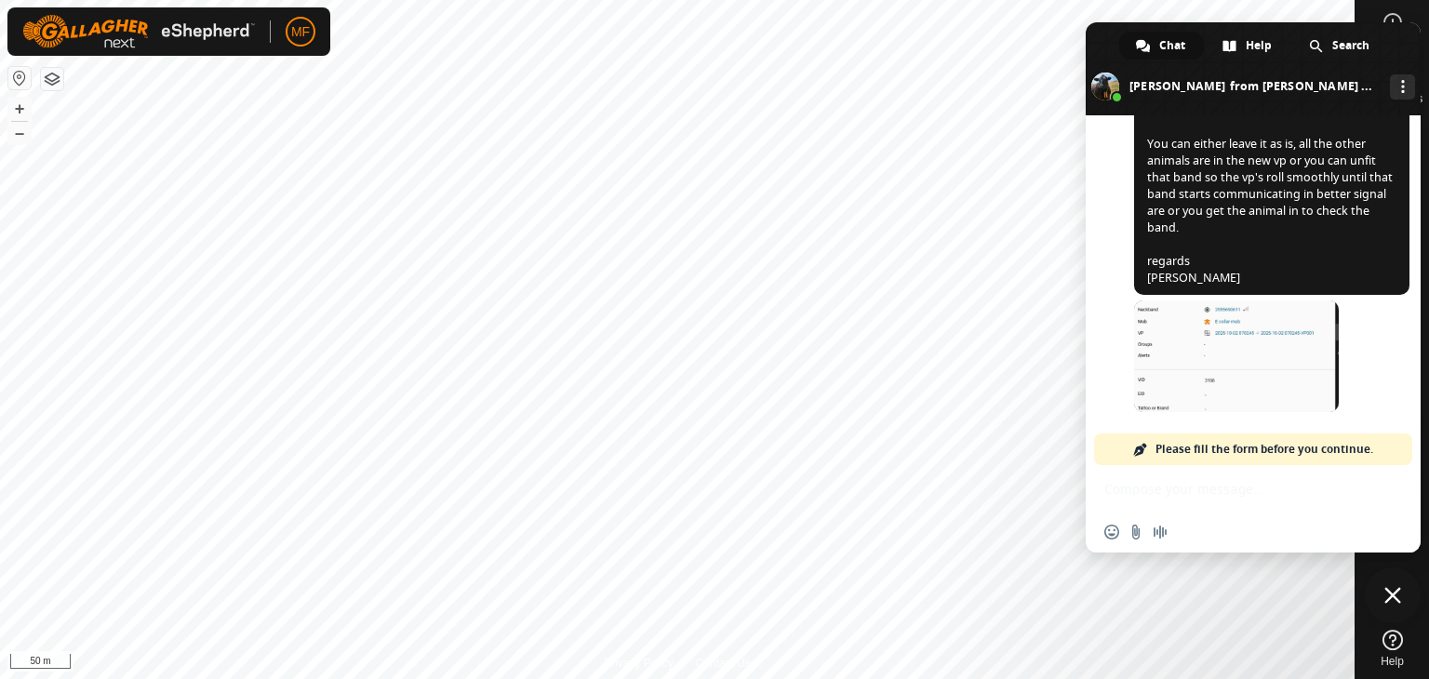
click at [1151, 500] on div "Insert an emoji Send a file Audio message" at bounding box center [1253, 508] width 335 height 87
click at [1190, 483] on div "Insert an emoji Send a file Audio message" at bounding box center [1253, 508] width 335 height 87
drag, startPoint x: 1190, startPoint y: 483, endPoint x: 1204, endPoint y: 465, distance: 22.5
click at [1204, 465] on div "Insert an emoji Send a file Audio message" at bounding box center [1253, 508] width 335 height 87
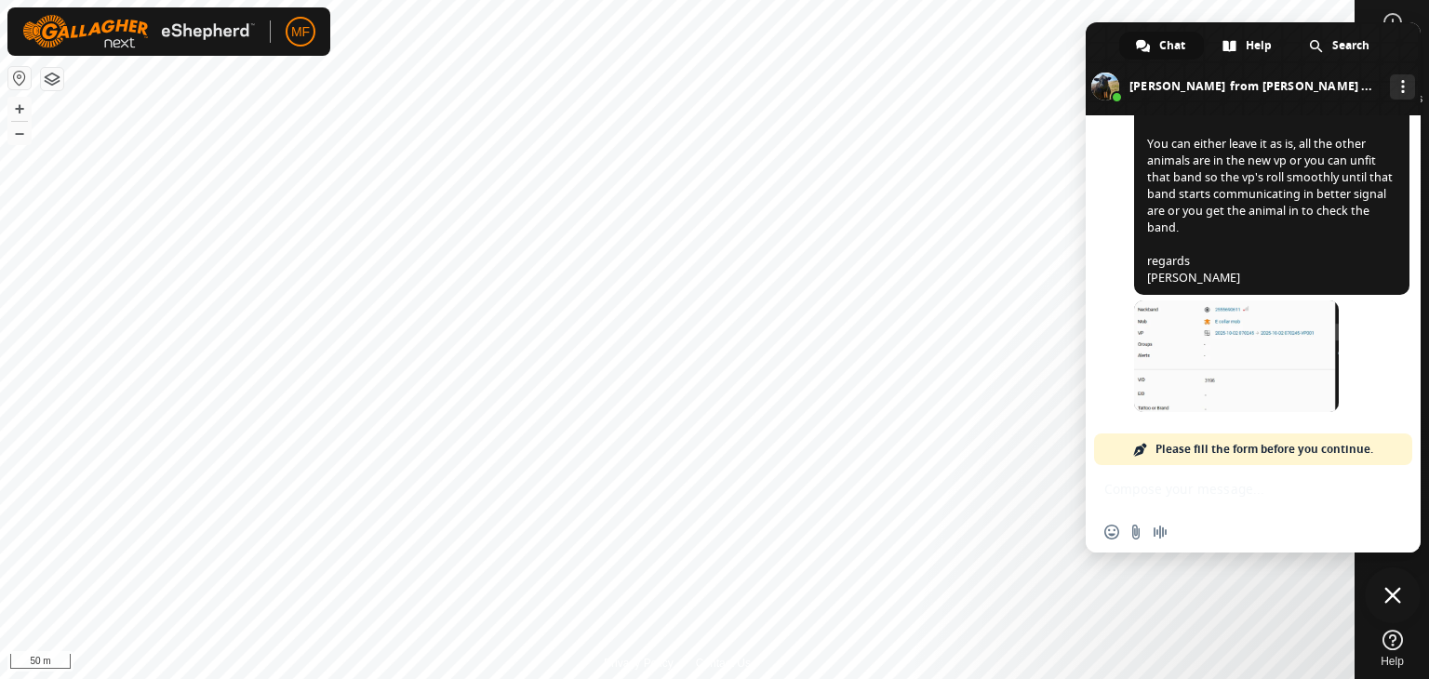
click at [1219, 452] on span "Please fill the form before you continue." at bounding box center [1265, 450] width 218 height 32
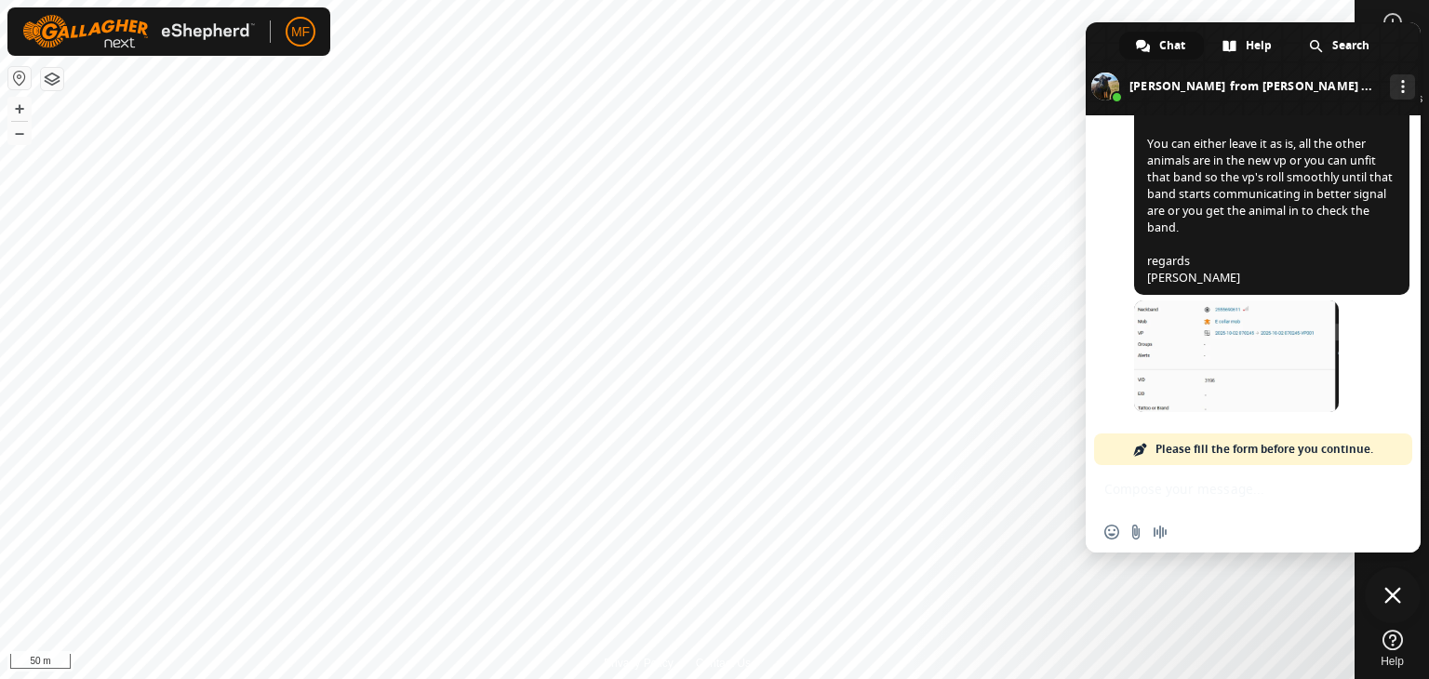
click at [1219, 452] on span "Please fill the form before you continue." at bounding box center [1265, 450] width 218 height 32
click at [1382, 605] on span "Close chat" at bounding box center [1393, 596] width 56 height 56
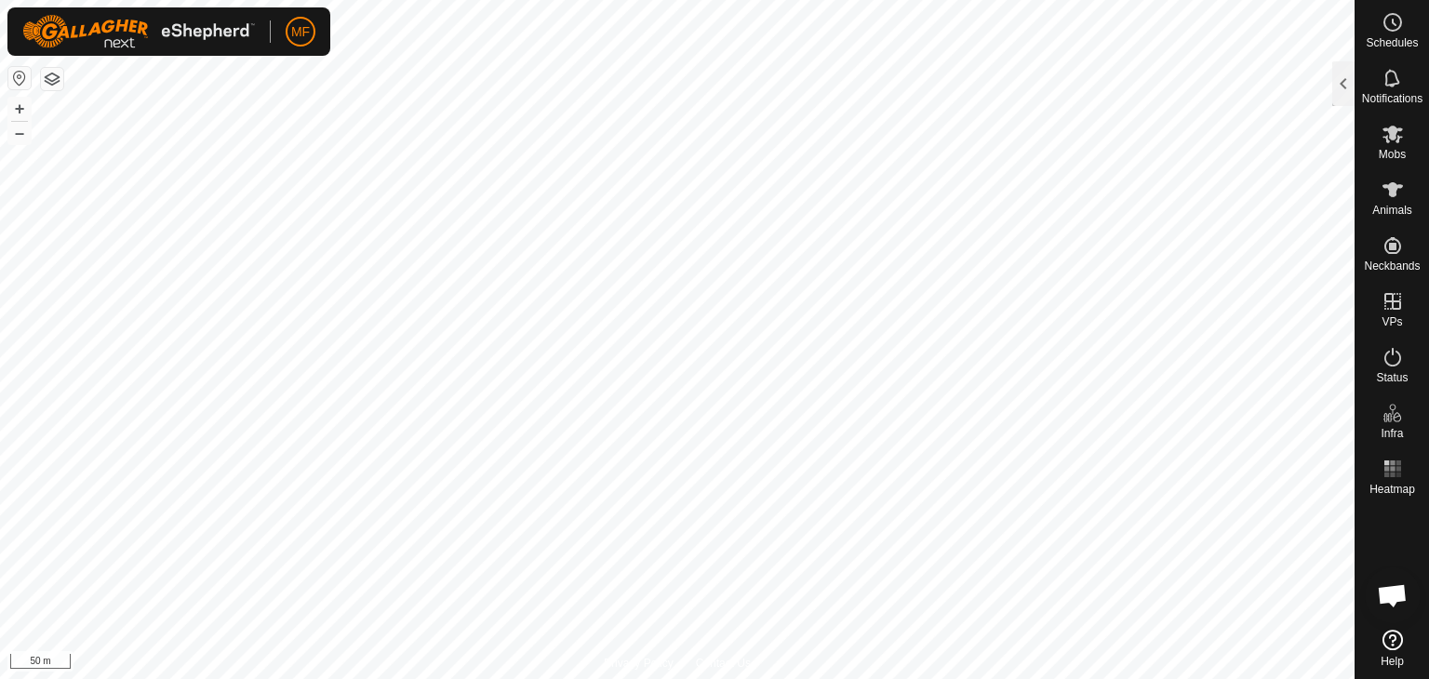
click at [1394, 590] on span "Open chat" at bounding box center [1392, 597] width 31 height 26
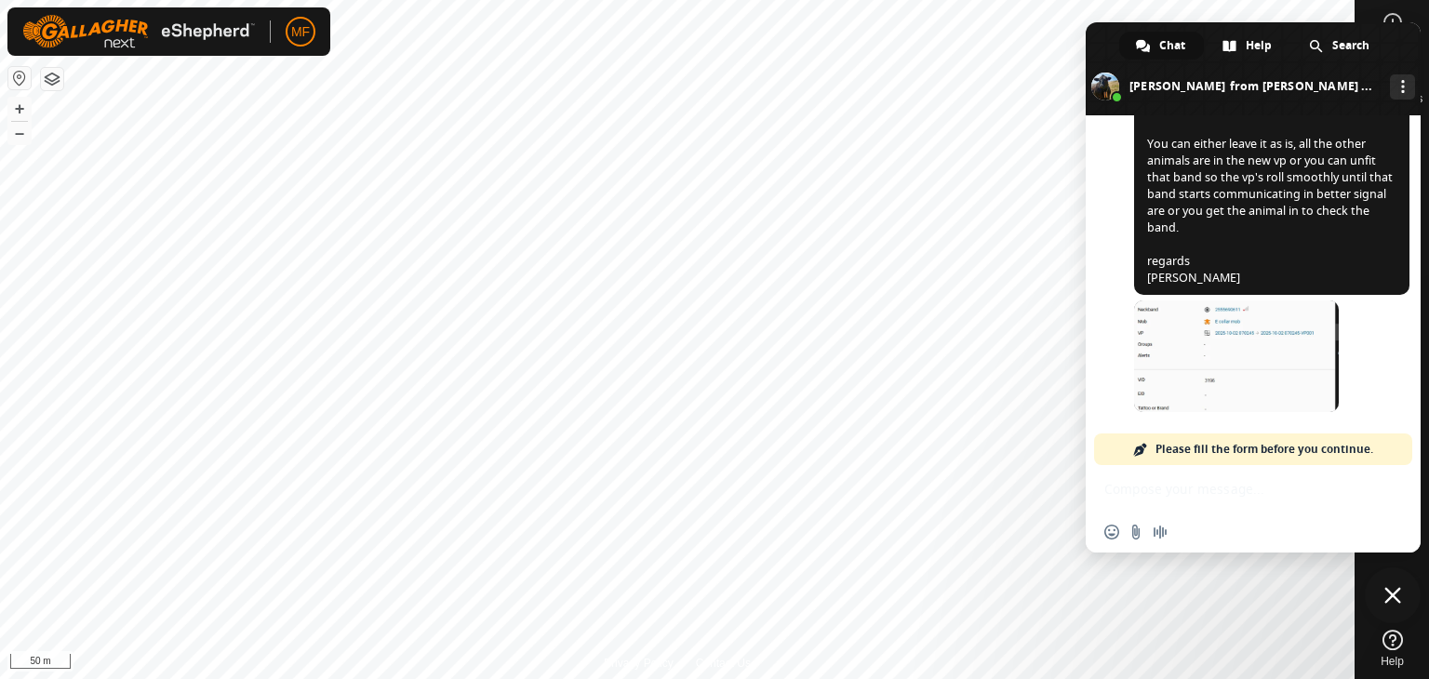
scroll to position [7190, 0]
click at [1387, 588] on span "Close chat" at bounding box center [1392, 595] width 17 height 17
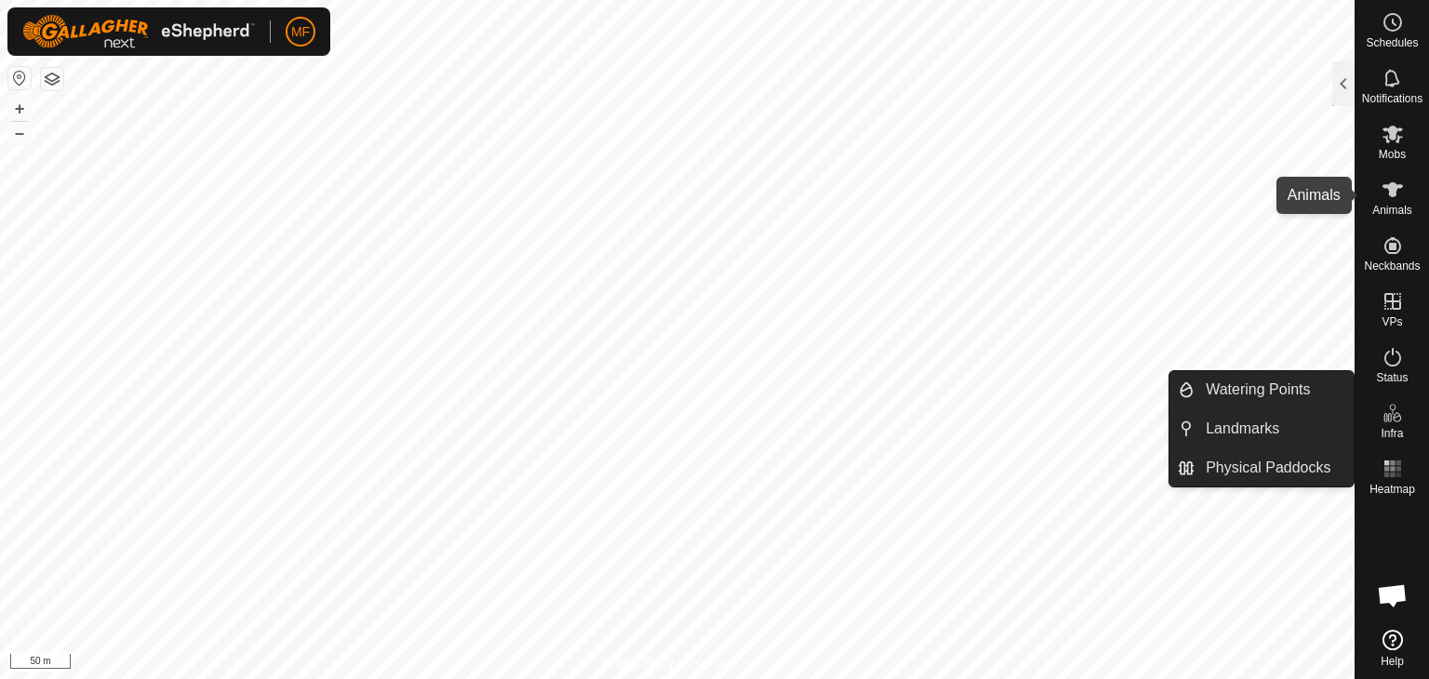
click at [1395, 183] on icon at bounding box center [1393, 189] width 20 height 15
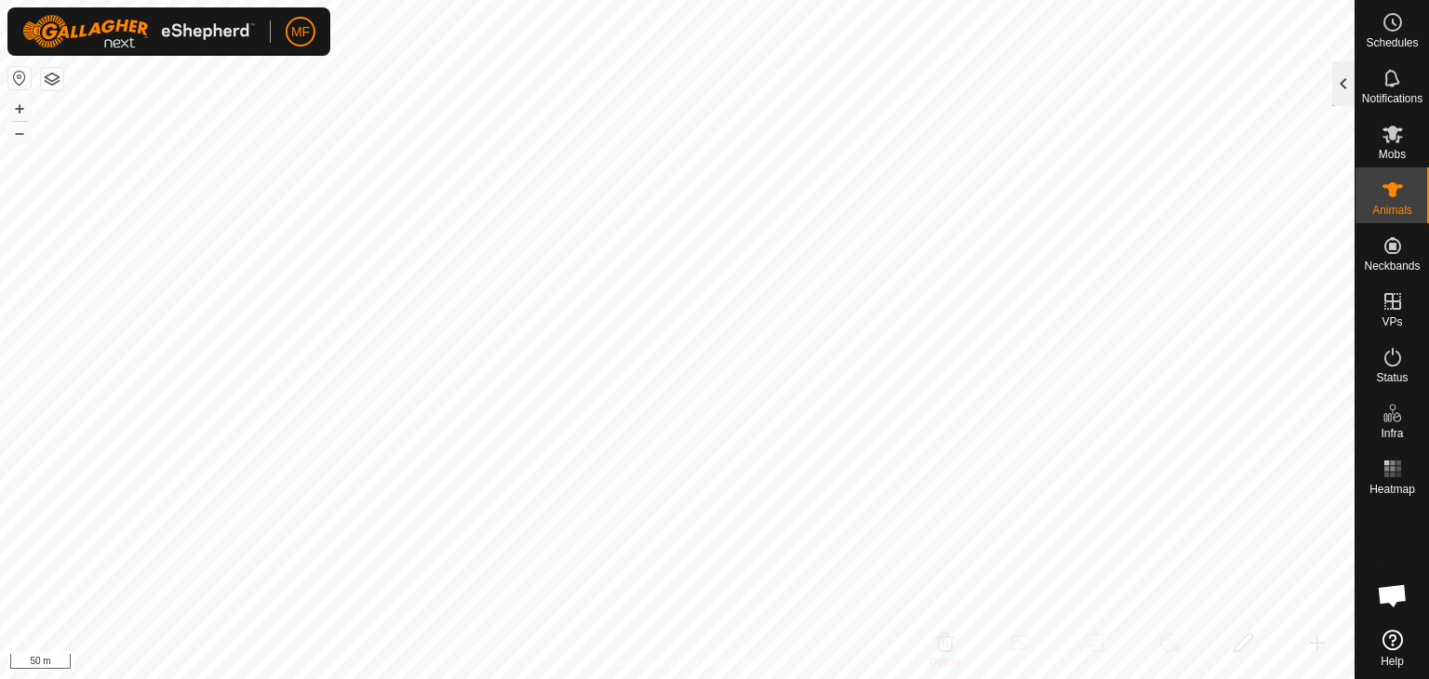
click at [1346, 77] on div at bounding box center [1343, 83] width 22 height 45
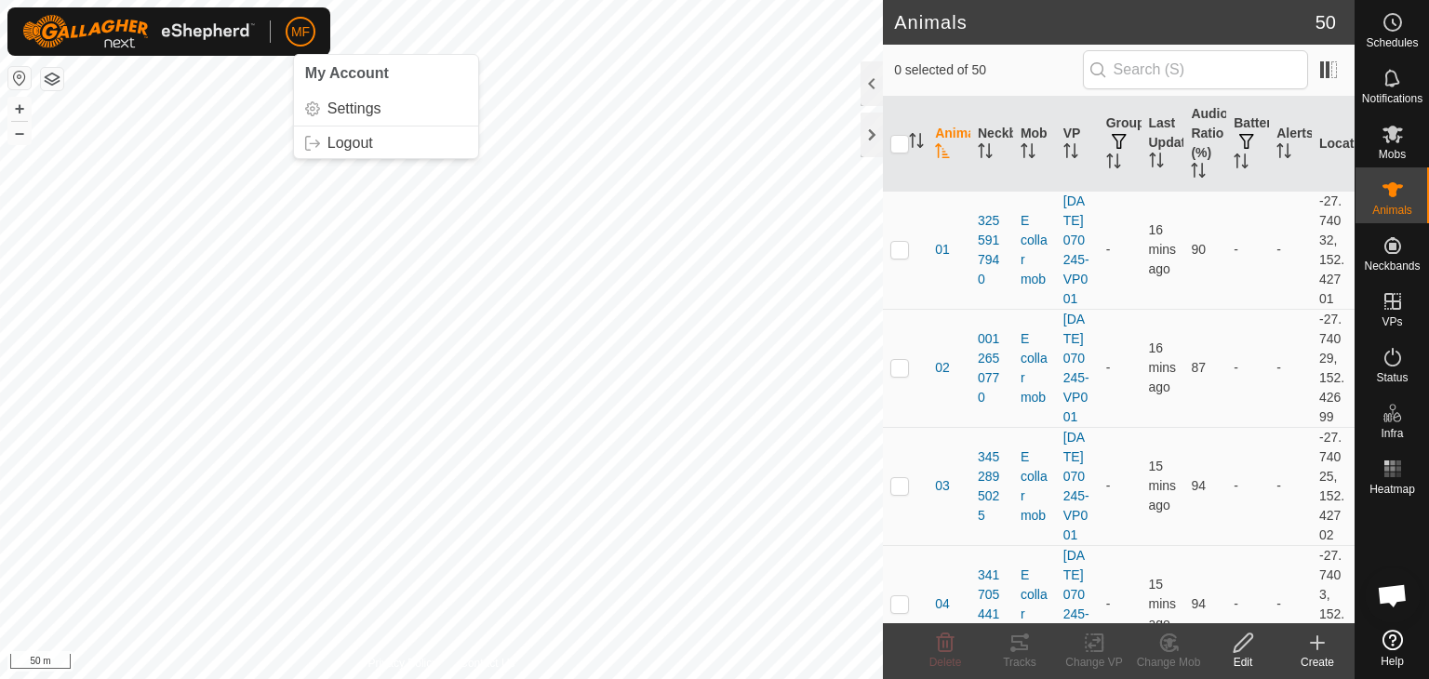
click at [306, 20] on p-avatar "MF" at bounding box center [301, 32] width 30 height 30
click at [335, 147] on link "Logout" at bounding box center [386, 143] width 184 height 30
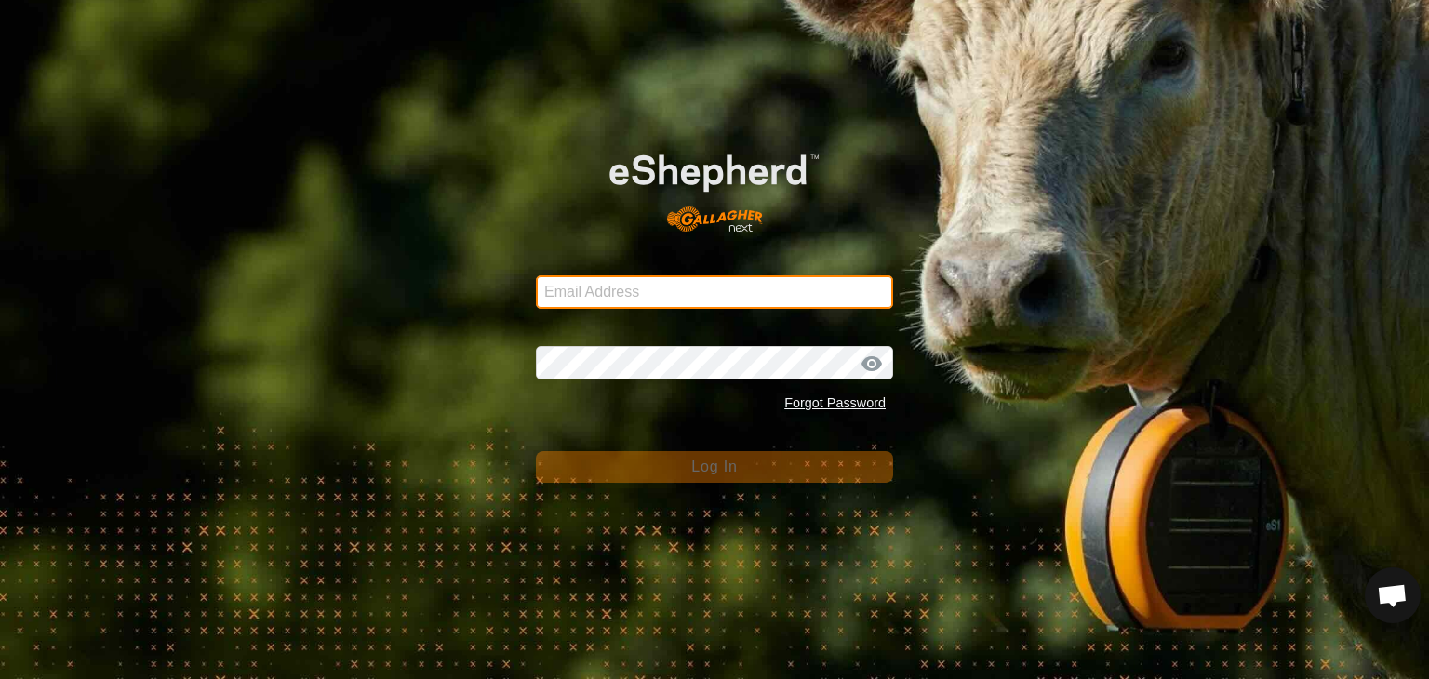
type input "[EMAIL_ADDRESS][DOMAIN_NAME]"
